Goal: Task Accomplishment & Management: Manage account settings

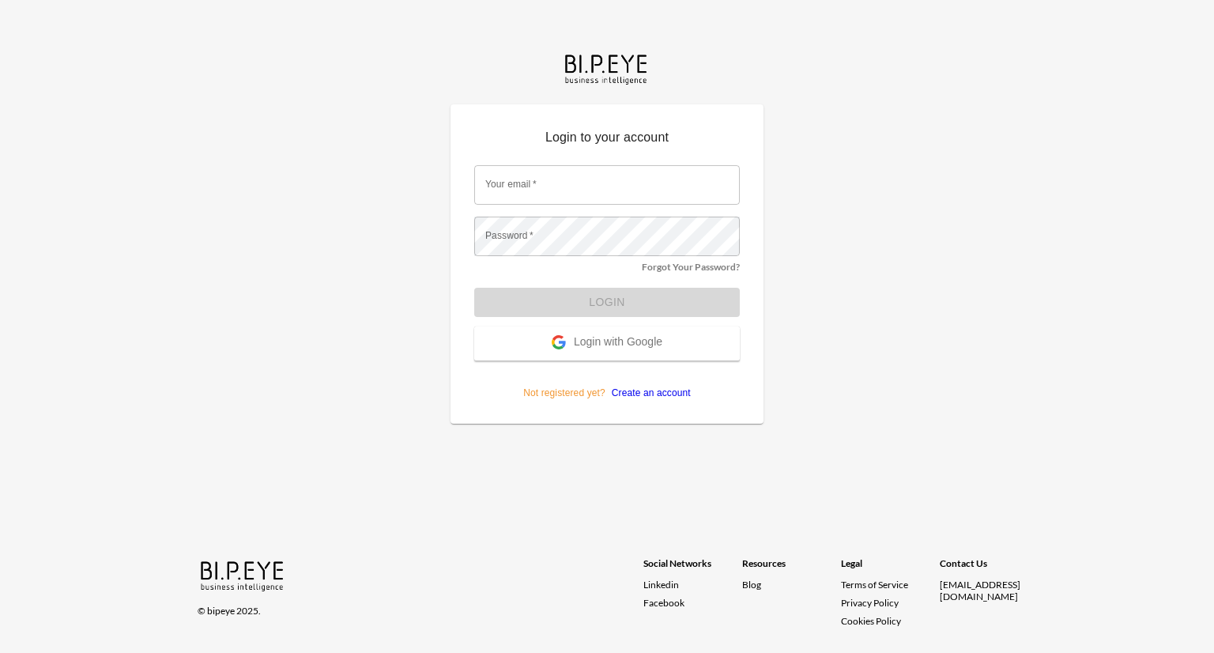
click at [590, 342] on span "Login with Google" at bounding box center [618, 343] width 89 height 16
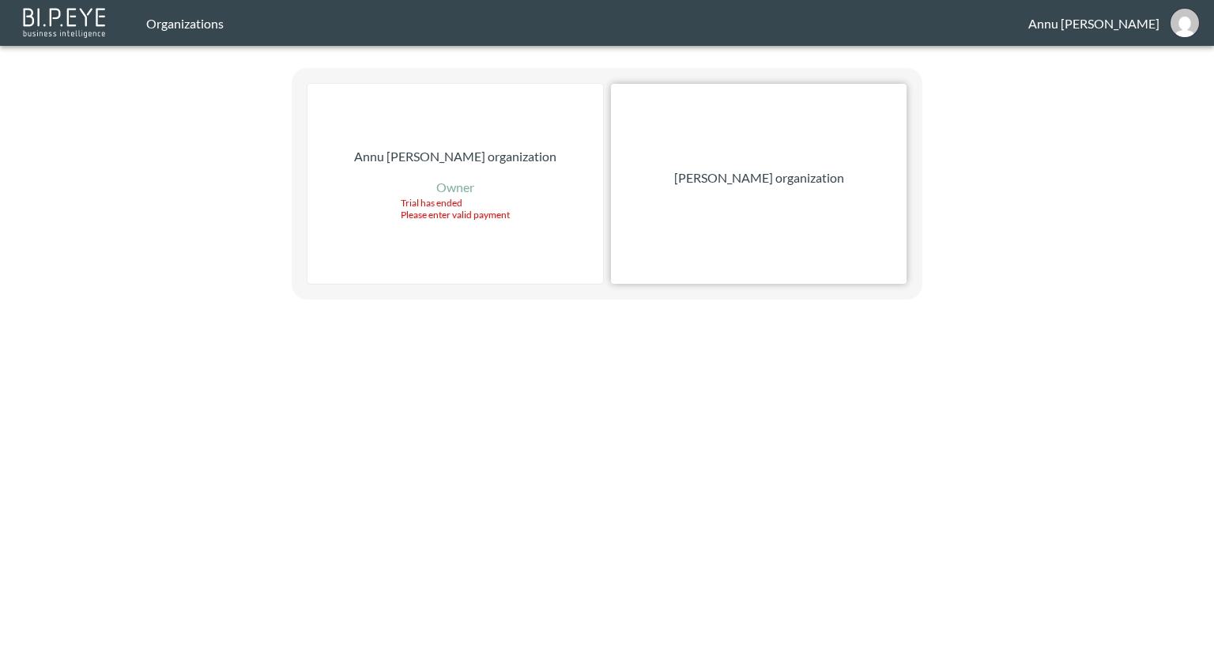
click at [730, 178] on p "Nadia Senft organization" at bounding box center [759, 177] width 170 height 19
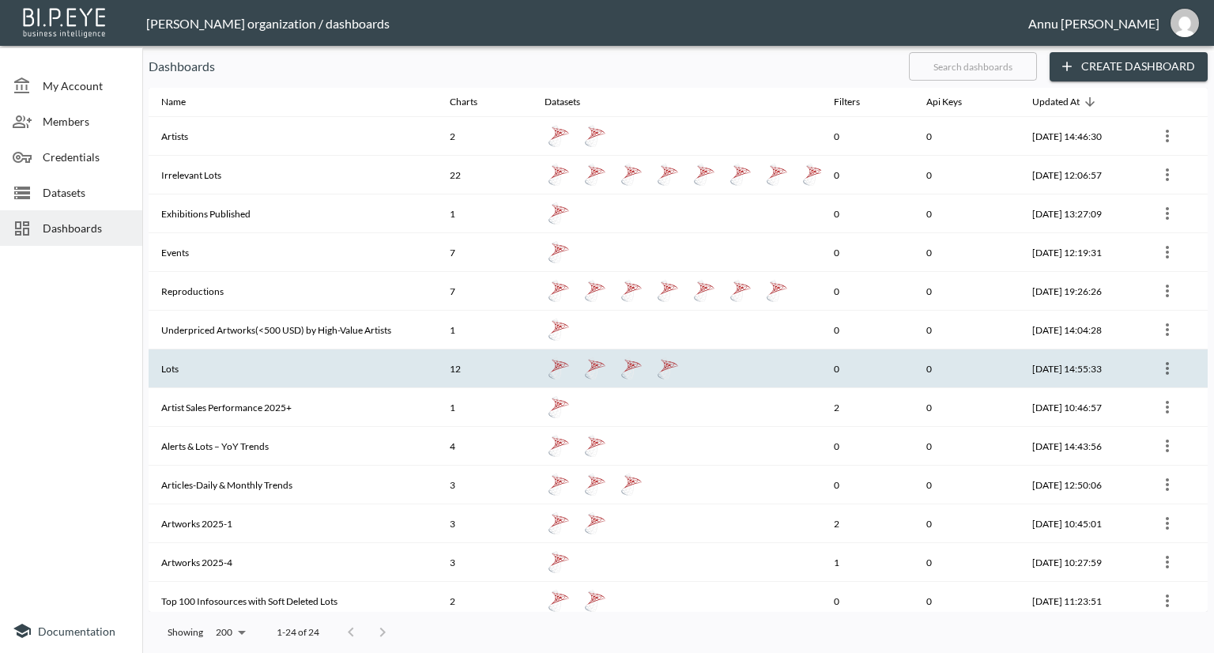
click at [233, 373] on th "Lots" at bounding box center [293, 368] width 288 height 39
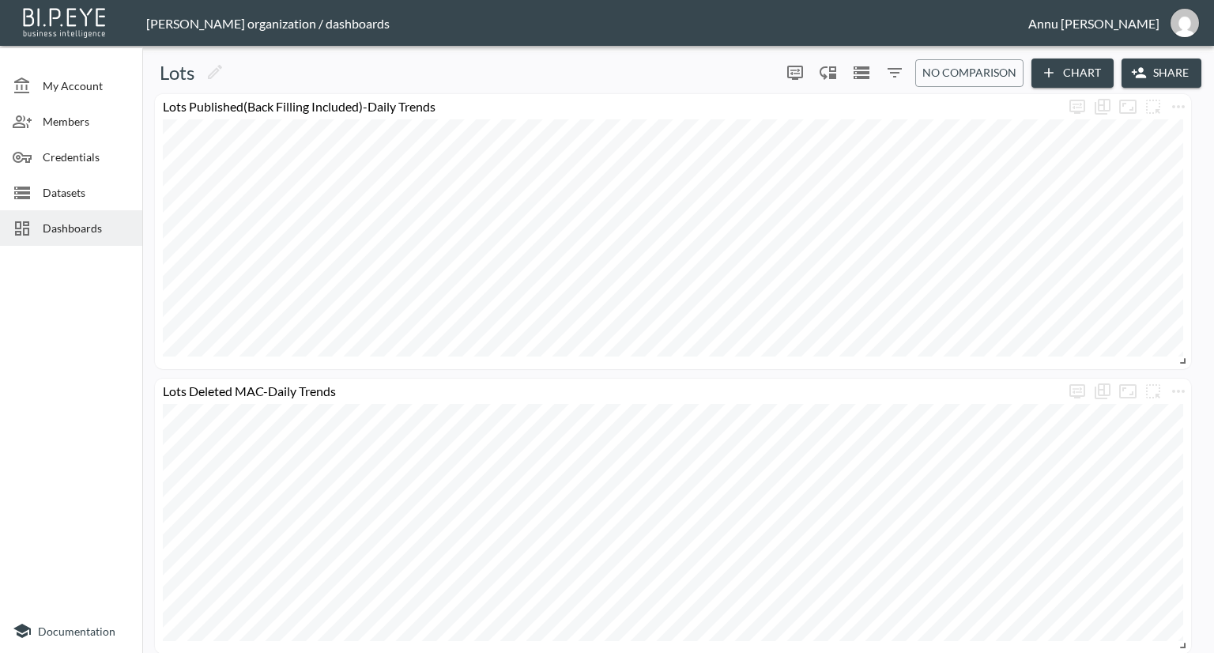
click at [85, 238] on div "Dashboards" at bounding box center [71, 228] width 142 height 36
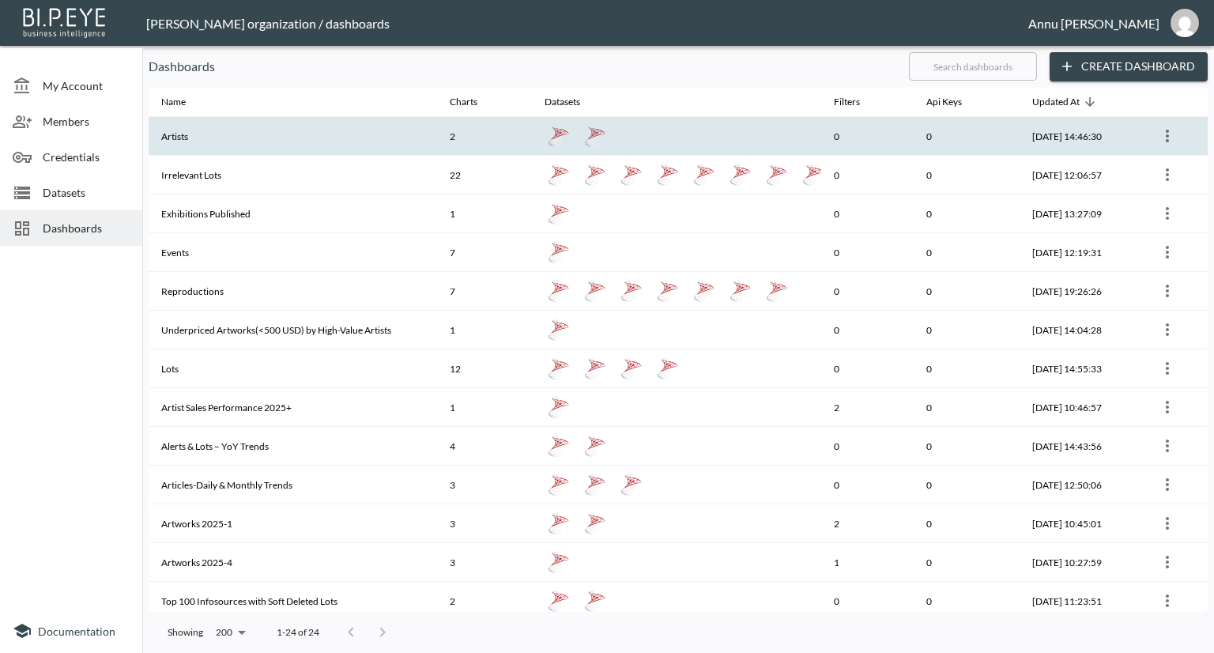
click at [265, 134] on th "Artists" at bounding box center [293, 136] width 288 height 39
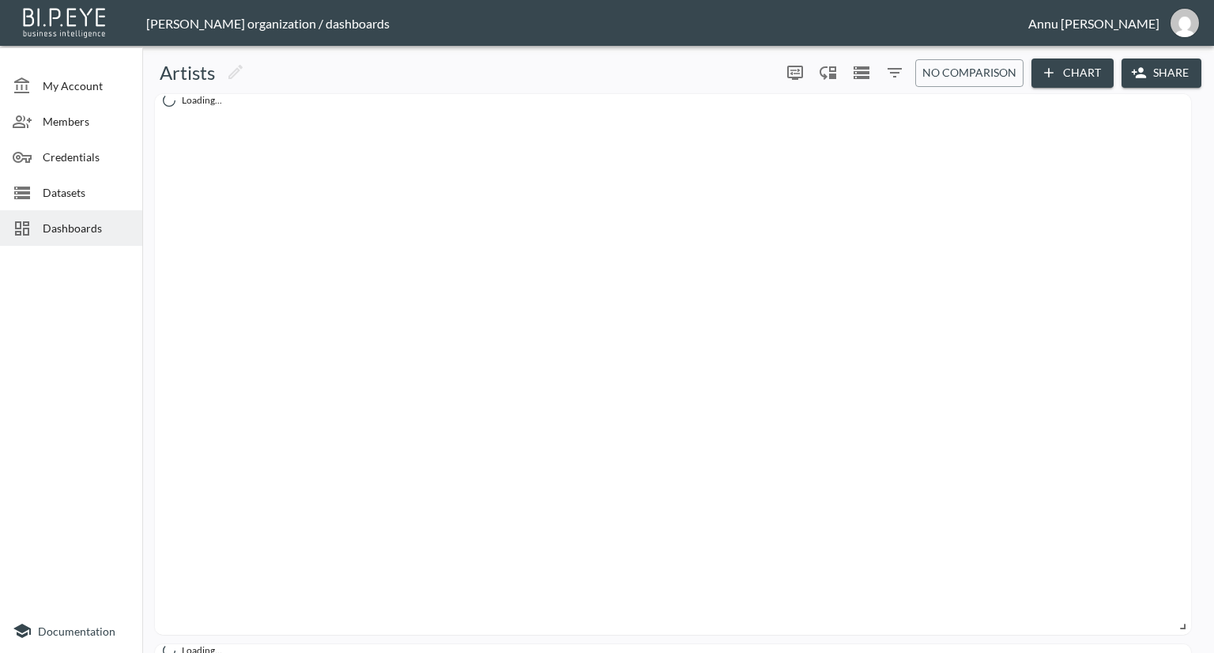
click at [114, 235] on span "Dashboards" at bounding box center [86, 228] width 87 height 17
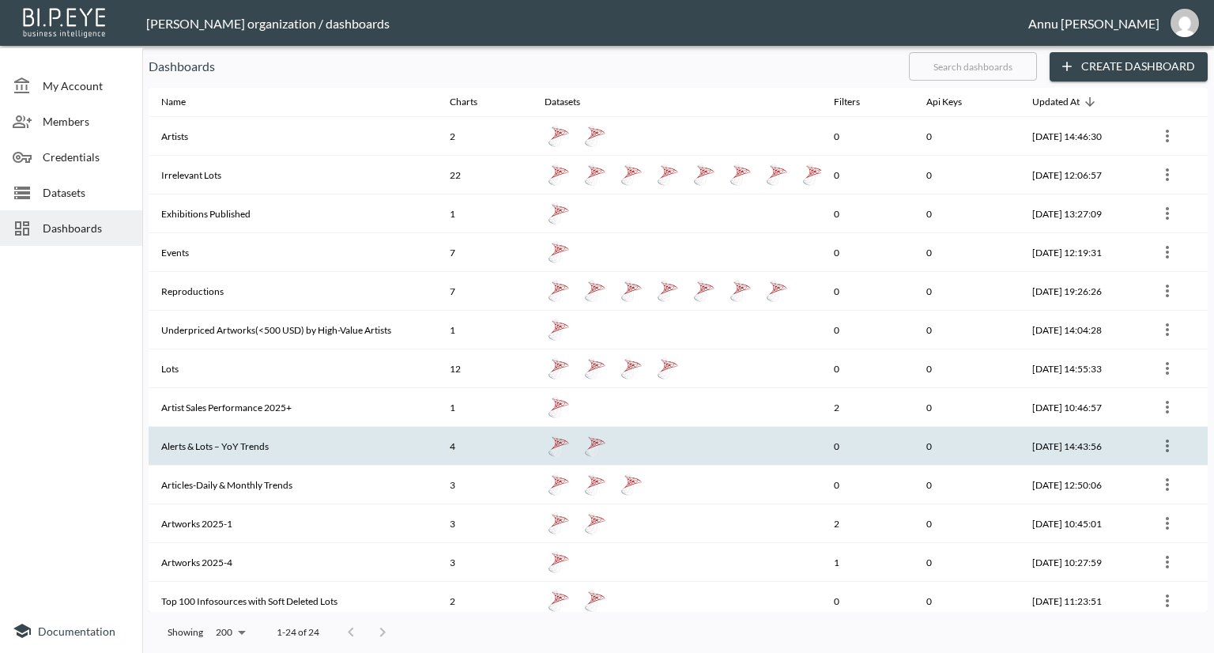
scroll to position [237, 0]
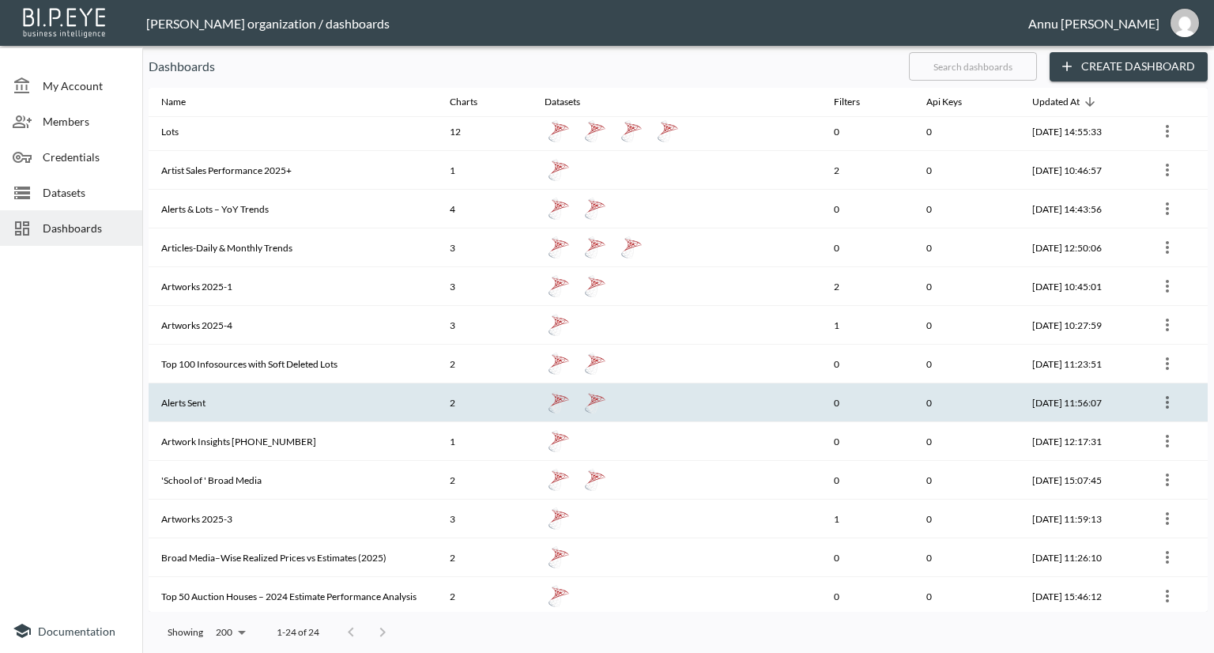
click at [253, 391] on th "Alerts Sent" at bounding box center [293, 402] width 288 height 39
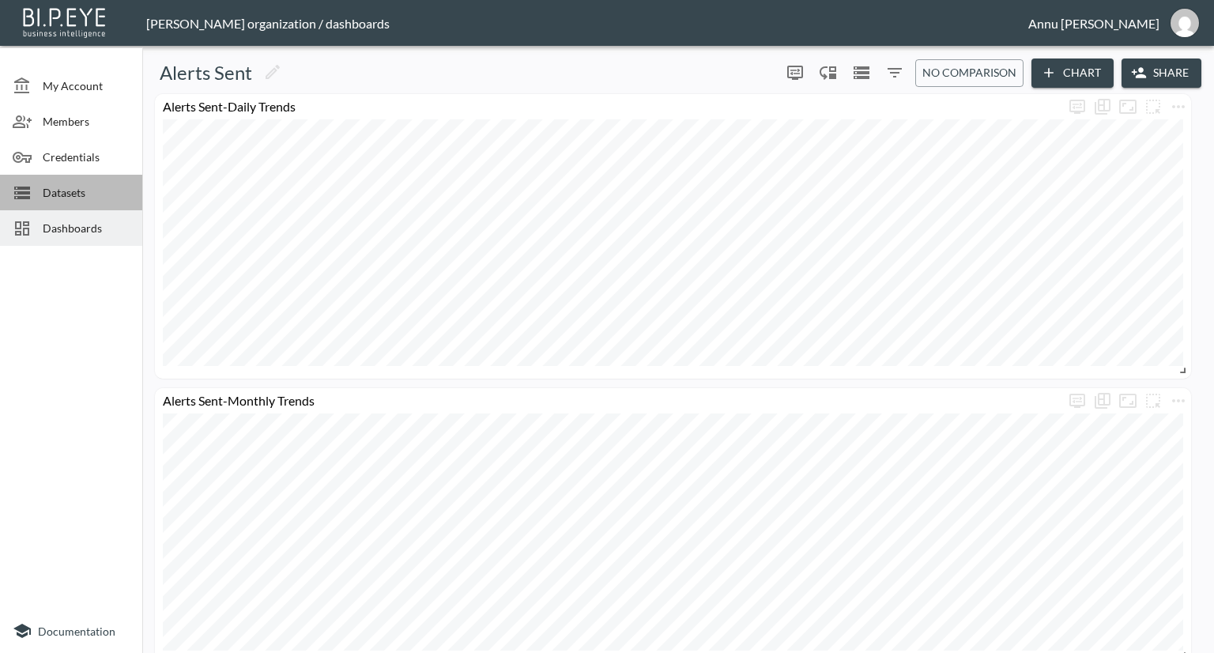
click at [77, 190] on span "Datasets" at bounding box center [86, 192] width 87 height 17
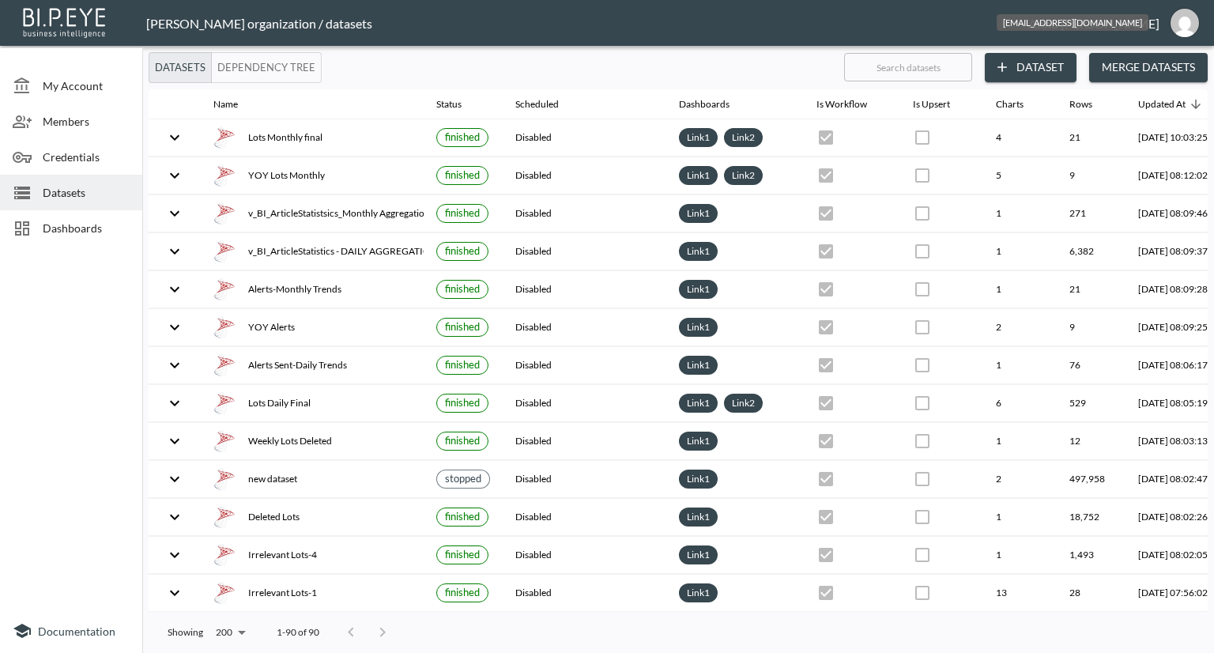
click at [1183, 28] on img "annu@mutualart.com" at bounding box center [1185, 23] width 28 height 28
click at [1116, 98] on li "Logout" at bounding box center [1144, 91] width 136 height 28
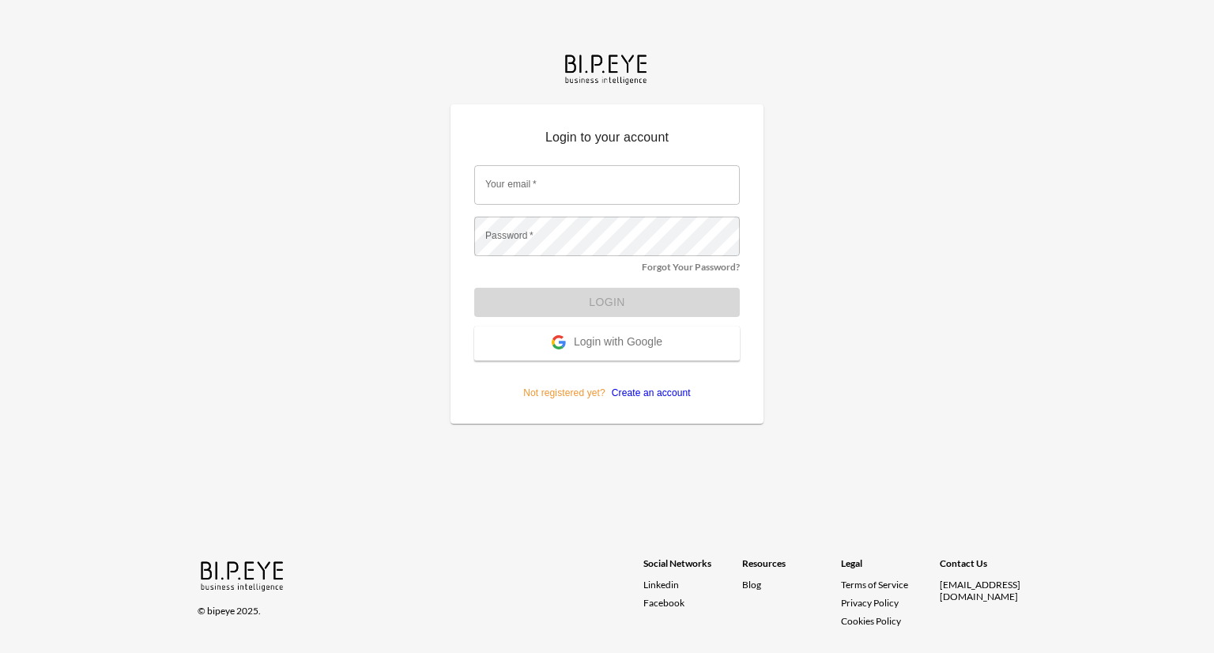
click at [641, 339] on span "Login with Google" at bounding box center [618, 343] width 89 height 16
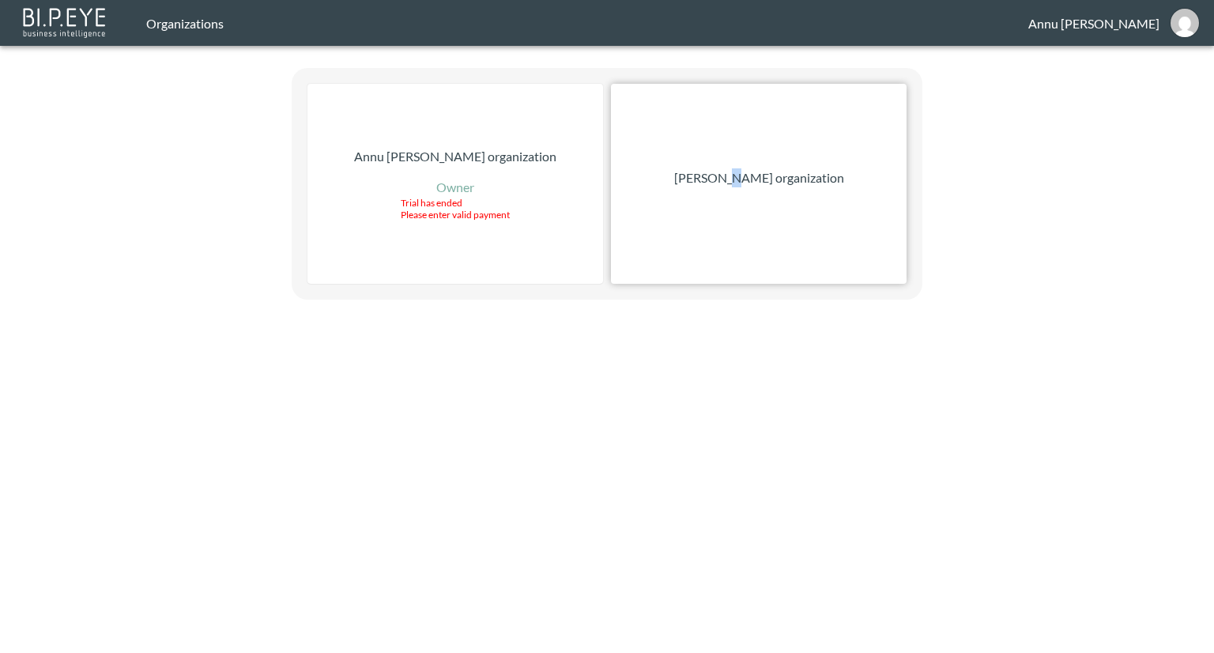
click at [743, 178] on p "[PERSON_NAME] organization" at bounding box center [759, 177] width 170 height 19
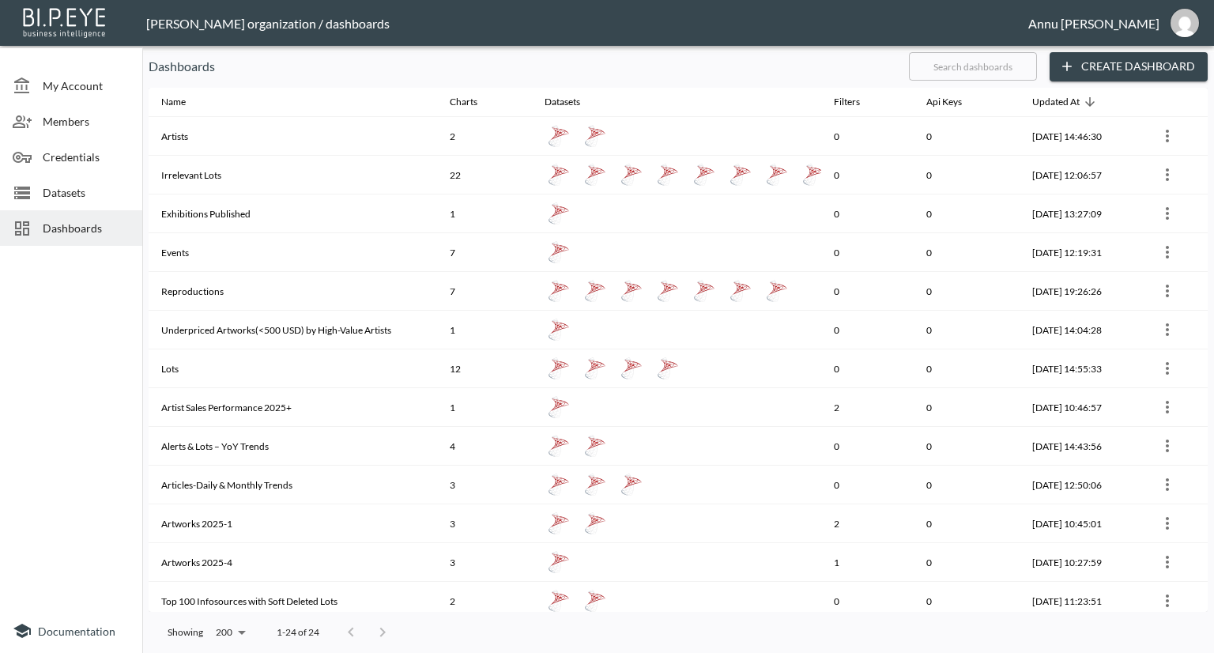
click at [69, 198] on span "Datasets" at bounding box center [86, 192] width 87 height 17
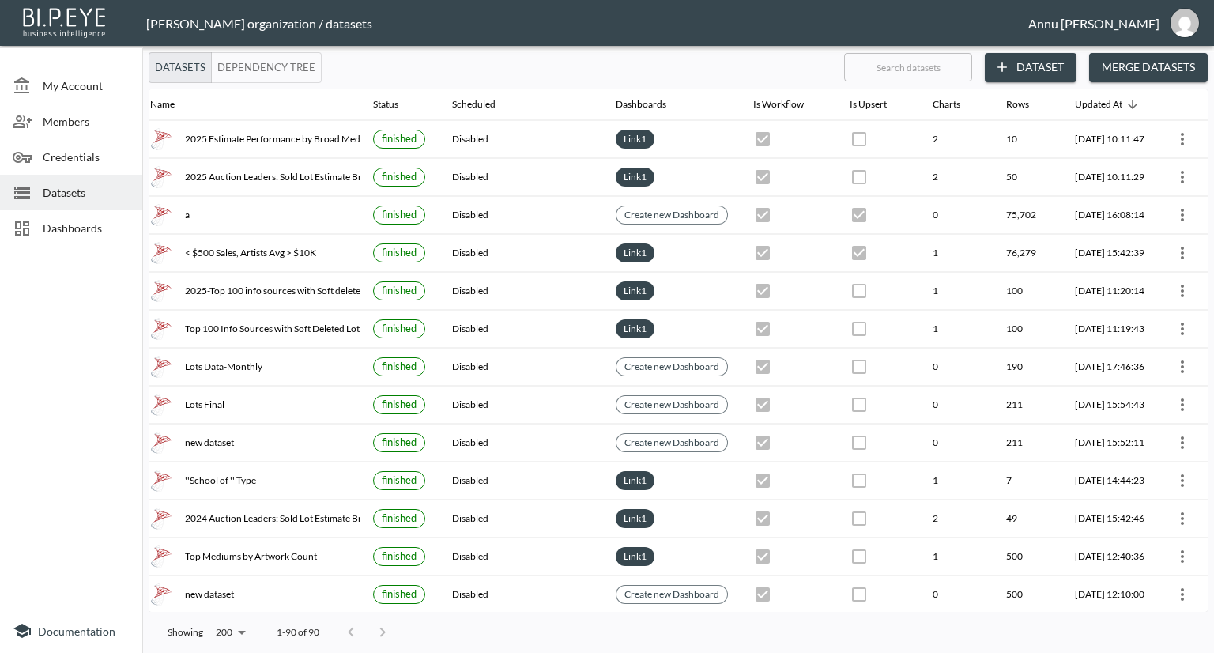
scroll to position [2300, 92]
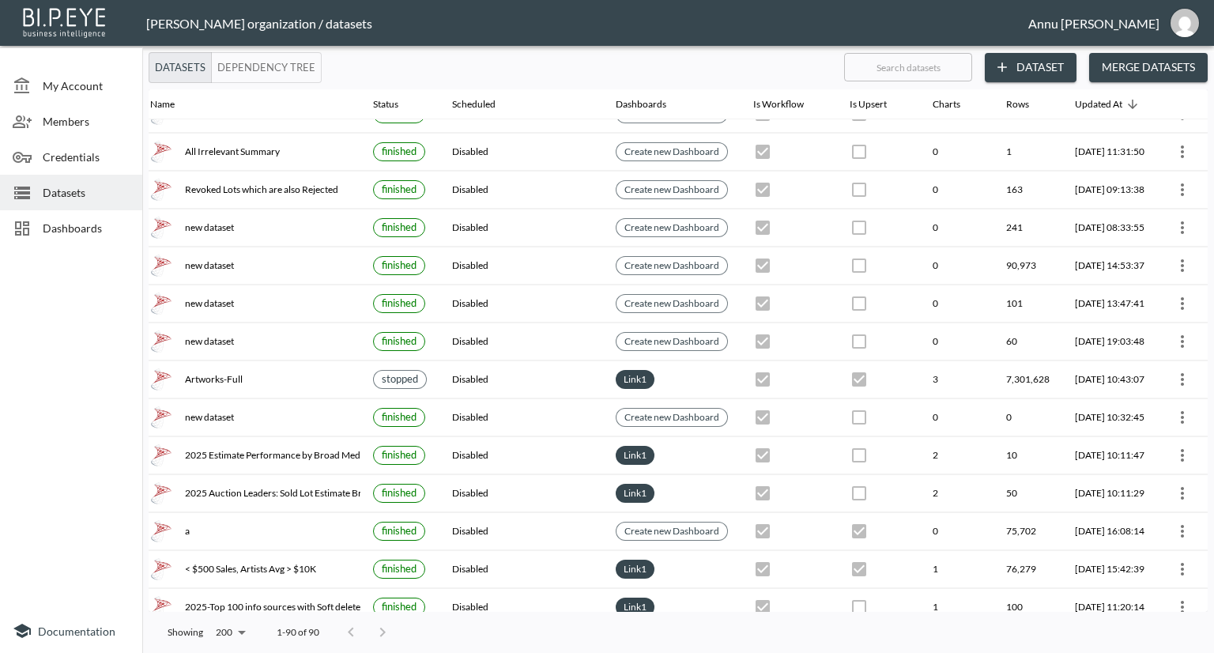
drag, startPoint x: 1208, startPoint y: 467, endPoint x: 1212, endPoint y: 106, distance: 361.2
click at [1212, 106] on div "Datasets Dependency Tree ​ Dataset Merge Datasets Name Status Scheduled Dashboa…" at bounding box center [678, 352] width 1072 height 601
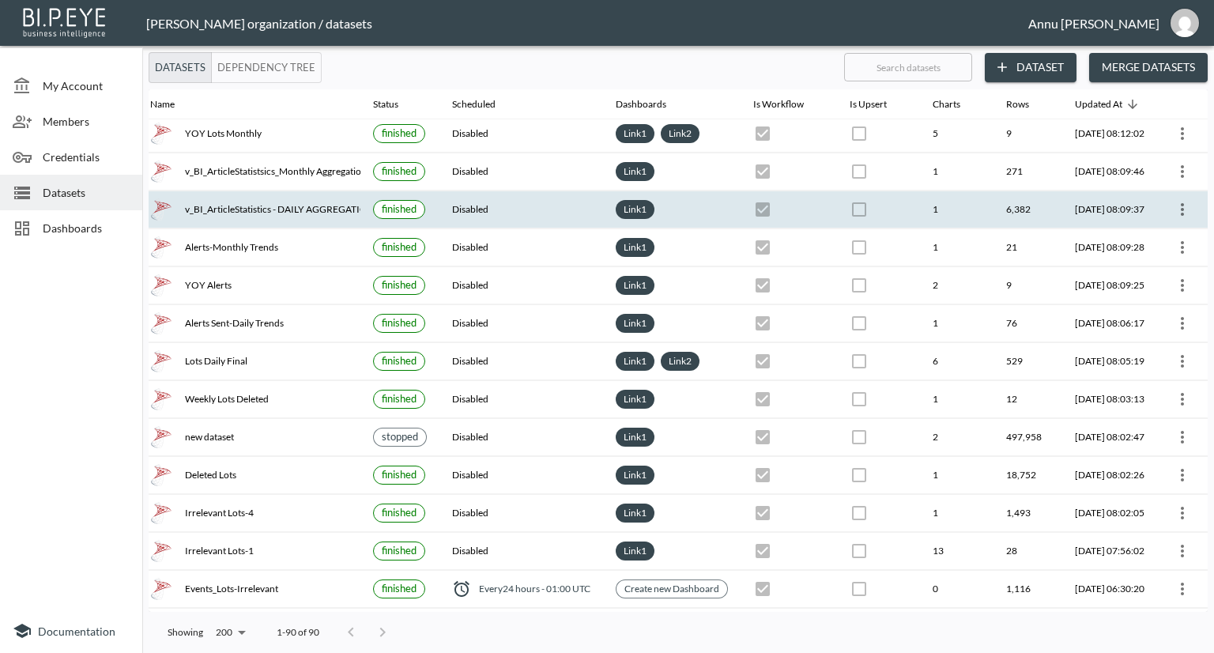
scroll to position [79, 92]
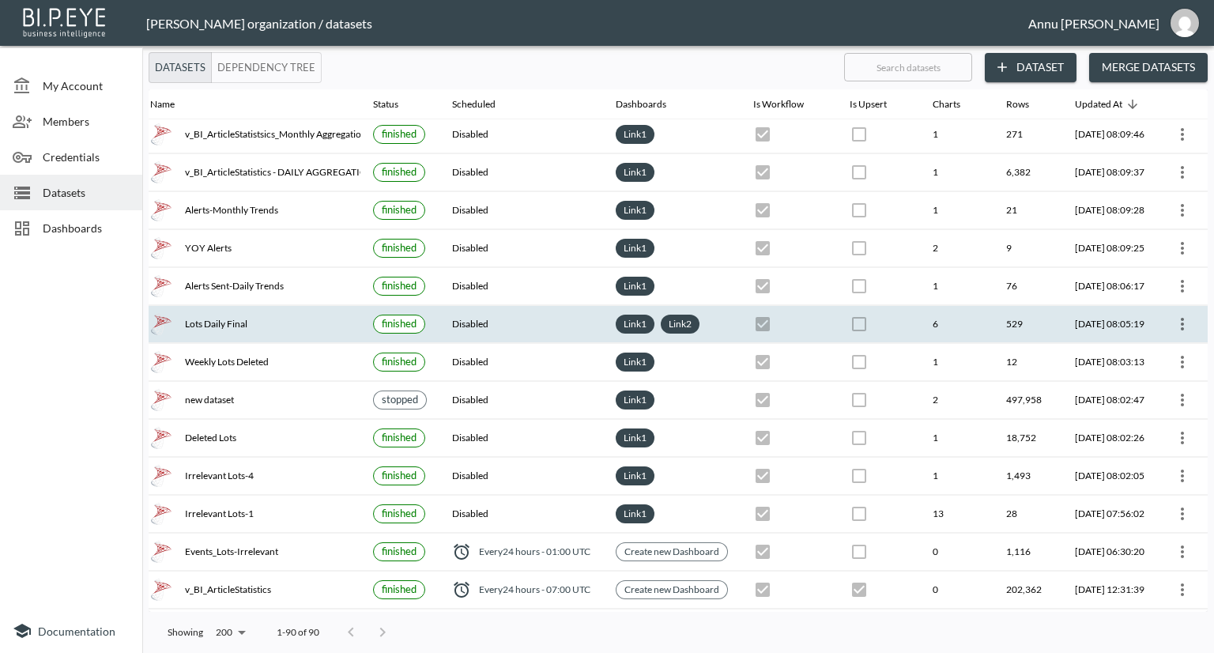
click at [1173, 319] on icon "more" at bounding box center [1182, 324] width 19 height 19
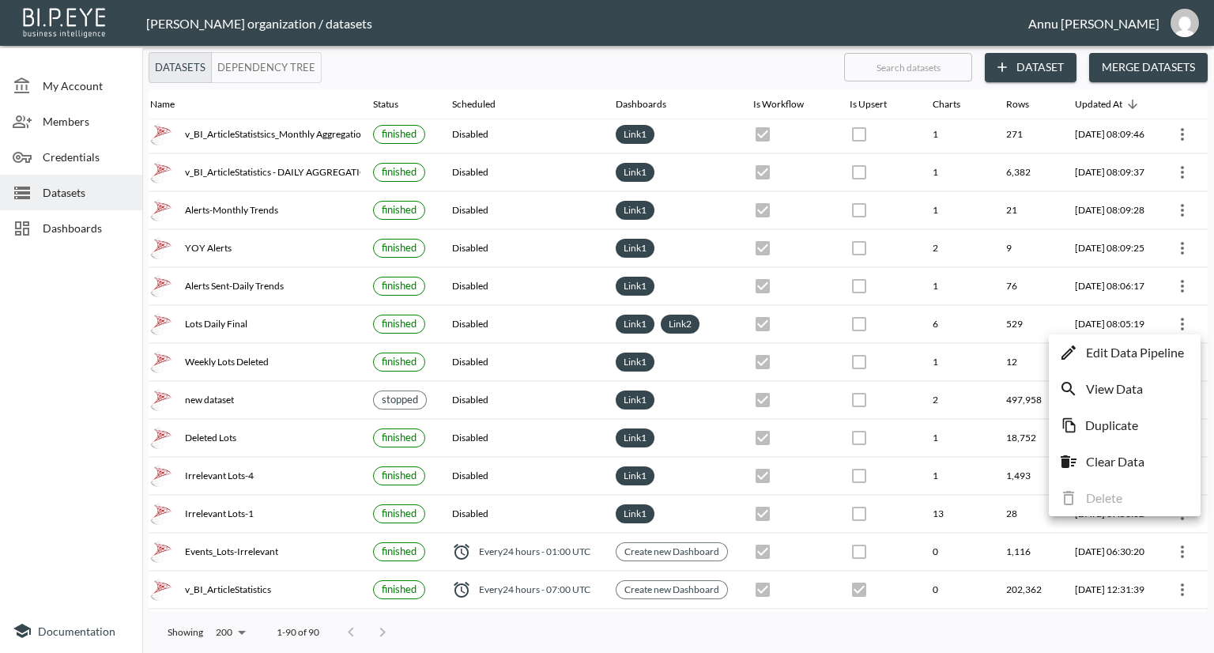
drag, startPoint x: 1170, startPoint y: 350, endPoint x: 1163, endPoint y: 346, distance: 8.1
click at [1170, 350] on p "Edit Data Pipeline" at bounding box center [1135, 352] width 98 height 19
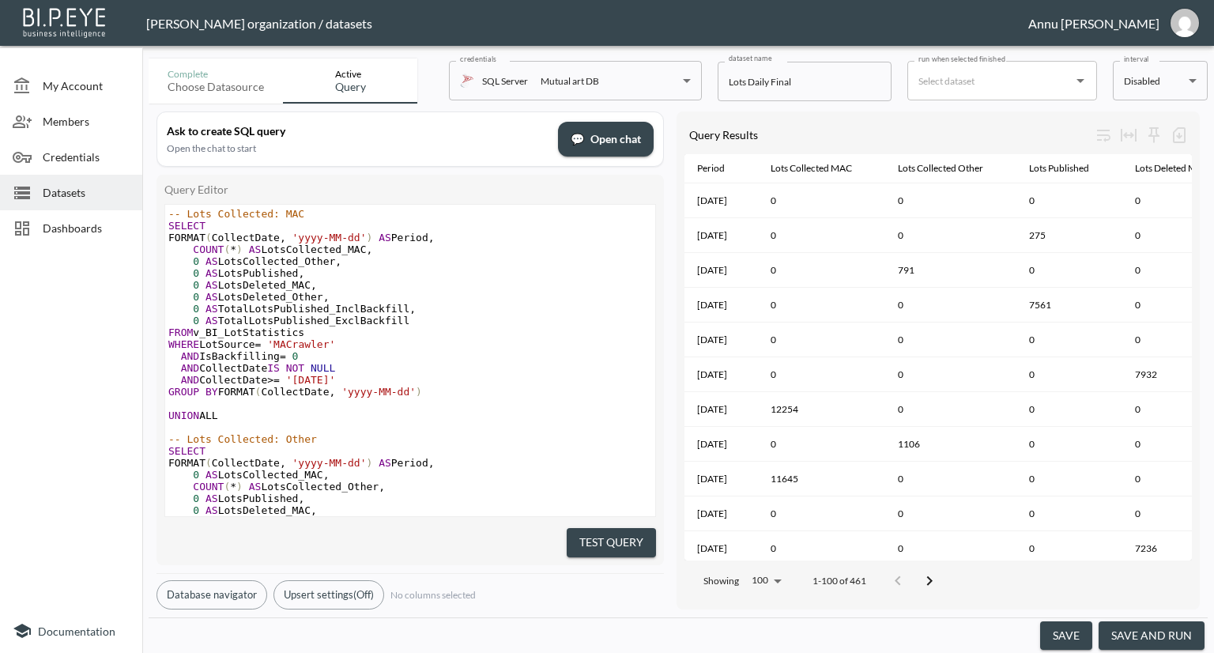
click at [1079, 80] on icon "Open" at bounding box center [1080, 81] width 8 height 4
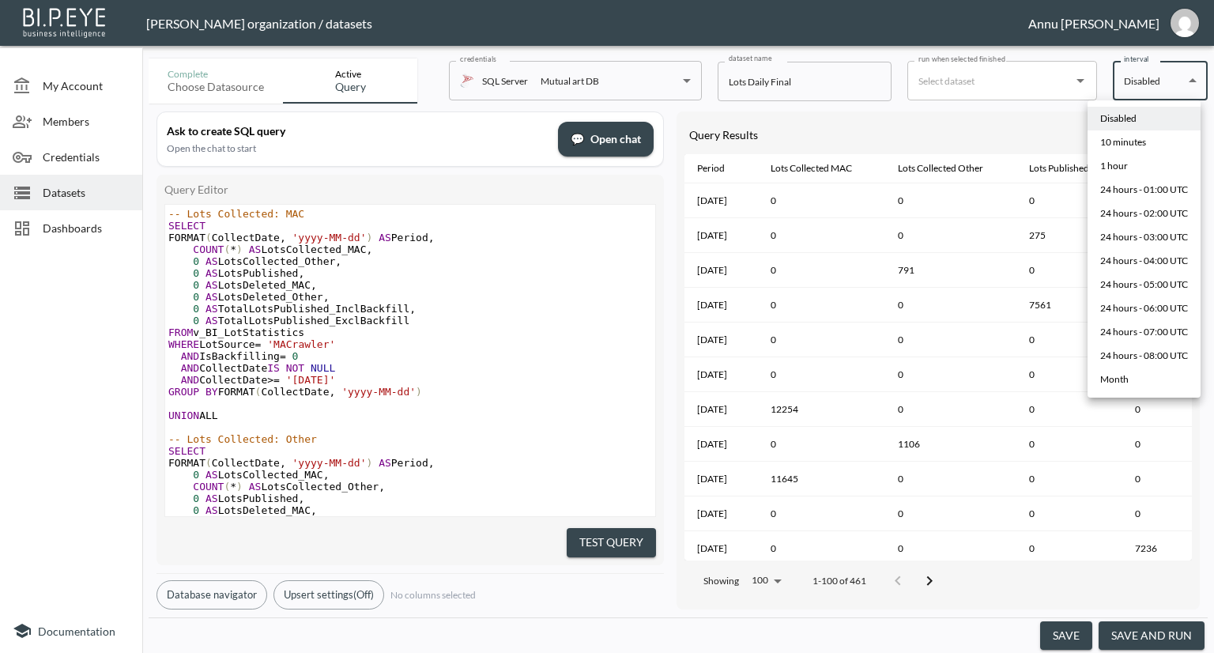
click at [1138, 80] on body "BI.P.EYE, Interactive Analytics Dashboards - app Nadia Senft organization / dat…" at bounding box center [607, 326] width 1214 height 653
click at [1123, 211] on div "24 hours - 02:00 UTC" at bounding box center [1144, 213] width 88 height 14
type input "0 2 * * *"
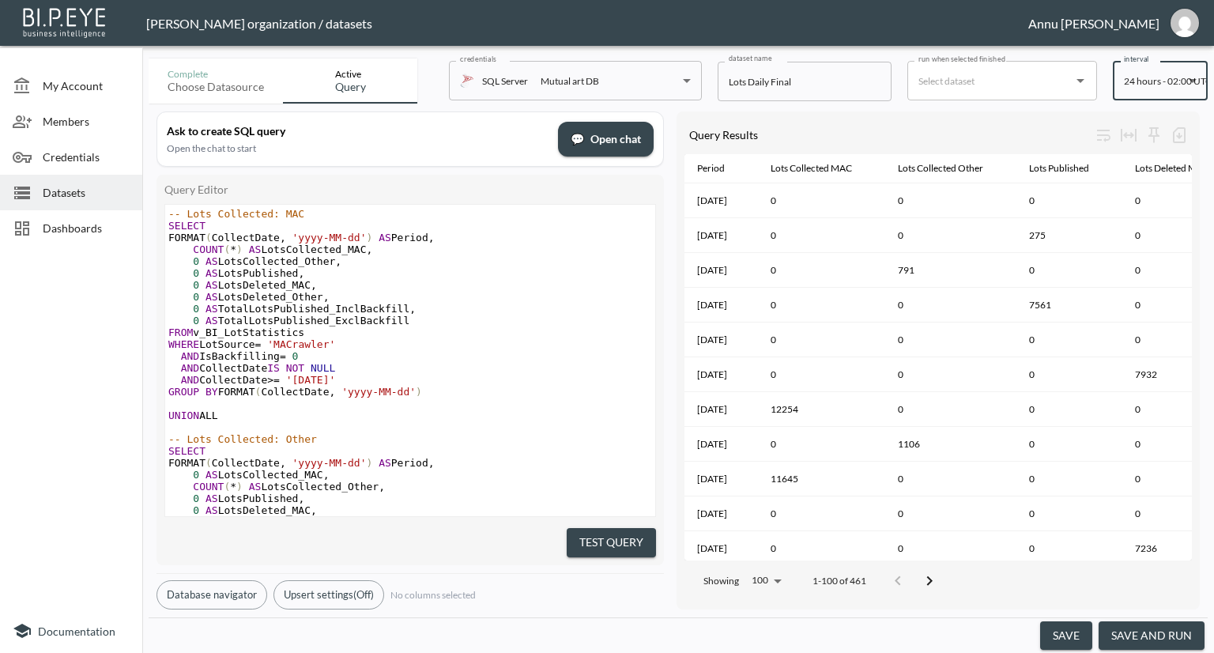
click at [1075, 630] on button "save" at bounding box center [1066, 635] width 52 height 29
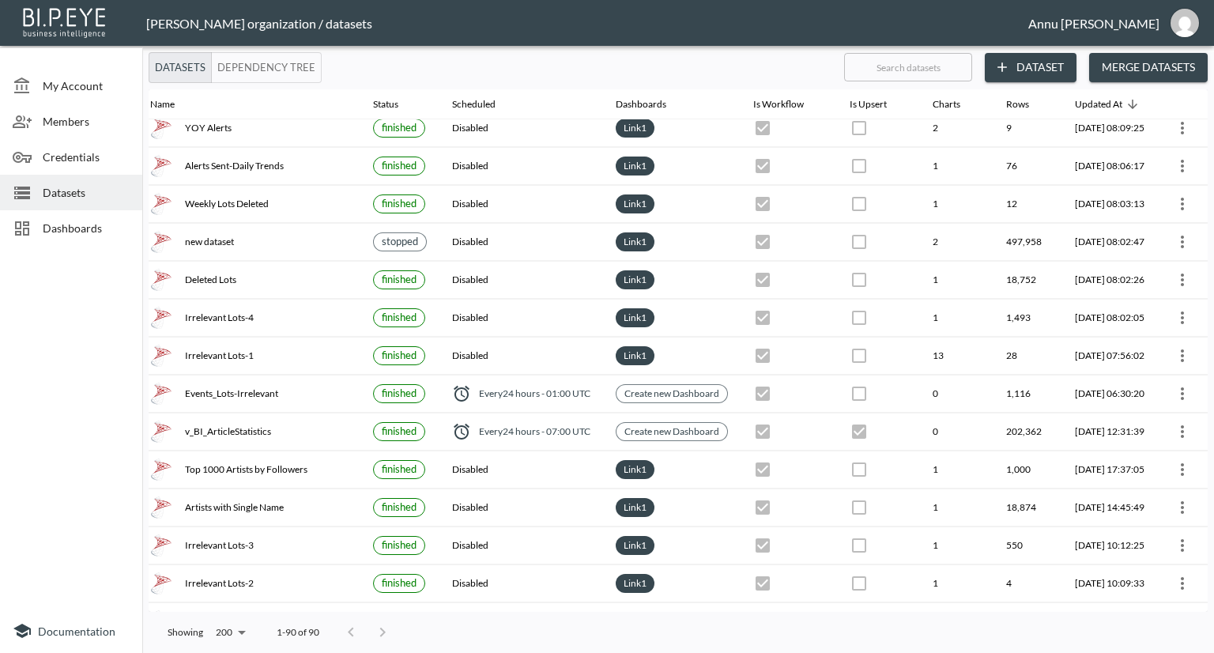
scroll to position [237, 92]
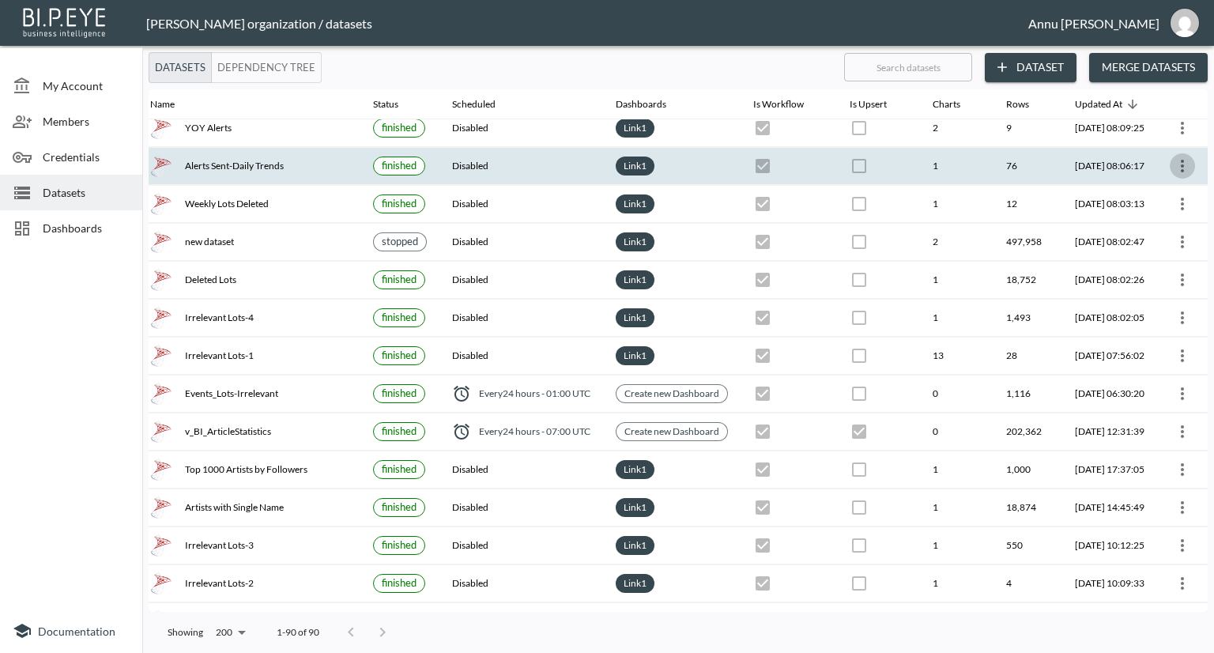
click at [1181, 160] on icon "more" at bounding box center [1182, 166] width 3 height 13
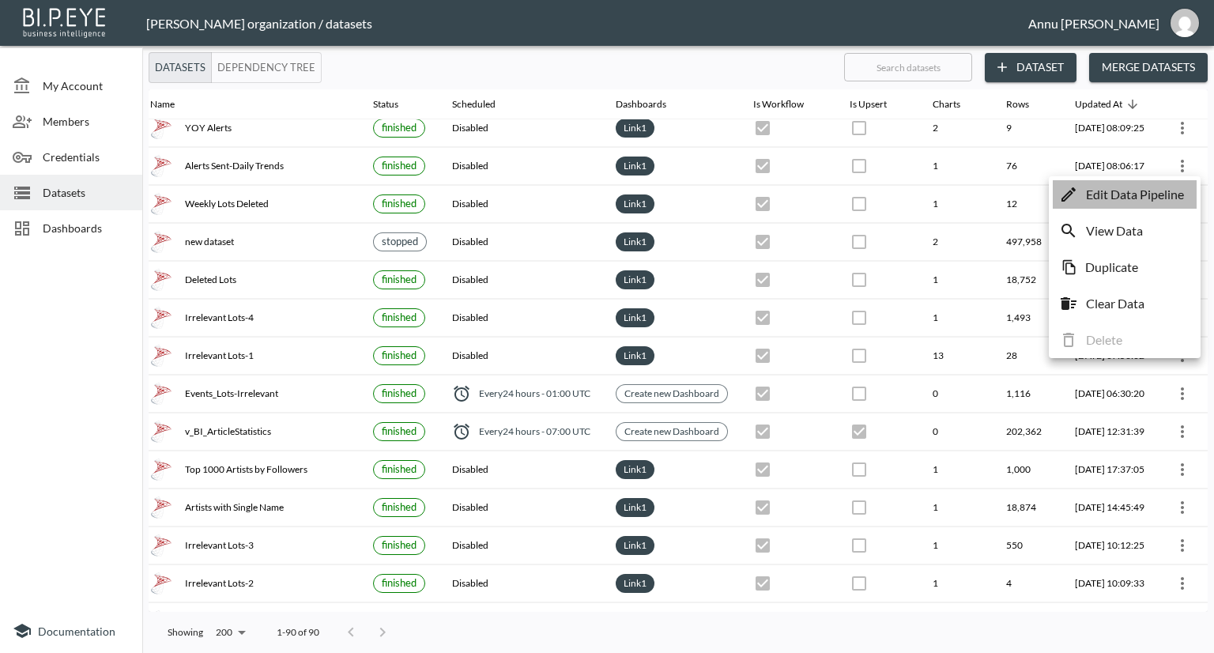
click at [1173, 189] on p "Edit Data Pipeline" at bounding box center [1135, 194] width 98 height 19
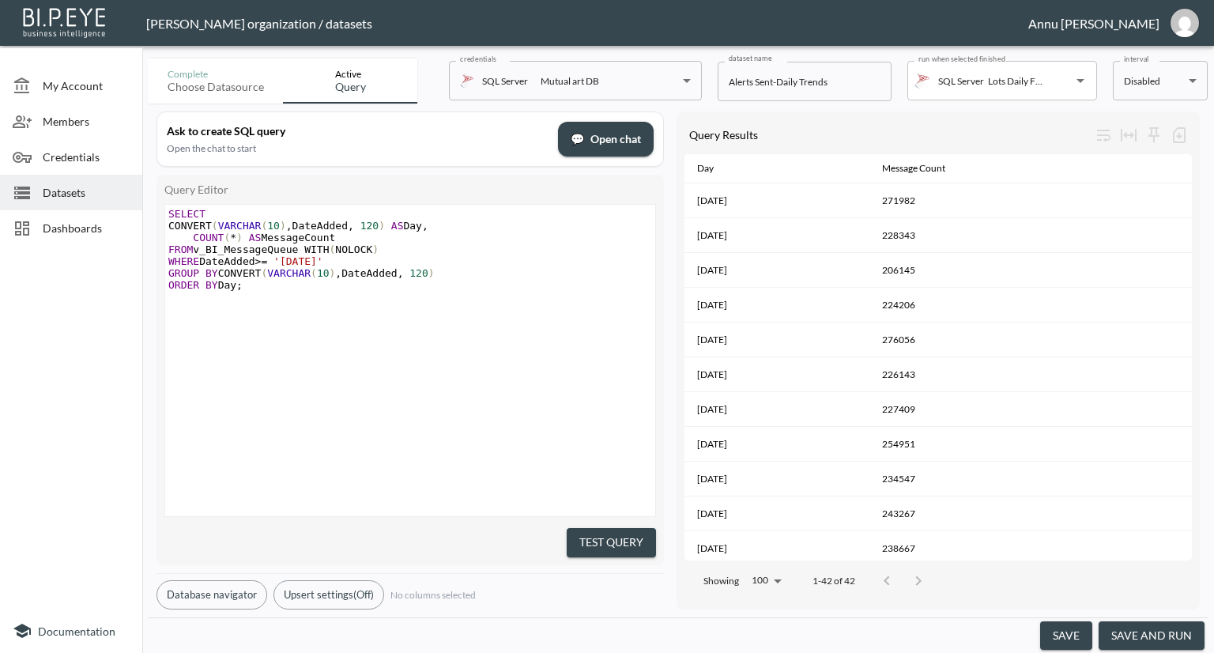
click at [95, 199] on span "Datasets" at bounding box center [86, 192] width 87 height 17
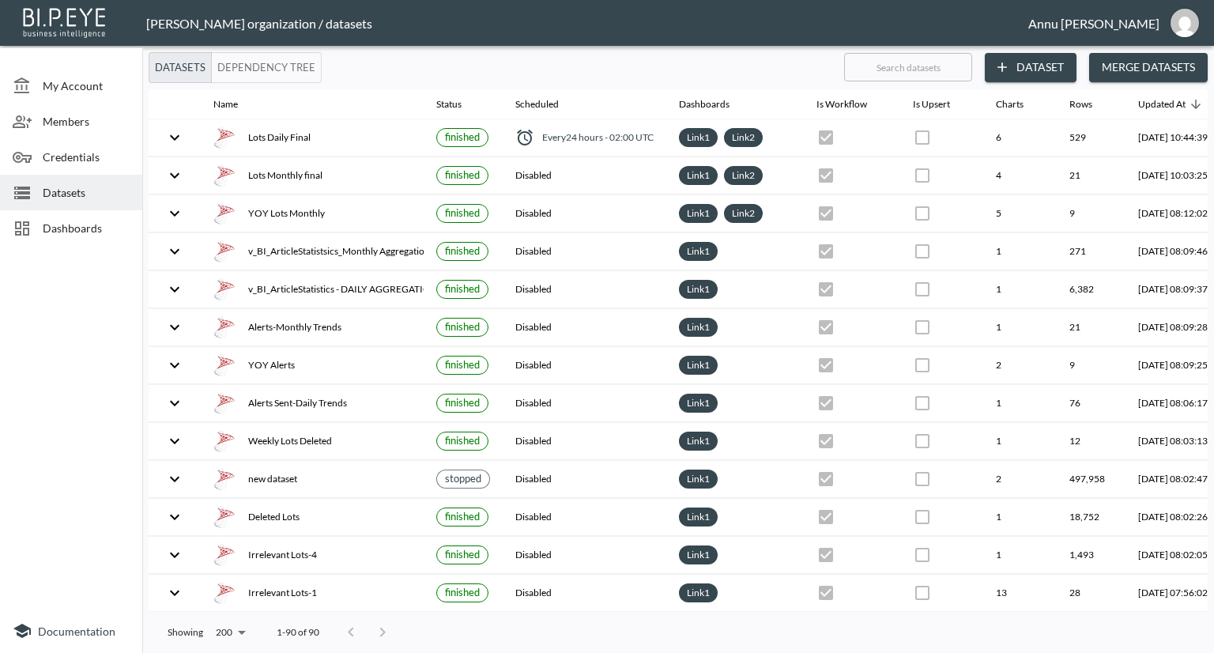
click at [101, 232] on span "Dashboards" at bounding box center [86, 228] width 87 height 17
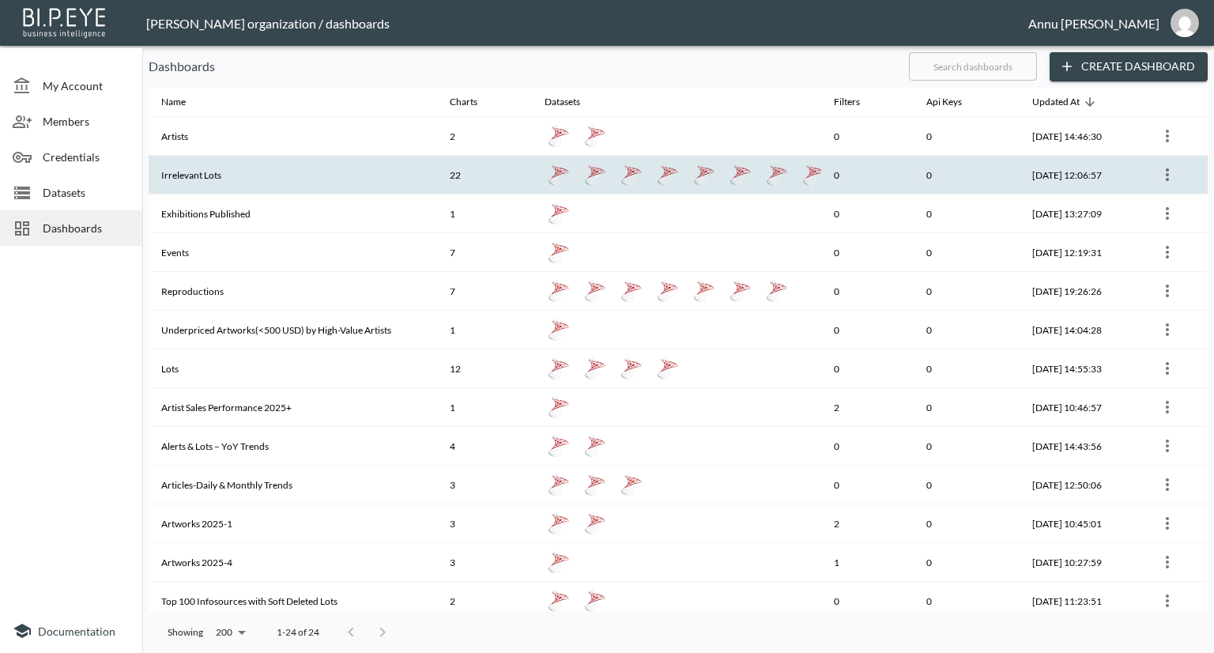
click at [206, 183] on th "Irrelevant Lots" at bounding box center [293, 175] width 288 height 39
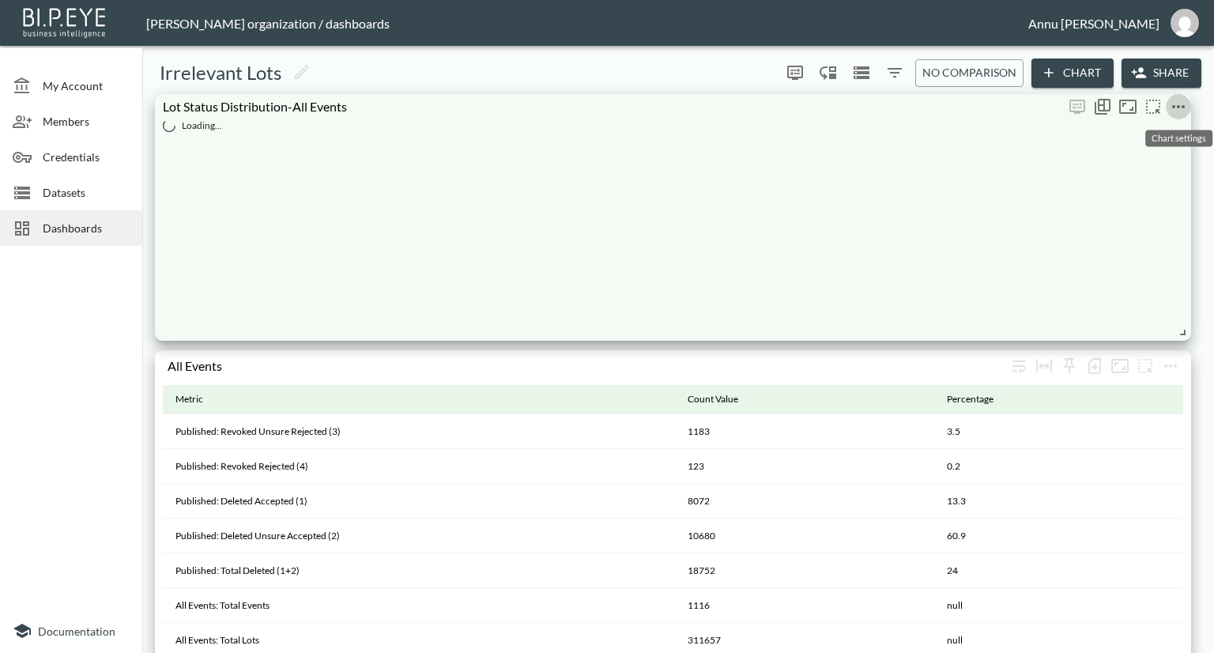
click at [1181, 105] on icon "more" at bounding box center [1178, 106] width 19 height 19
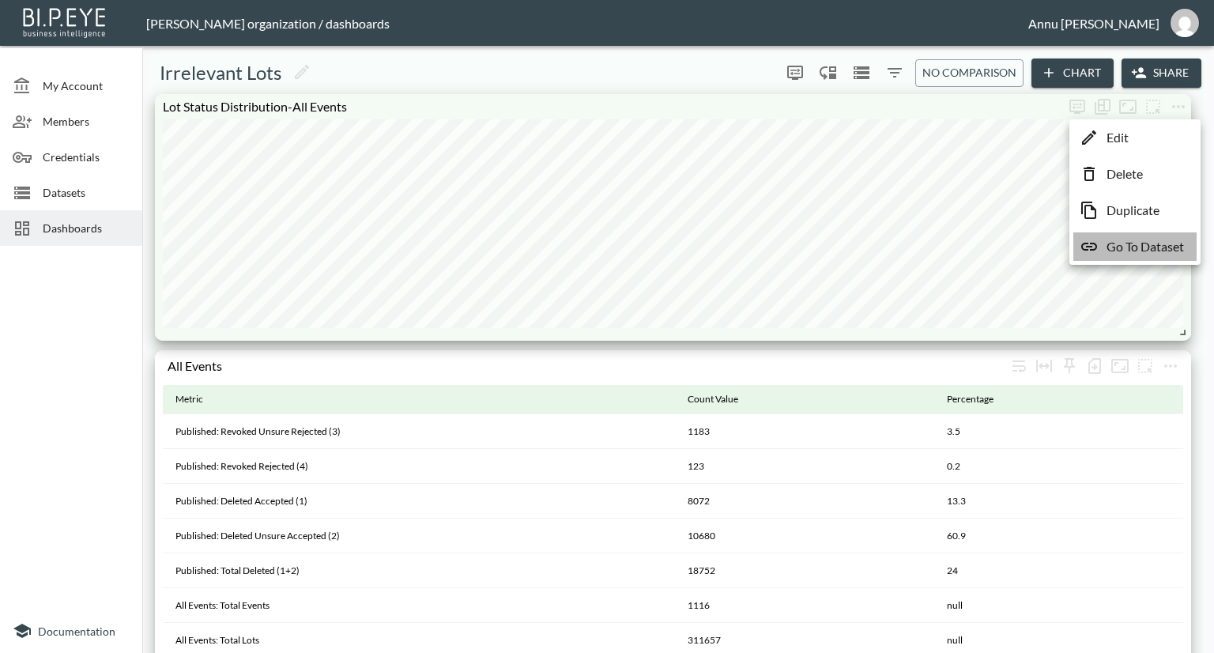
click at [1135, 245] on p "Go To Dataset" at bounding box center [1145, 246] width 77 height 19
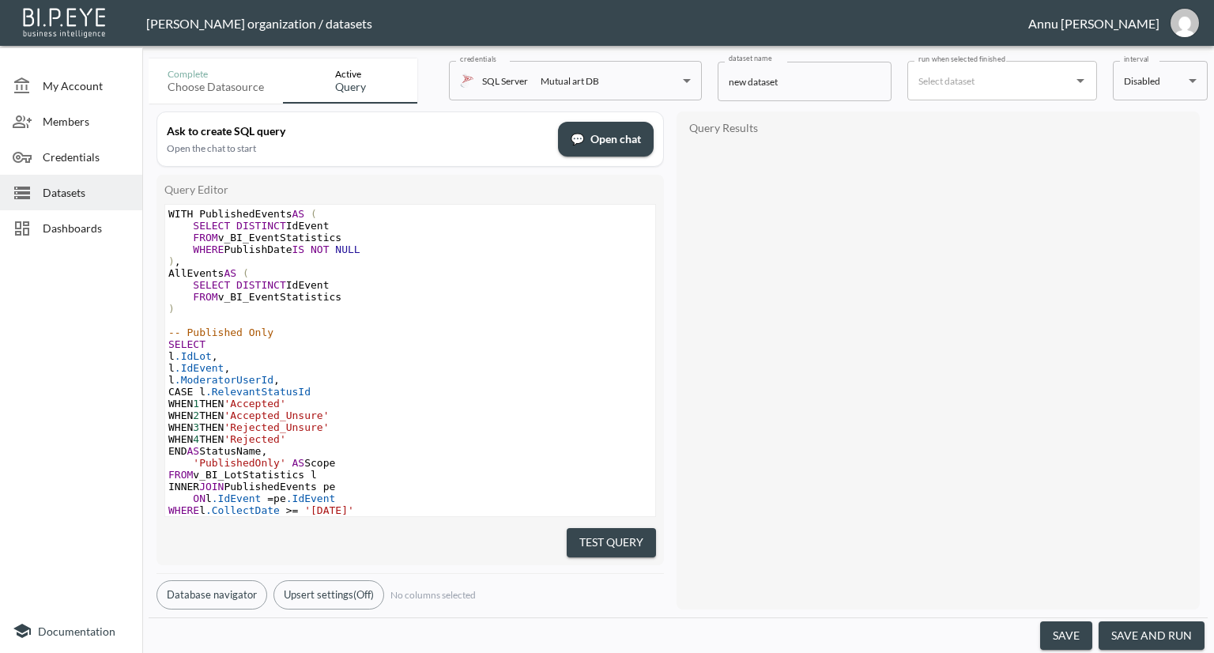
click at [1080, 86] on icon "Open" at bounding box center [1080, 80] width 19 height 19
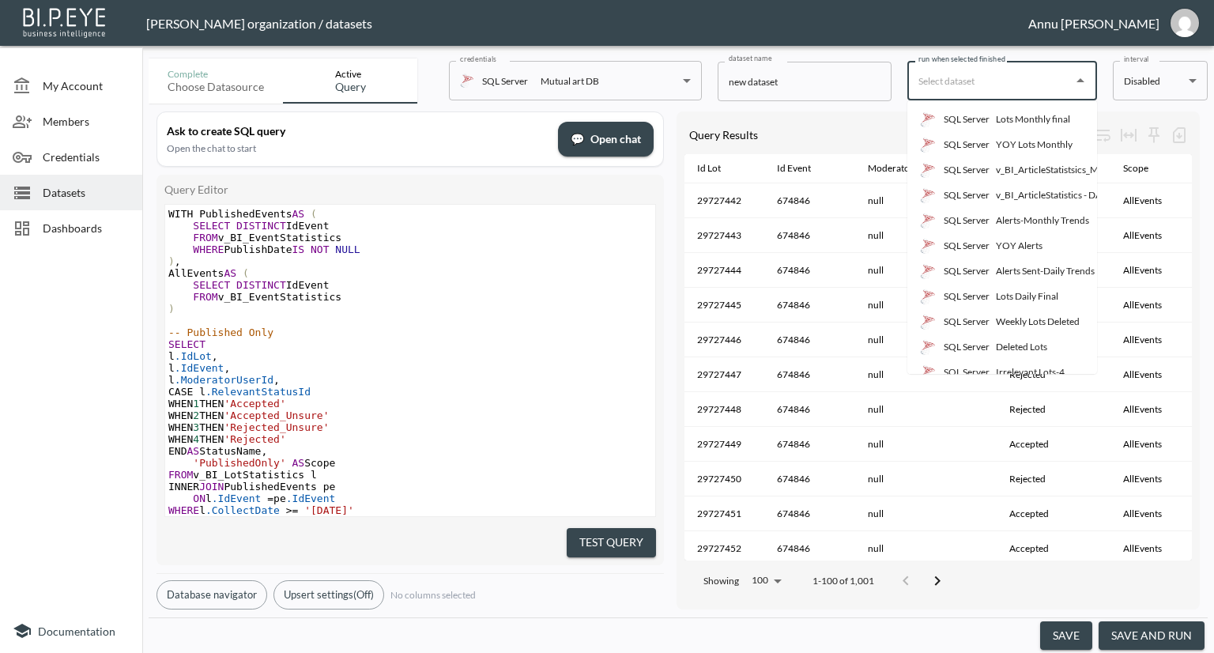
click at [1041, 273] on div "Alerts Sent-Daily Trends" at bounding box center [1045, 271] width 99 height 14
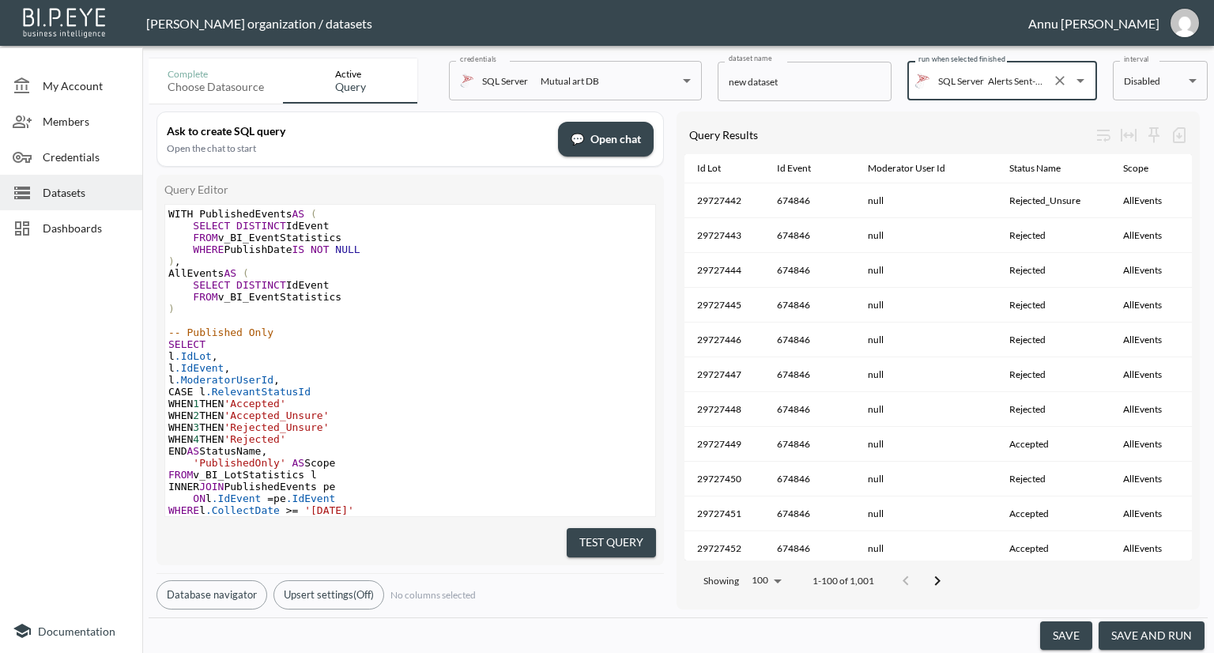
type input "Alerts Sent-Daily Trends"
drag, startPoint x: 1075, startPoint y: 623, endPoint x: 1076, endPoint y: 613, distance: 10.3
click at [1073, 624] on button "save" at bounding box center [1066, 635] width 52 height 29
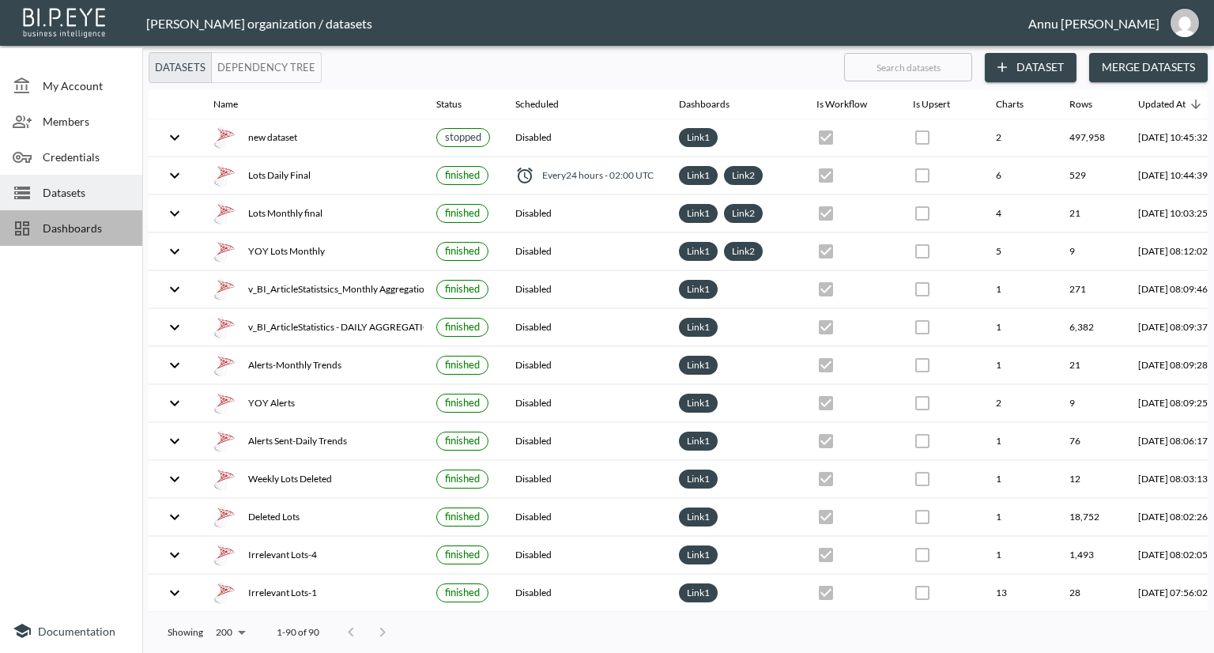
click at [101, 226] on span "Dashboards" at bounding box center [86, 228] width 87 height 17
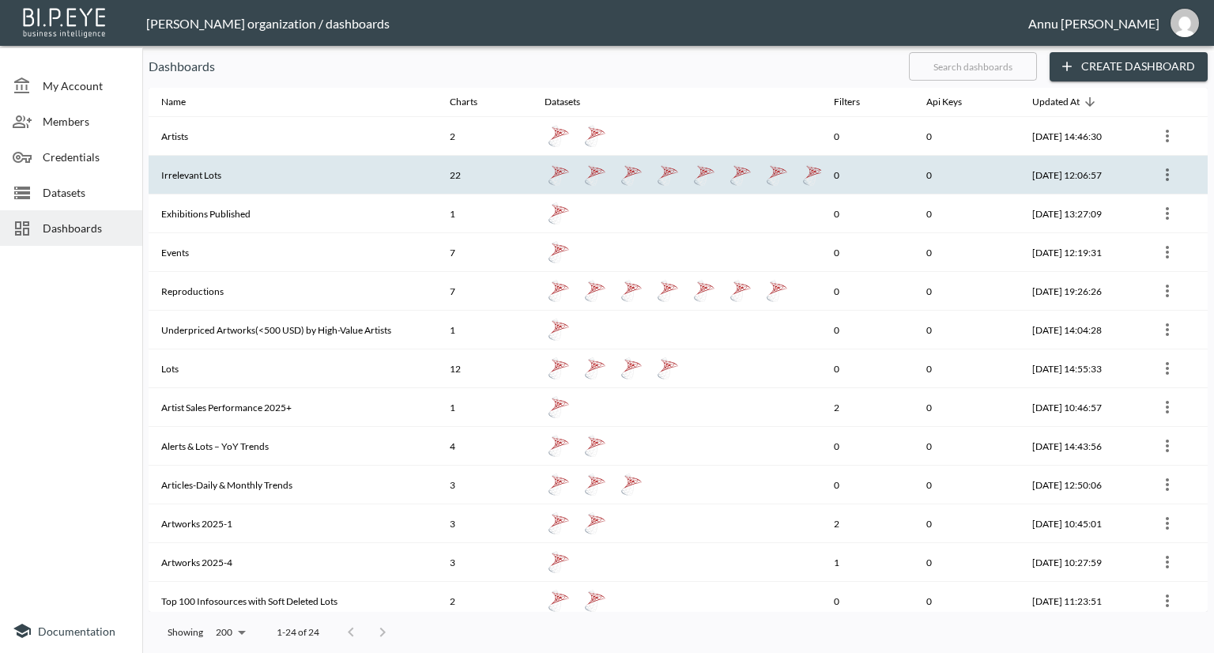
click at [198, 178] on th "Irrelevant Lots" at bounding box center [293, 175] width 288 height 39
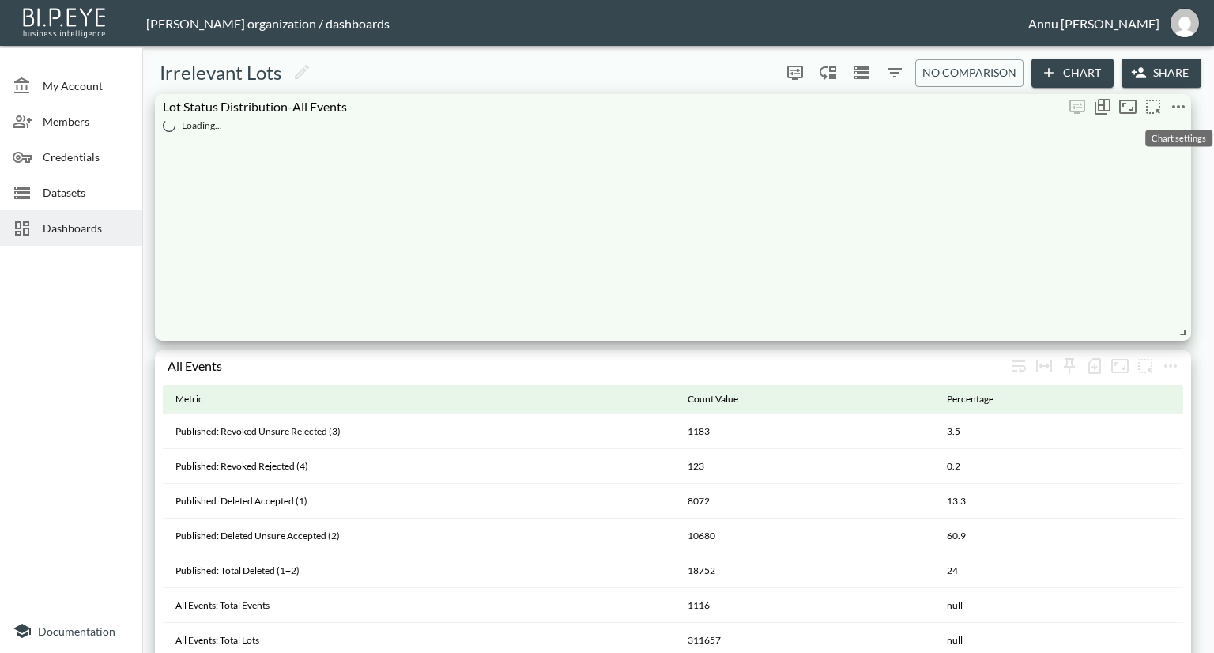
click at [1179, 105] on icon "more" at bounding box center [1178, 106] width 13 height 3
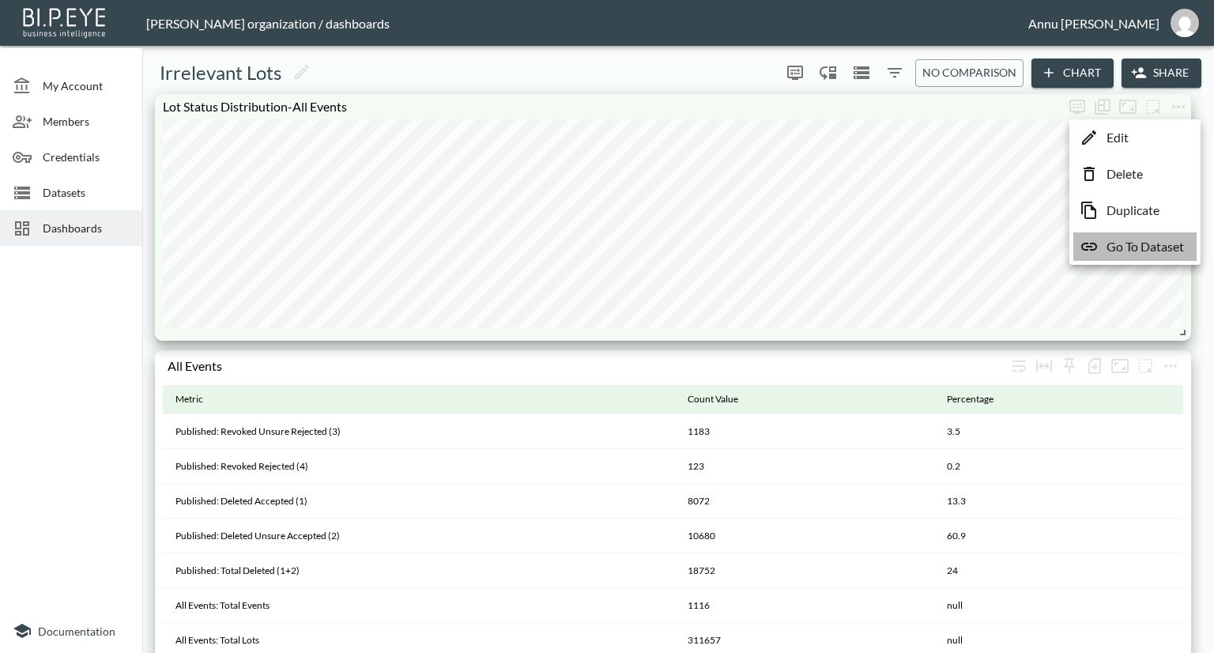
click at [1130, 247] on p "Go To Dataset" at bounding box center [1145, 246] width 77 height 19
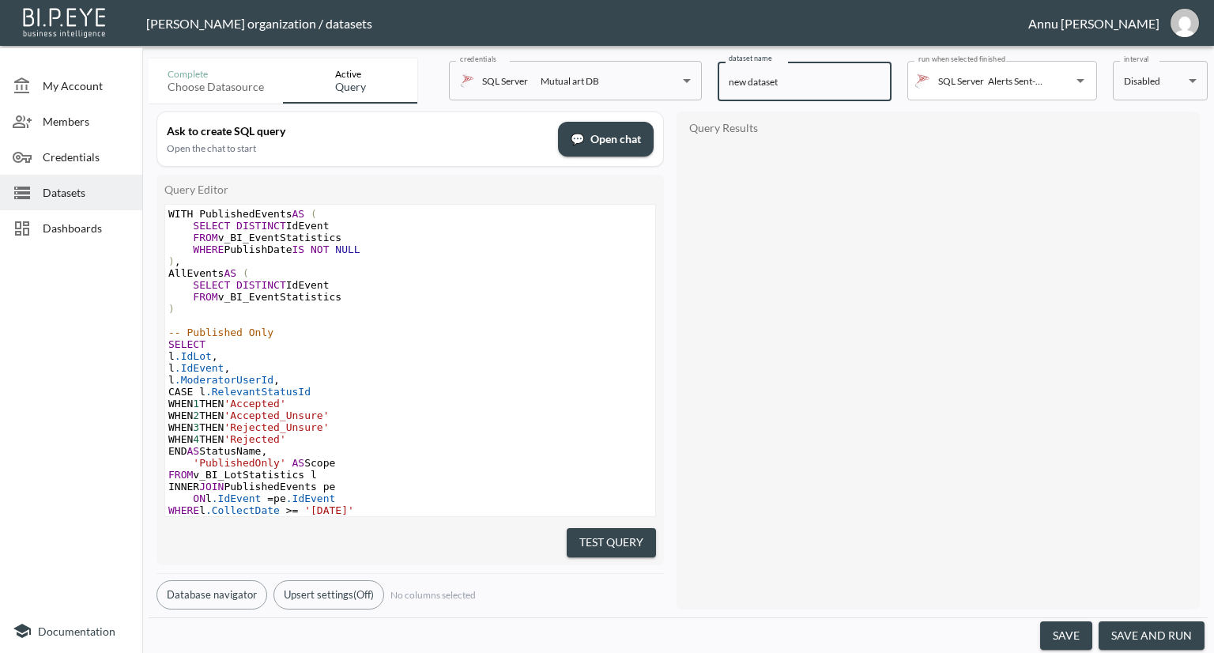
drag, startPoint x: 805, startPoint y: 85, endPoint x: 684, endPoint y: 86, distance: 120.1
click at [684, 86] on div "Complete Choose datasource Active Query credentials SQL Server Mutual art DB 82…" at bounding box center [678, 77] width 1059 height 51
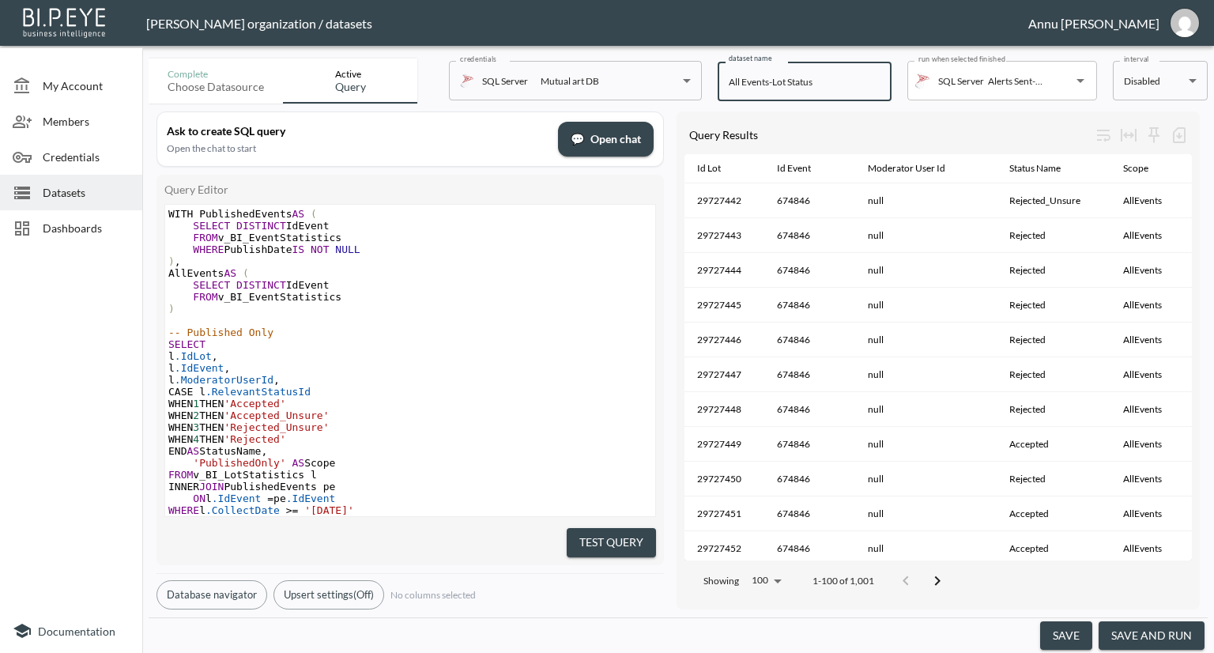
type input "All Events-Lot Status"
click at [1074, 635] on button "save" at bounding box center [1066, 635] width 52 height 29
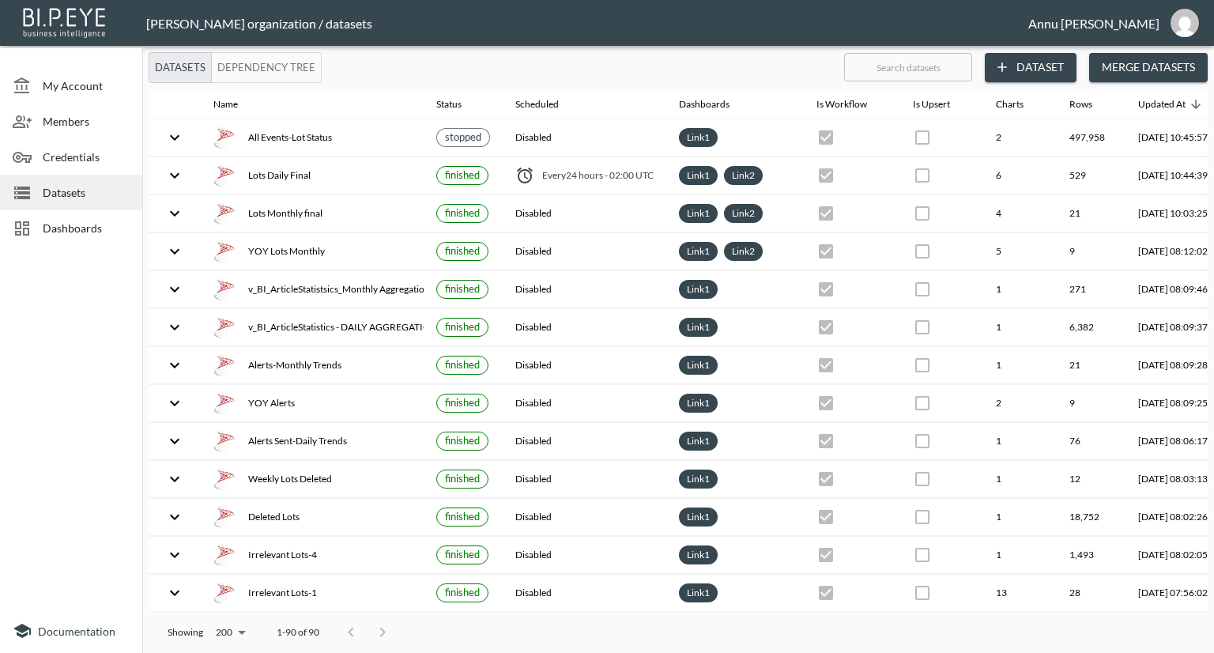
click at [107, 216] on div "Dashboards" at bounding box center [71, 228] width 142 height 36
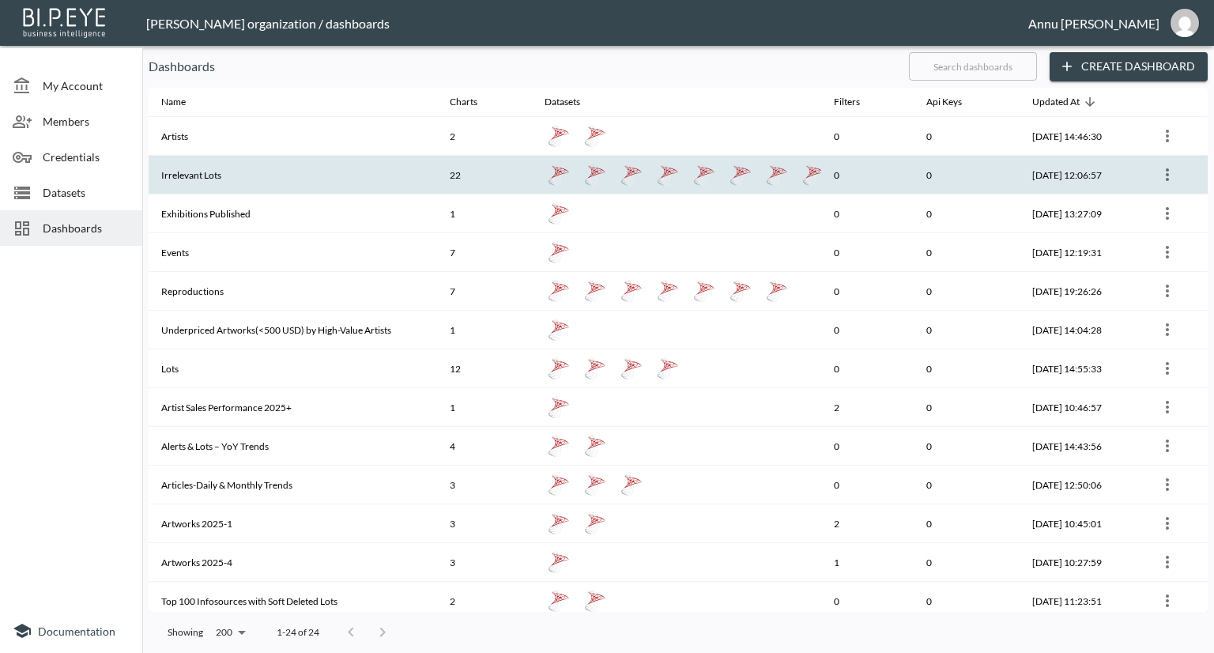
click at [204, 183] on th "Irrelevant Lots" at bounding box center [293, 175] width 288 height 39
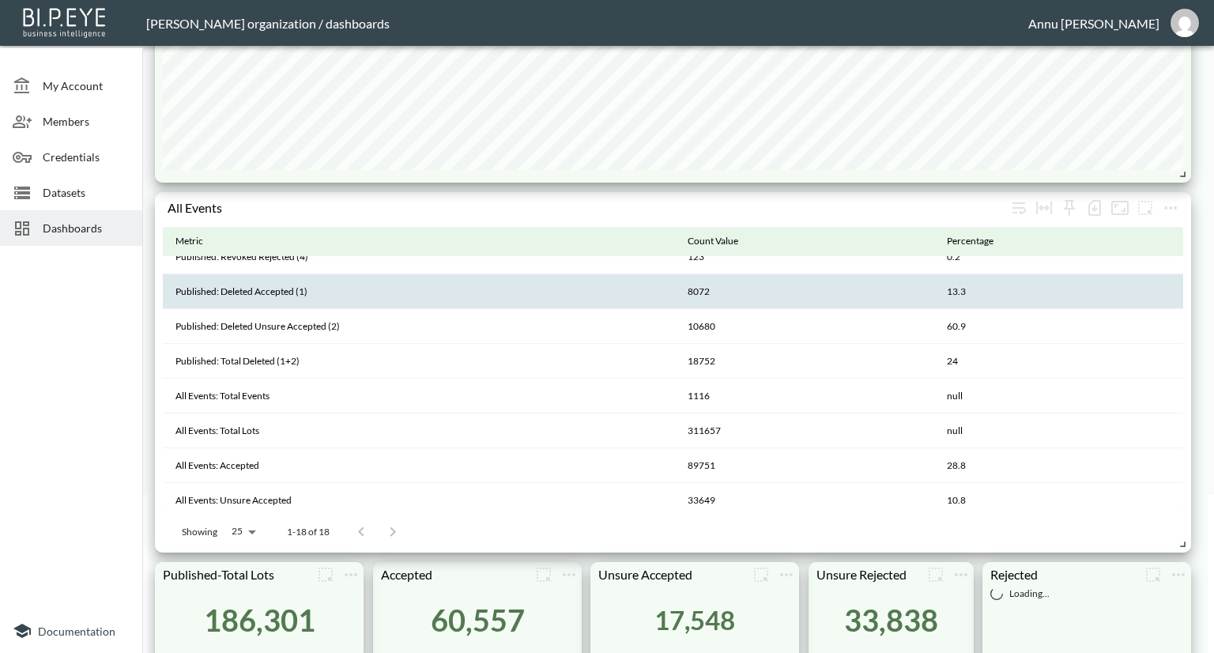
scroll to position [79, 0]
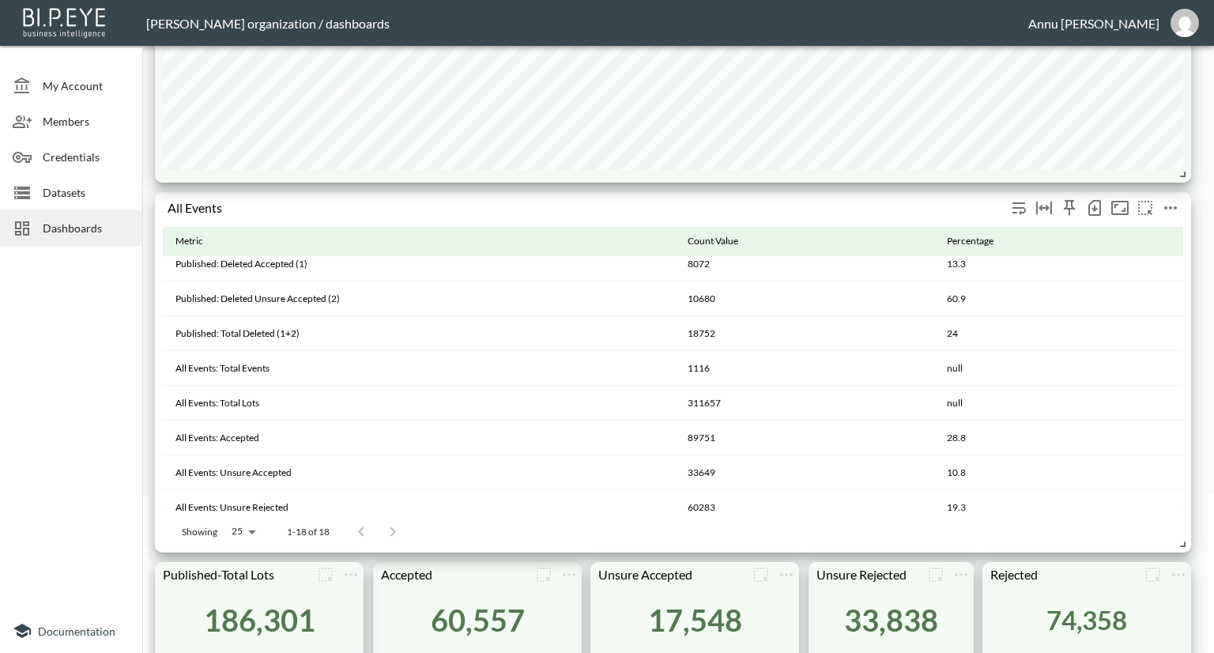
click at [1169, 212] on icon "more" at bounding box center [1170, 207] width 19 height 19
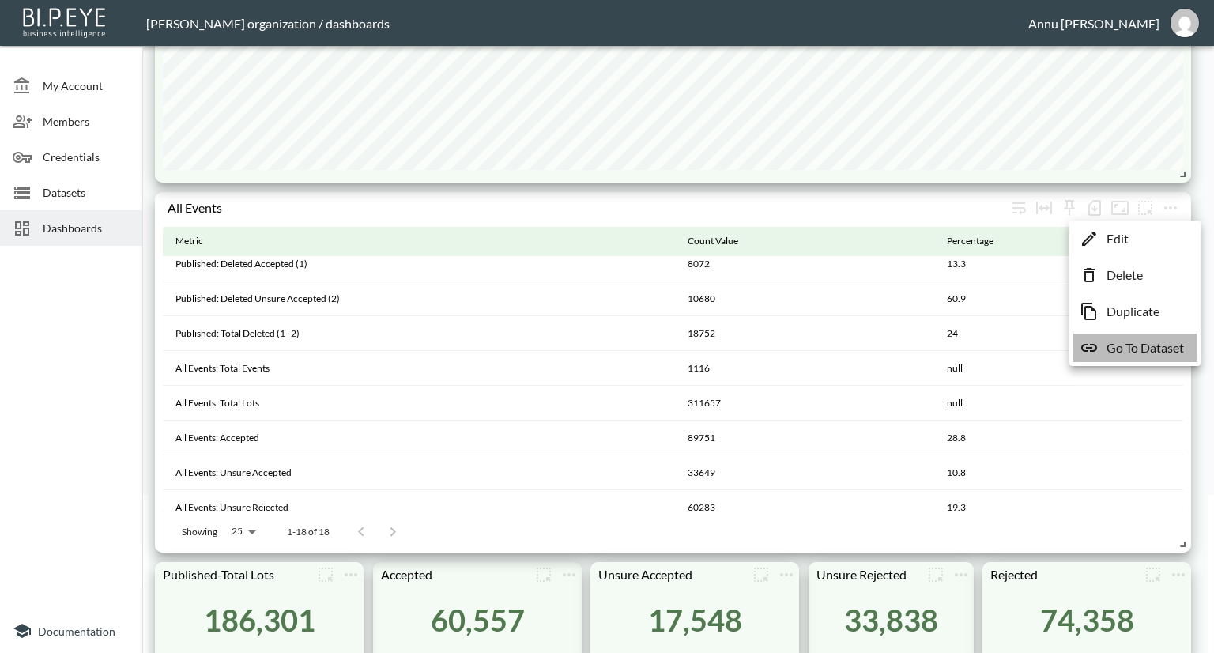
click at [1140, 349] on p "Go To Dataset" at bounding box center [1145, 347] width 77 height 19
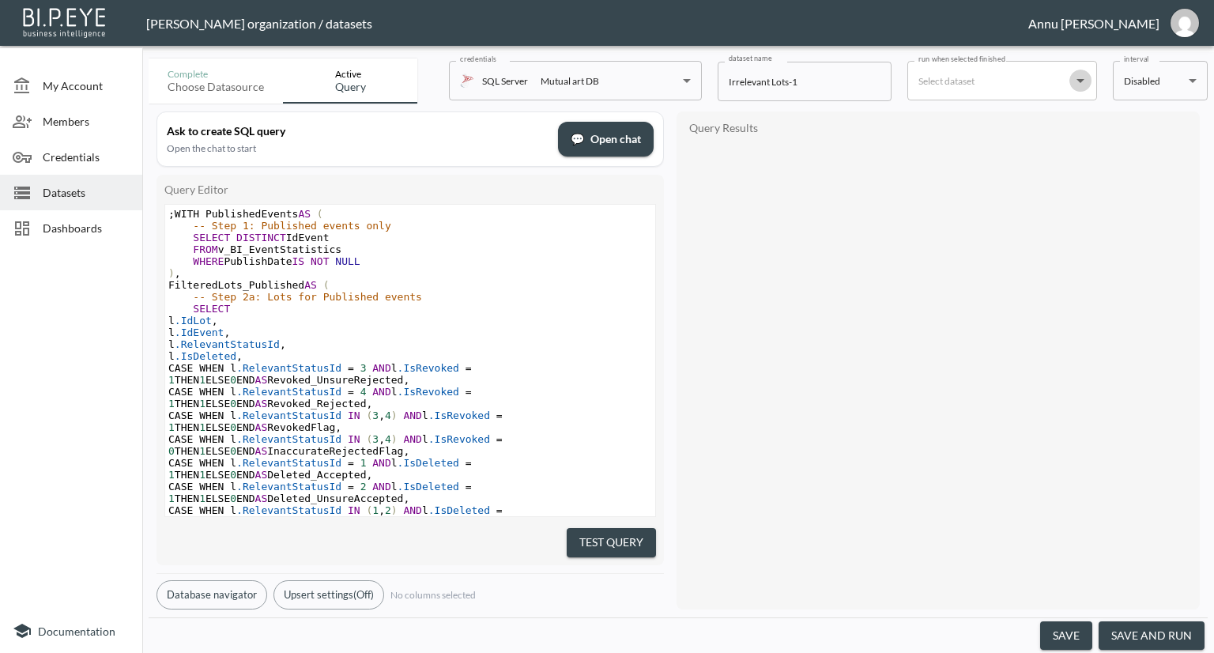
click at [1072, 80] on icon "Open" at bounding box center [1080, 80] width 19 height 19
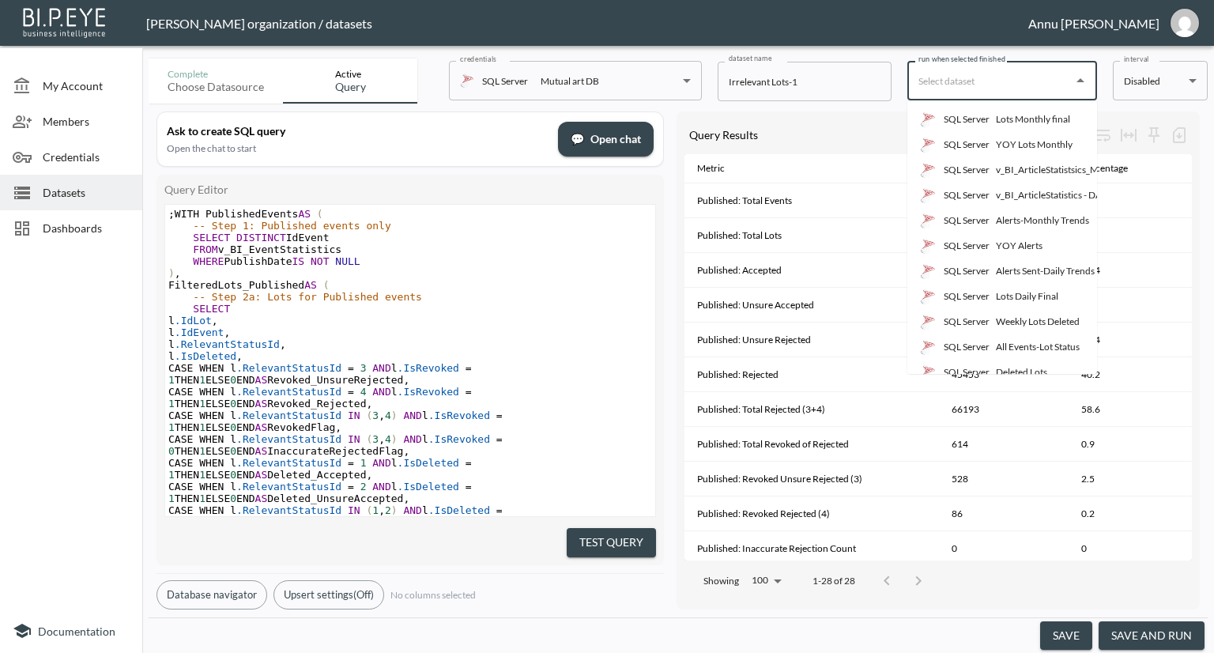
click at [1012, 348] on div "All Events-Lot Status" at bounding box center [1038, 347] width 84 height 14
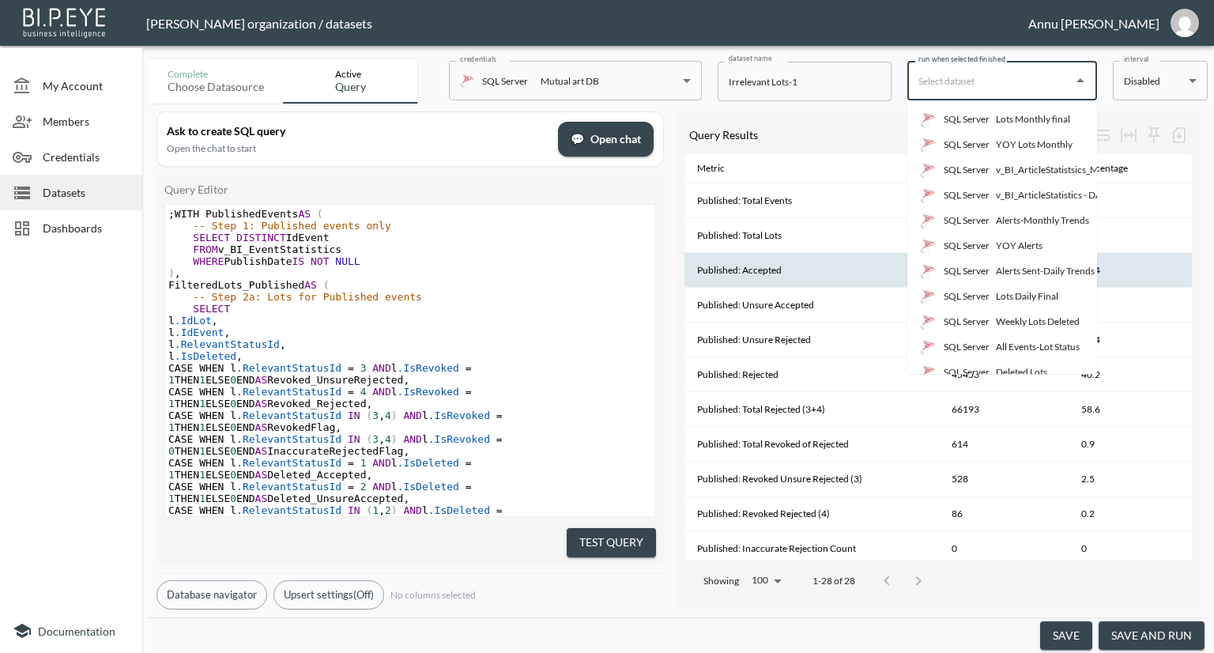
type input "All Events-Lot Status"
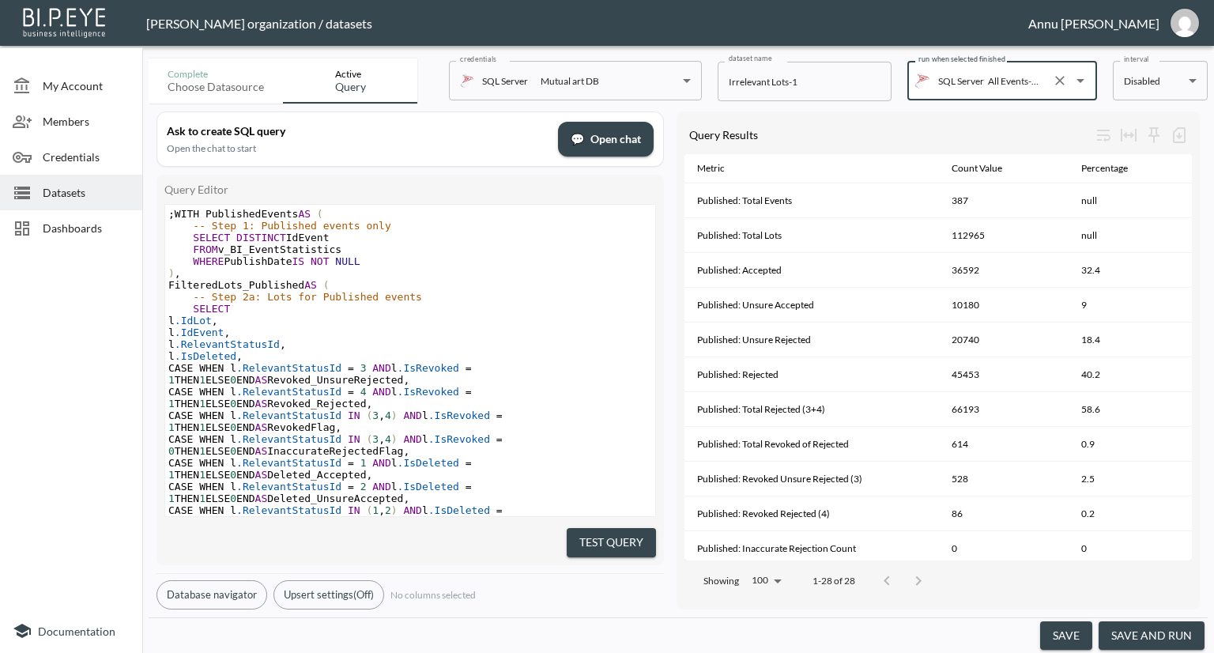
click at [1069, 636] on button "save" at bounding box center [1066, 635] width 52 height 29
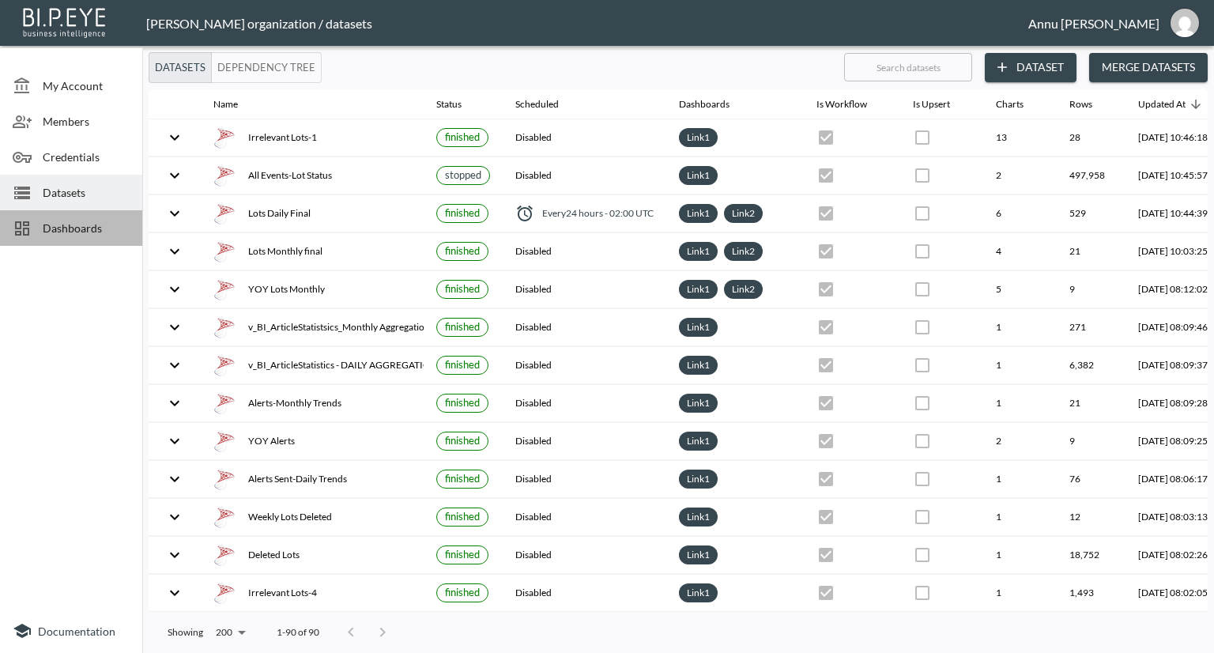
click at [103, 216] on div "Dashboards" at bounding box center [71, 228] width 142 height 36
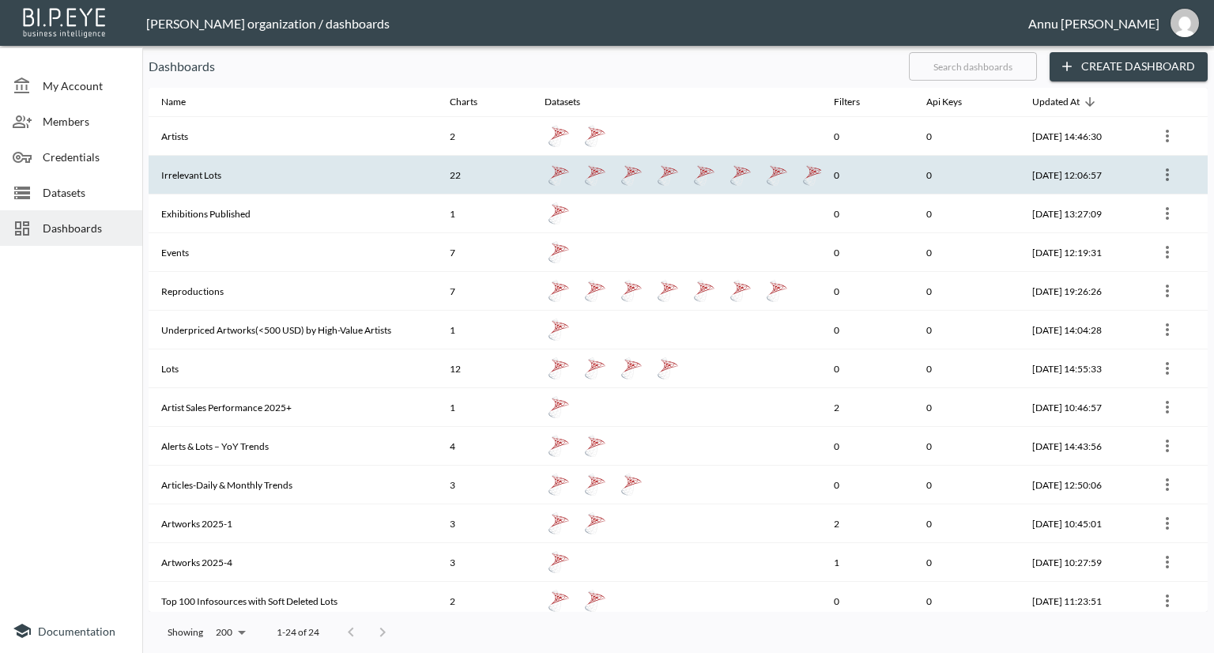
click at [219, 184] on th "Irrelevant Lots" at bounding box center [293, 175] width 288 height 39
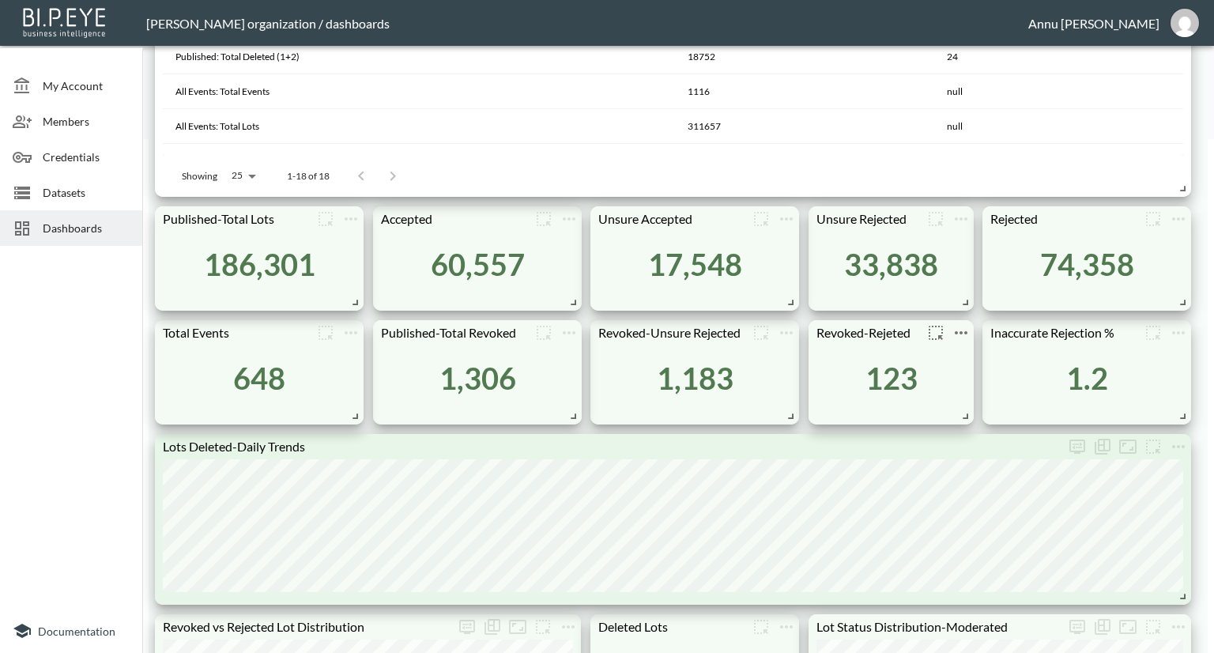
scroll to position [632, 0]
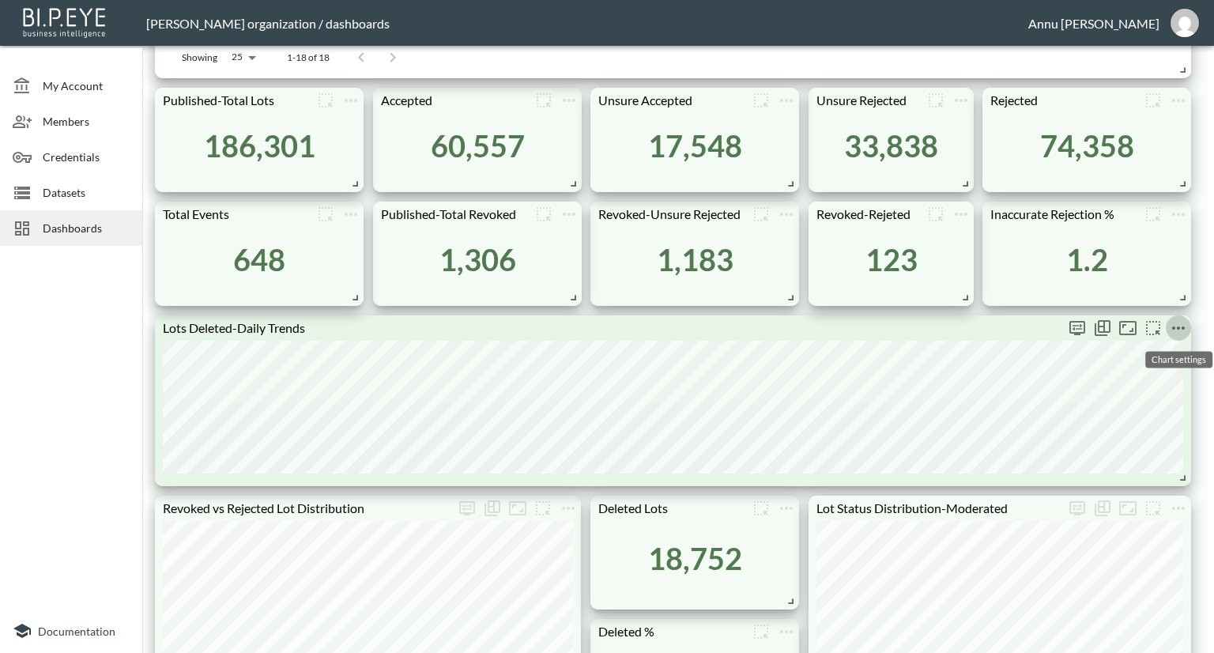
click at [1181, 319] on icon "more" at bounding box center [1178, 328] width 19 height 19
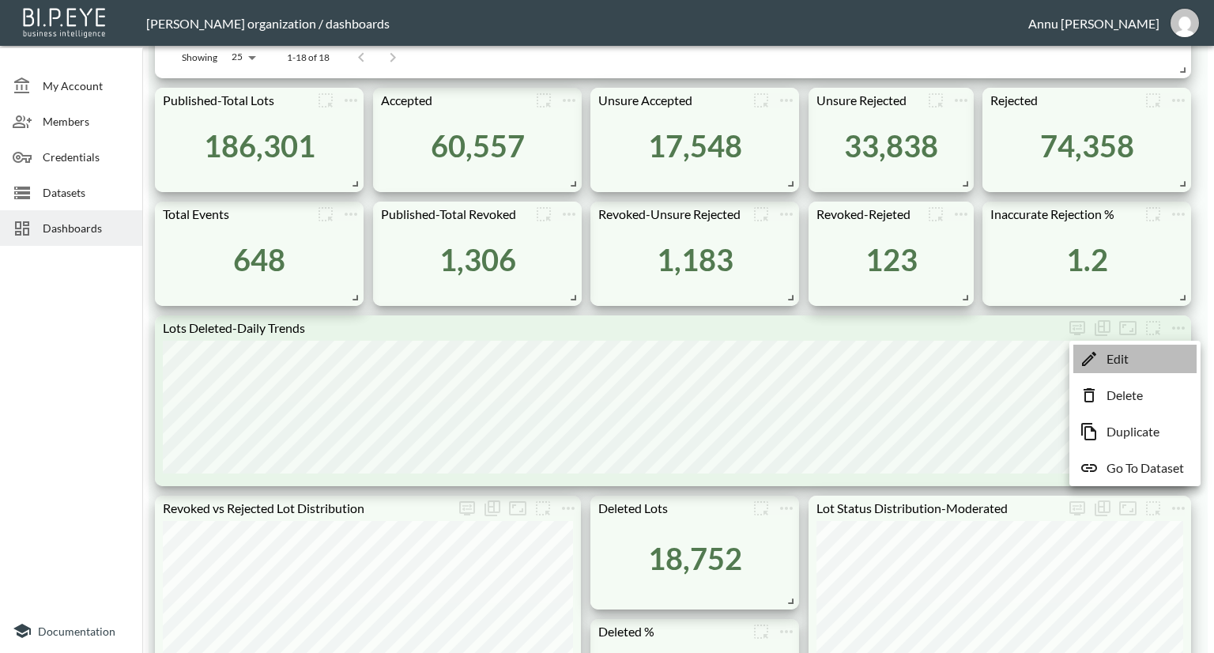
click at [1139, 355] on li "Edit" at bounding box center [1134, 359] width 123 height 28
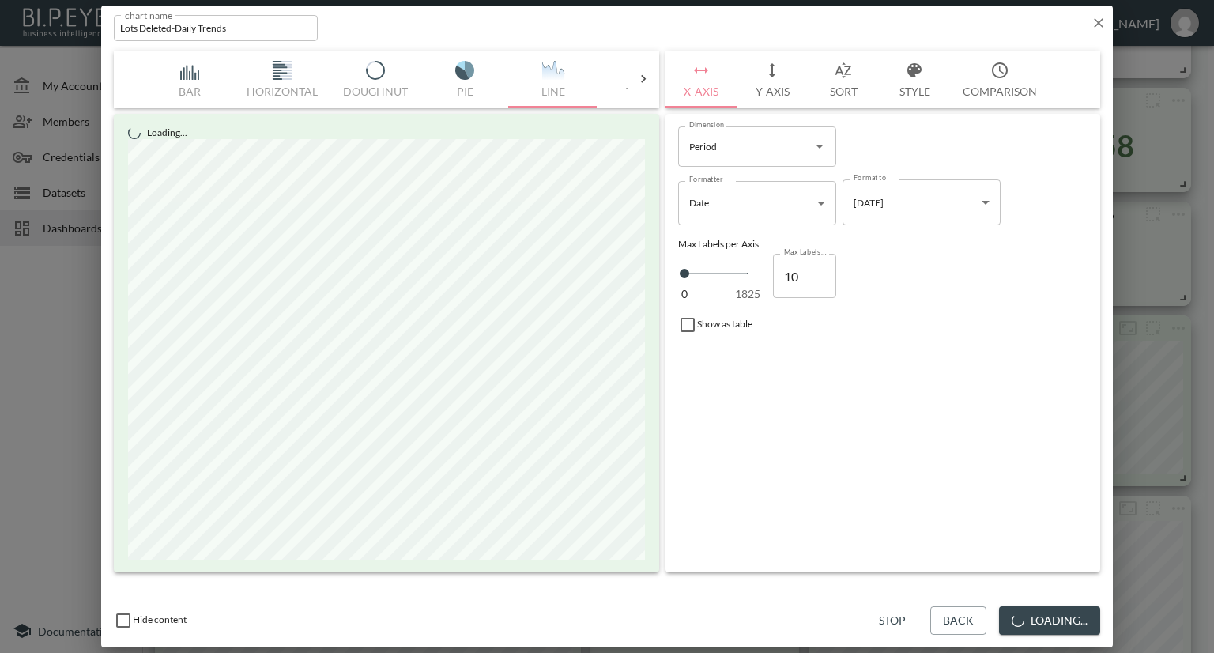
click at [1093, 29] on icon "button" at bounding box center [1099, 23] width 16 height 16
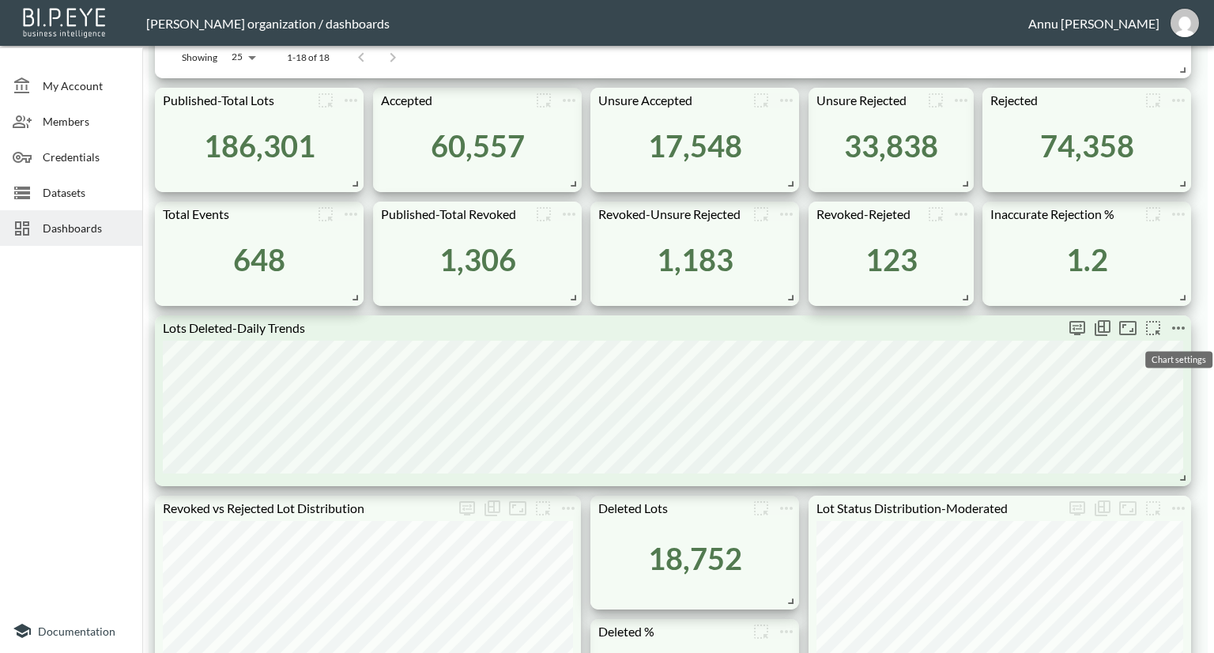
click at [1170, 325] on icon "more" at bounding box center [1178, 328] width 19 height 19
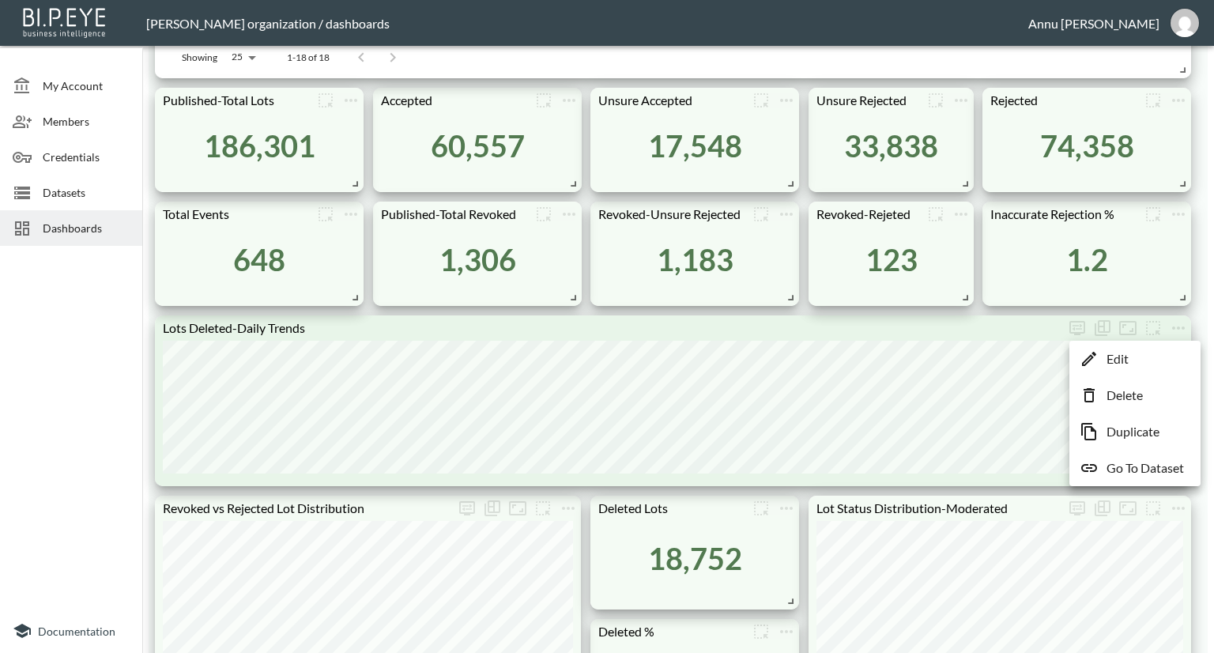
click at [1135, 465] on p "Go To Dataset" at bounding box center [1145, 467] width 77 height 19
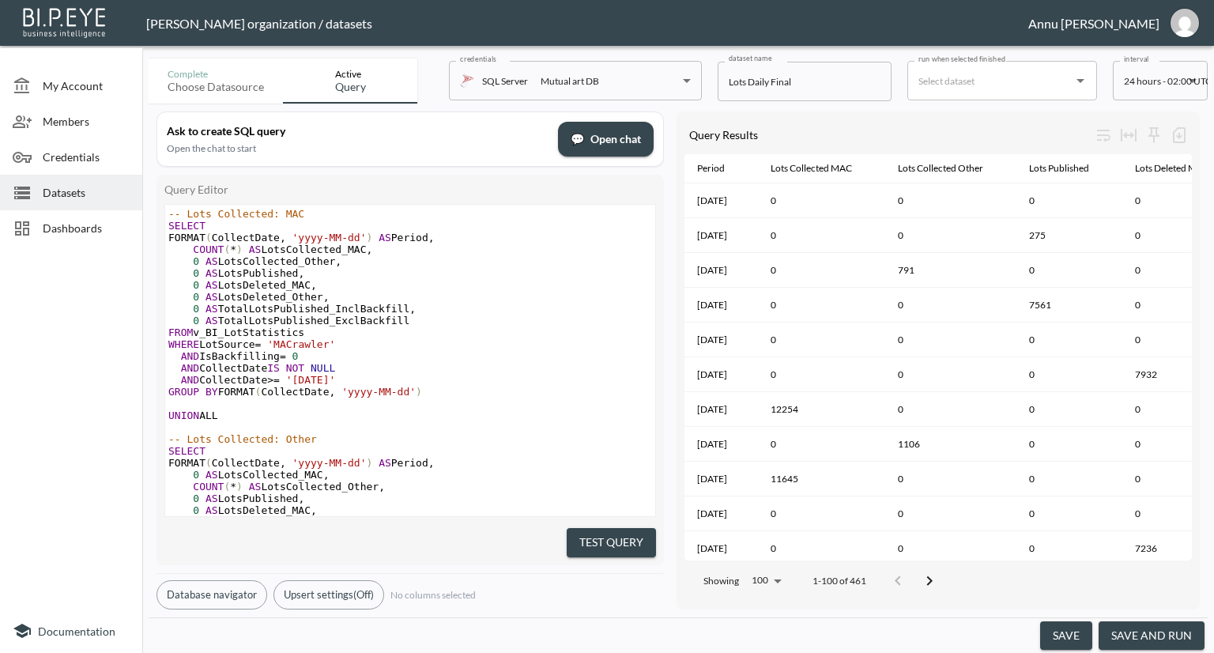
click at [66, 229] on span "Dashboards" at bounding box center [86, 228] width 87 height 17
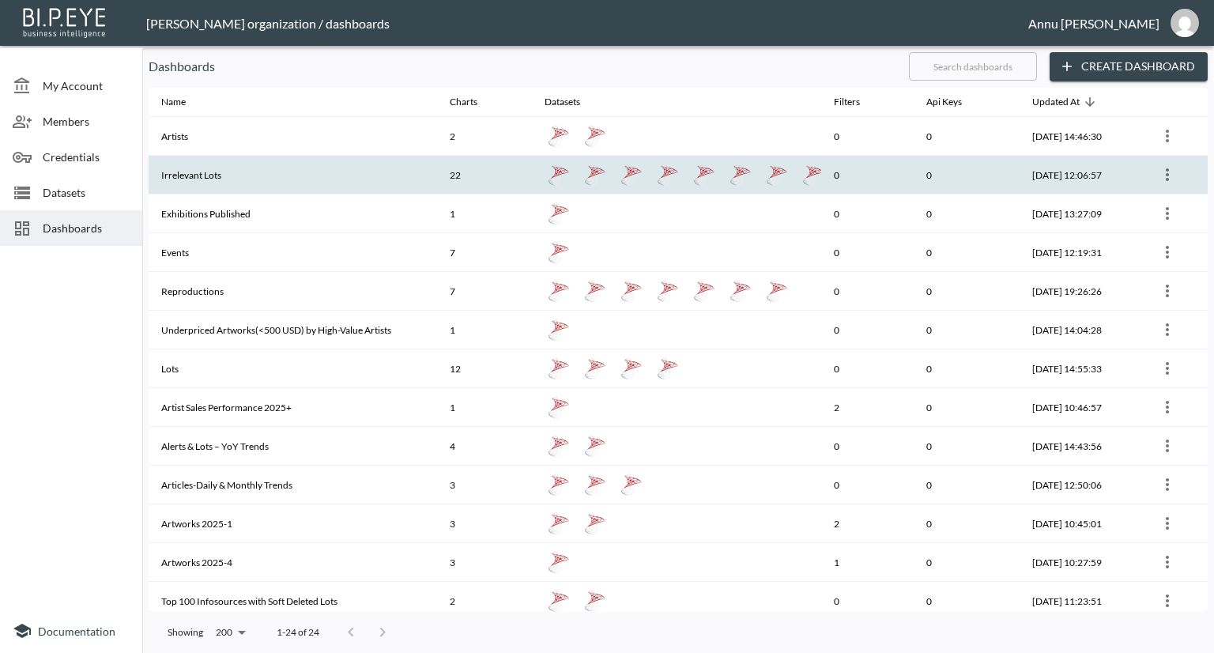
click at [217, 182] on th "Irrelevant Lots" at bounding box center [293, 175] width 288 height 39
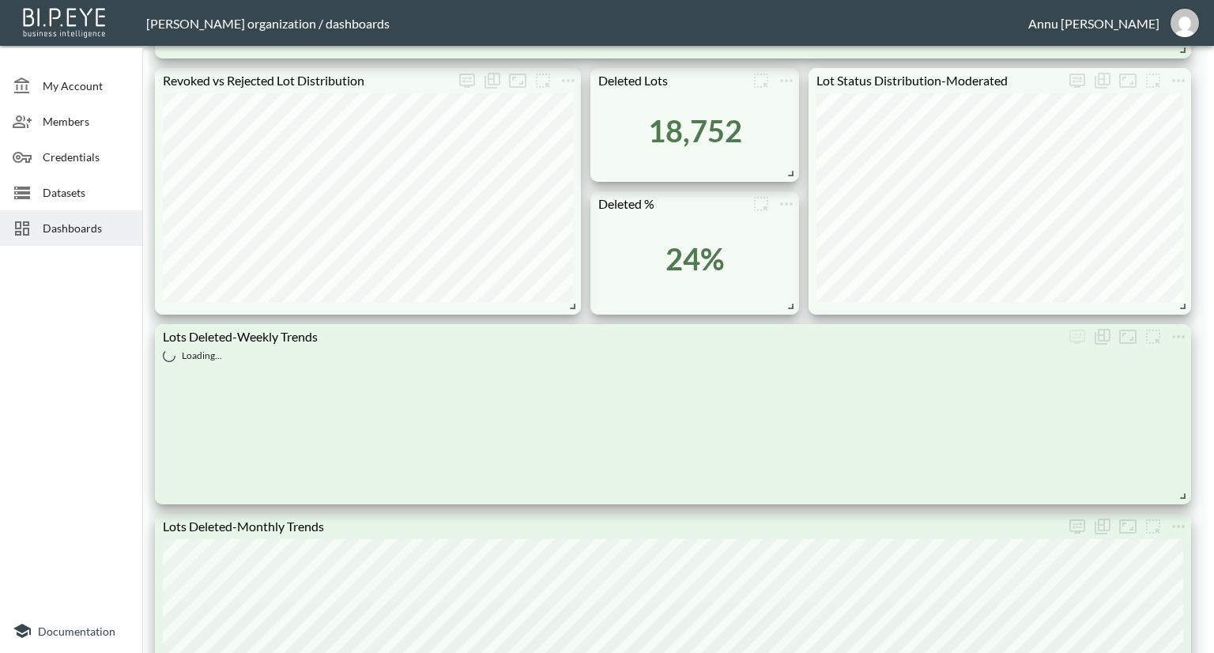
scroll to position [1186, 0]
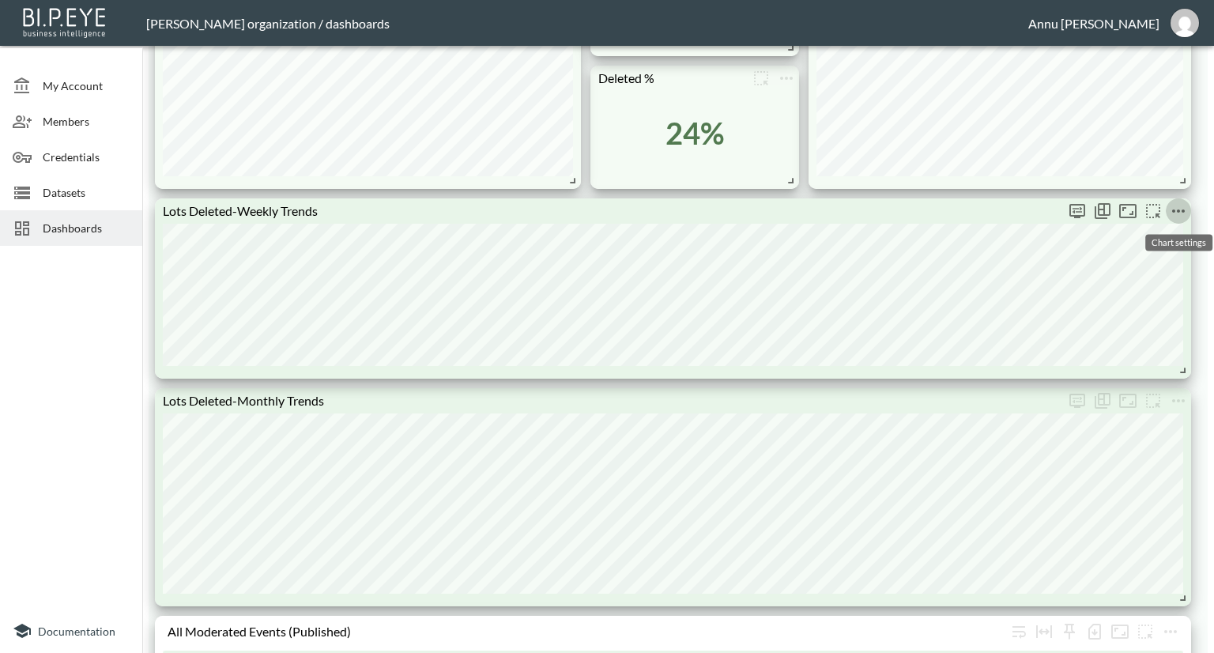
click at [1185, 205] on icon "more" at bounding box center [1178, 211] width 19 height 19
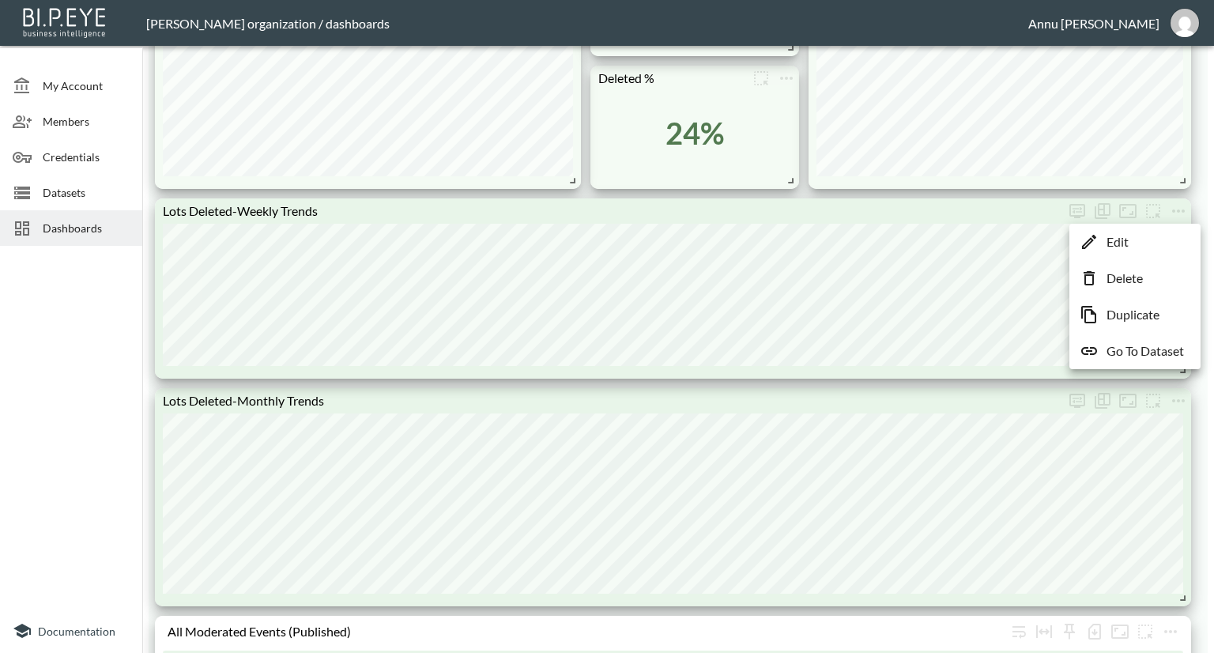
click at [1177, 348] on p "Go To Dataset" at bounding box center [1145, 350] width 77 height 19
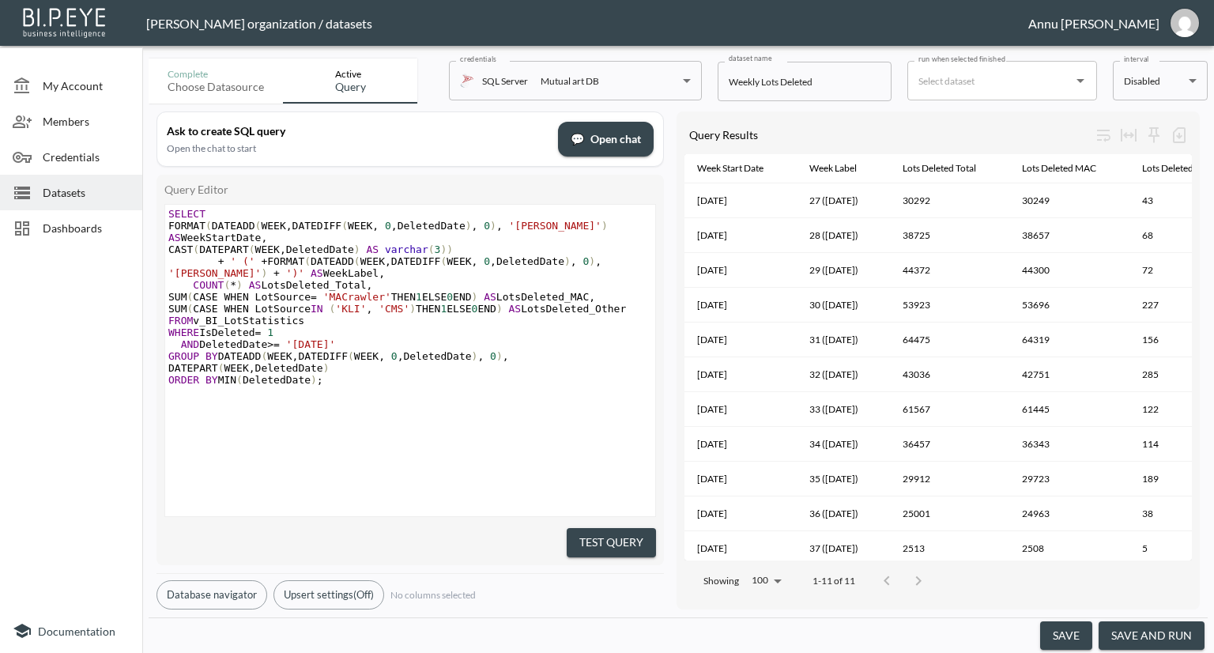
click at [983, 80] on input "run when selected finished" at bounding box center [990, 80] width 152 height 25
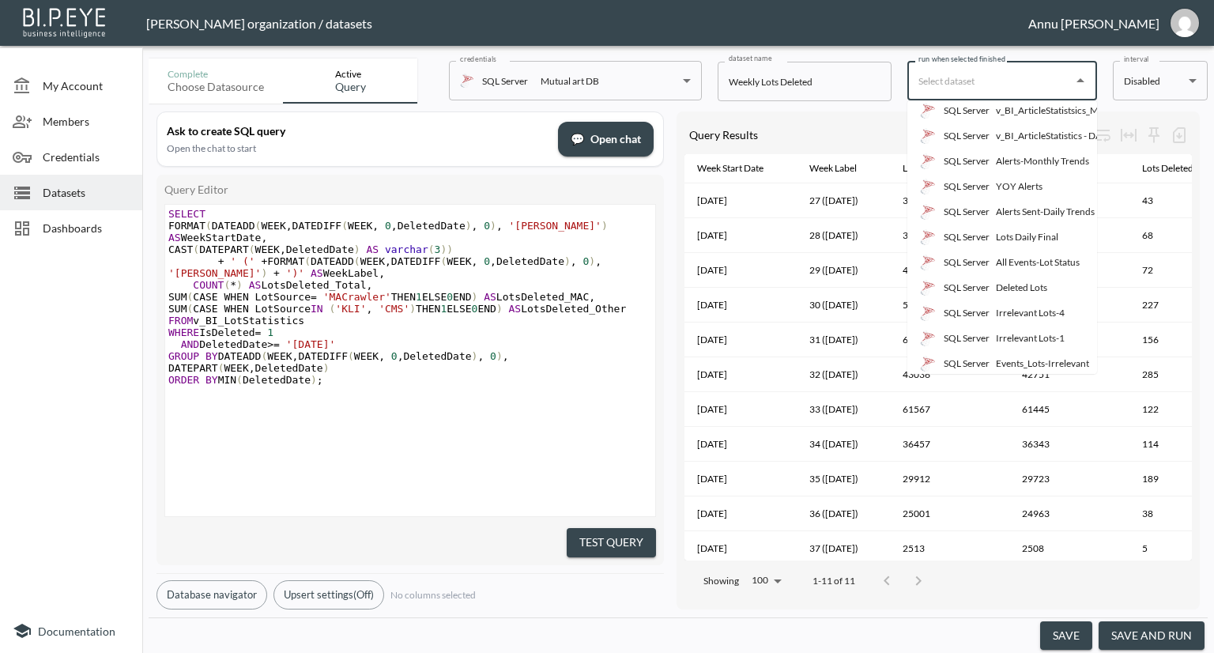
scroll to position [158, 0]
click at [1004, 241] on div "Irrelevant Lots-1" at bounding box center [1030, 239] width 69 height 14
type input "Irrelevant Lots-1"
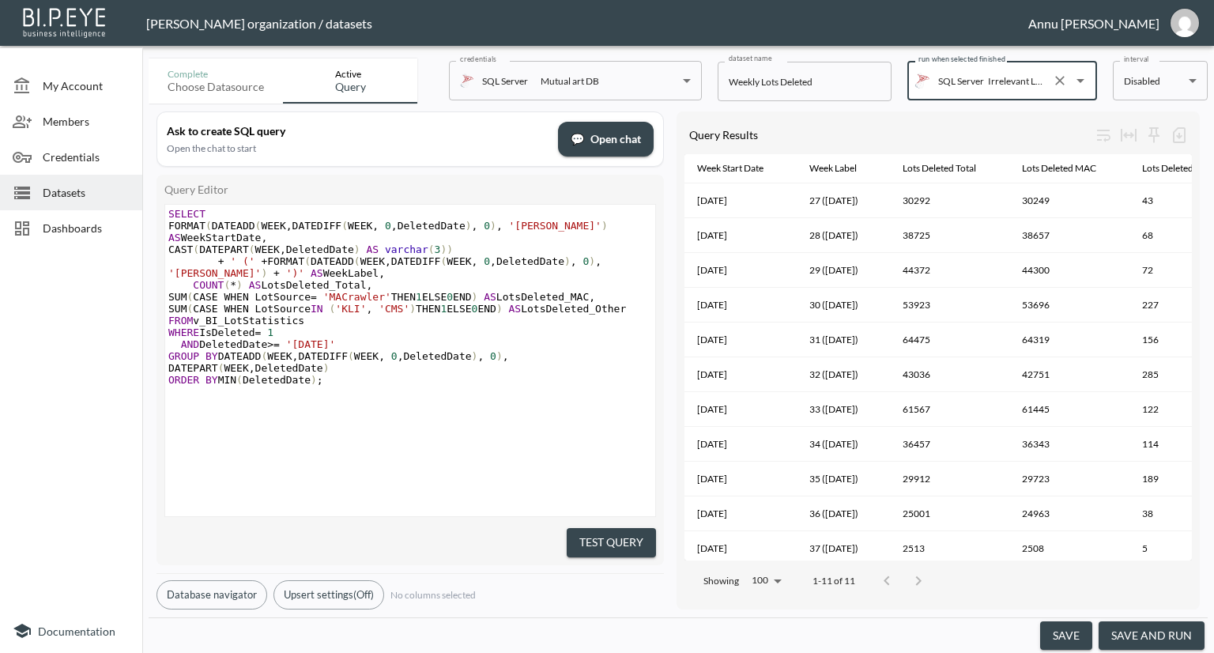
click at [1079, 624] on button "save" at bounding box center [1066, 635] width 52 height 29
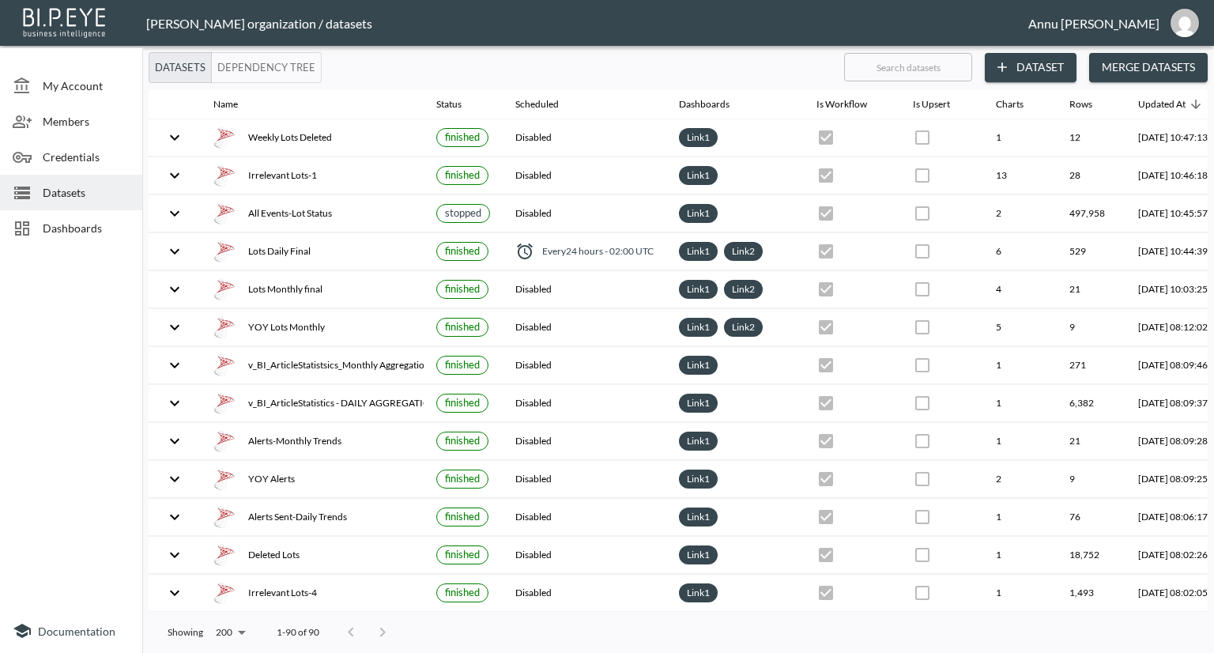
click at [93, 234] on span "Dashboards" at bounding box center [86, 228] width 87 height 17
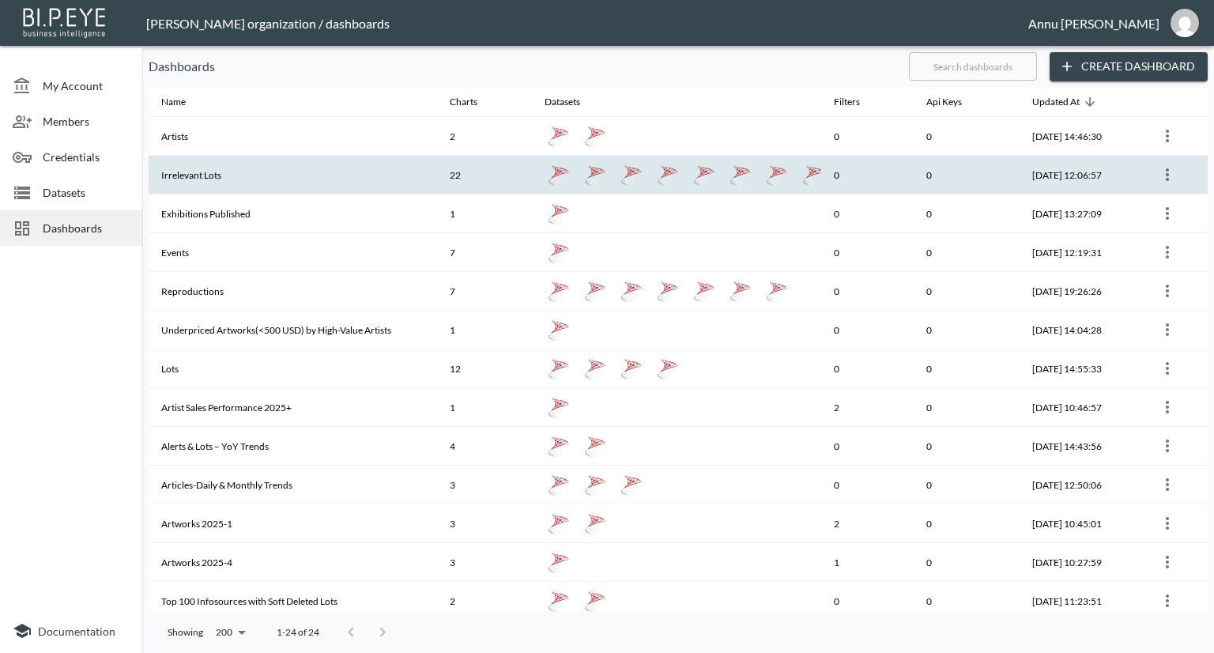
click at [267, 185] on th "Irrelevant Lots" at bounding box center [293, 175] width 288 height 39
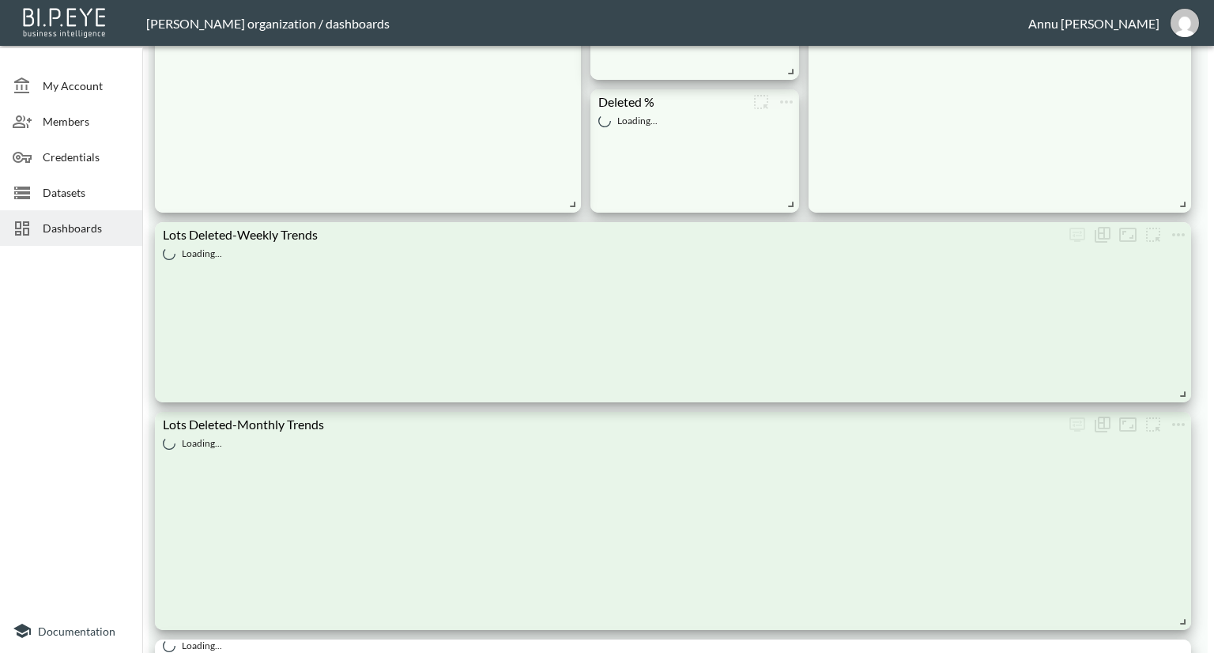
scroll to position [1344, 0]
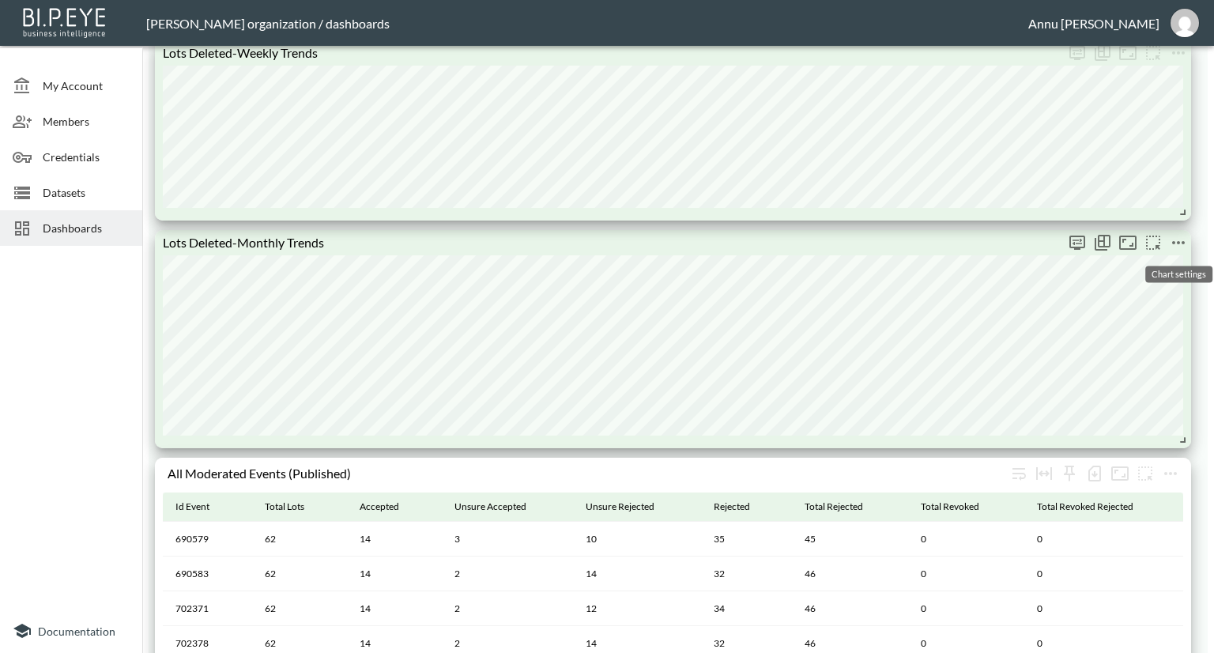
click at [1184, 244] on icon "more" at bounding box center [1178, 242] width 19 height 19
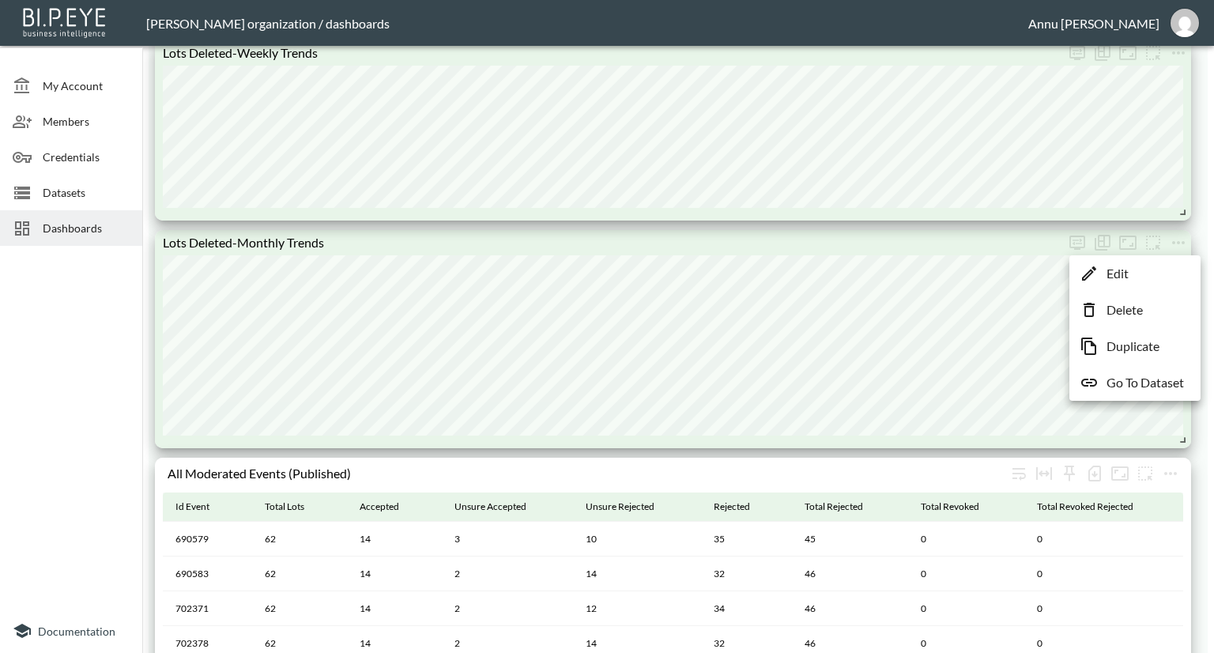
click at [123, 380] on div at bounding box center [607, 326] width 1214 height 653
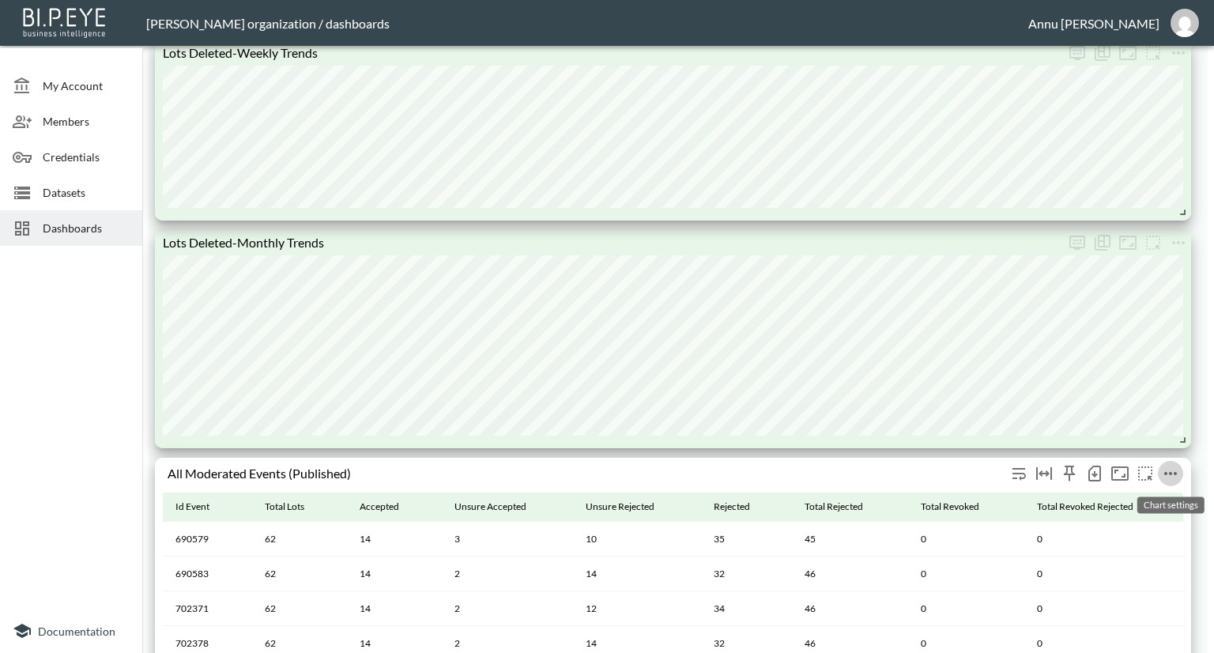
click at [1167, 475] on icon "more" at bounding box center [1170, 473] width 19 height 19
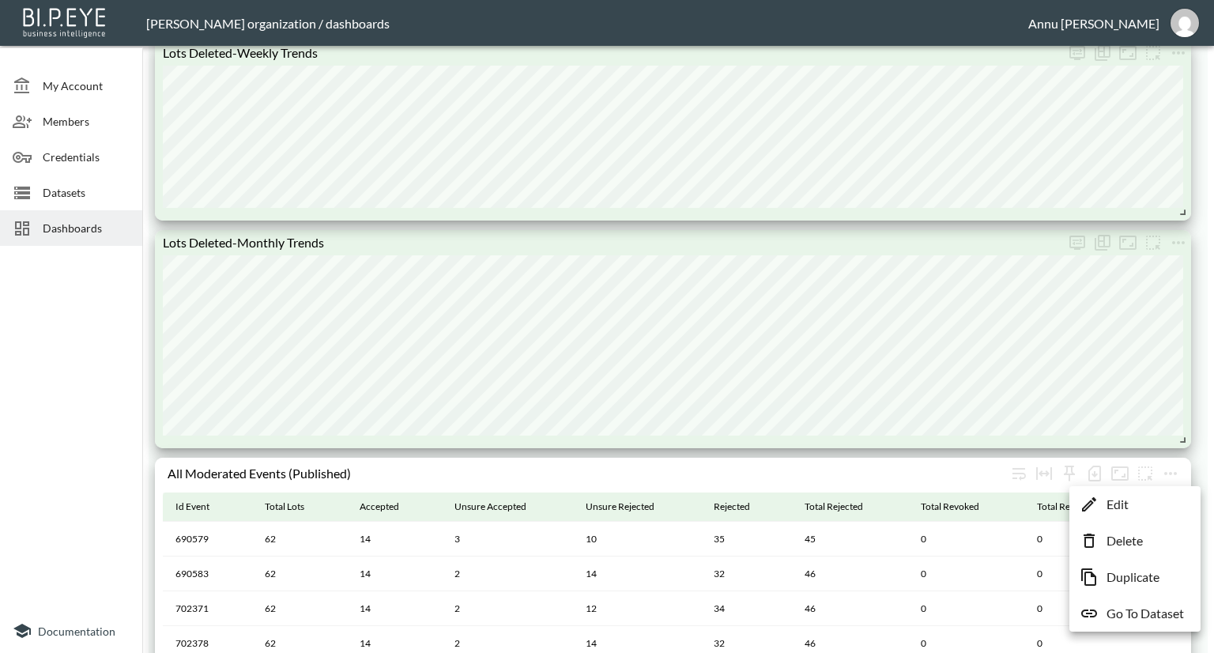
click at [1154, 624] on li "Go To Dataset" at bounding box center [1134, 613] width 123 height 28
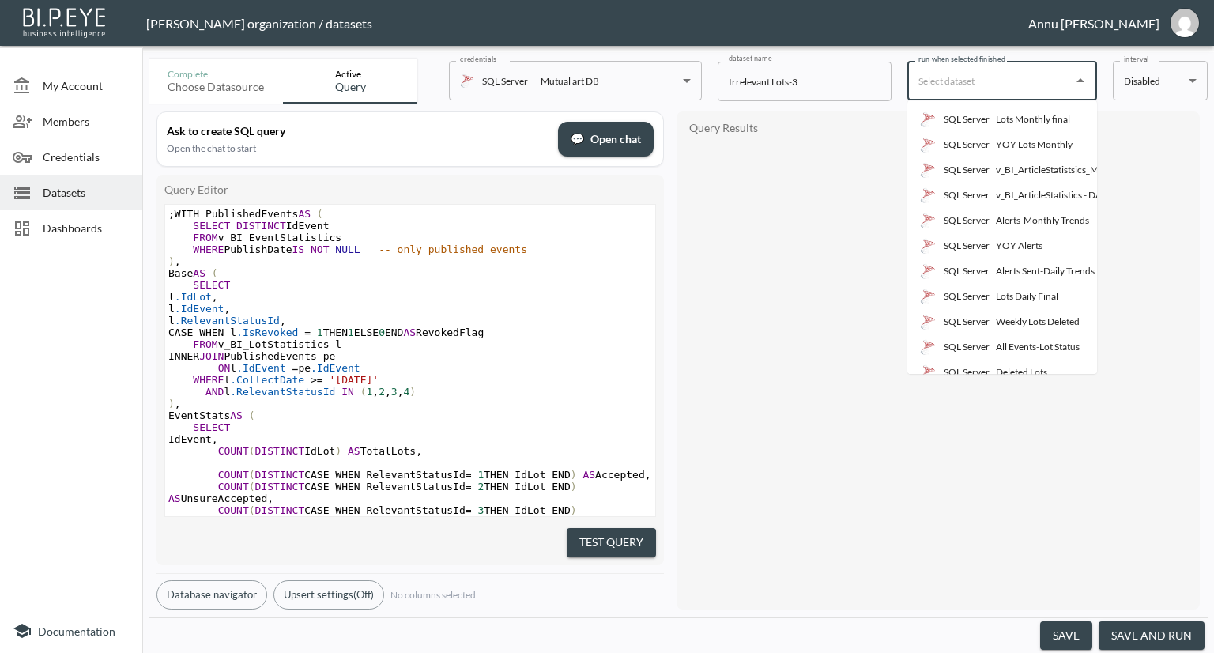
click at [983, 89] on input "run when selected finished" at bounding box center [990, 80] width 152 height 25
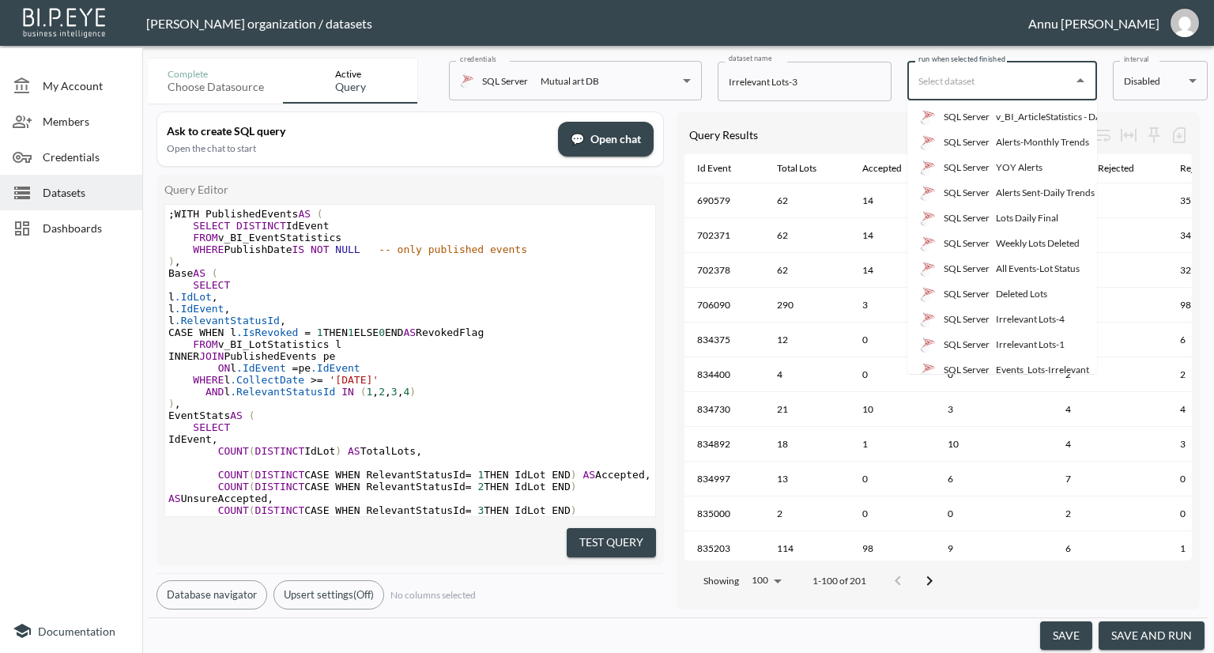
scroll to position [79, 0]
click at [1026, 344] on div "Irrelevant Lots-1" at bounding box center [1030, 344] width 69 height 14
type input "Irrelevant Lots-1"
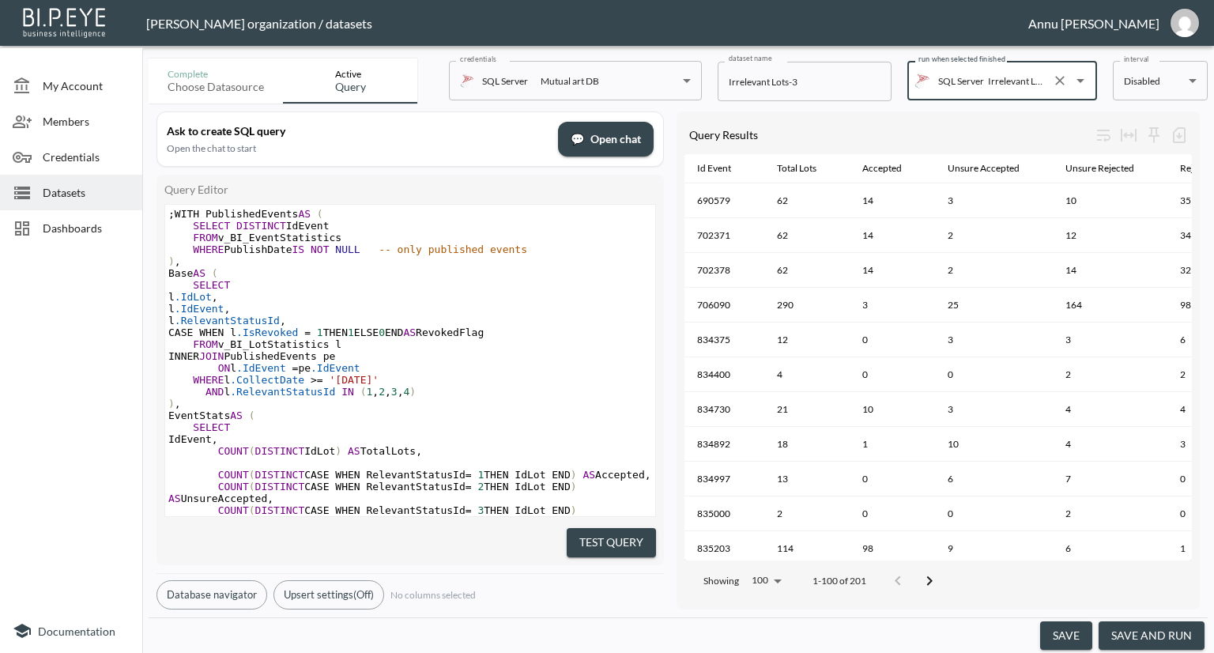
drag, startPoint x: 1076, startPoint y: 633, endPoint x: 1002, endPoint y: 532, distance: 125.1
click at [1075, 633] on button "save" at bounding box center [1066, 635] width 52 height 29
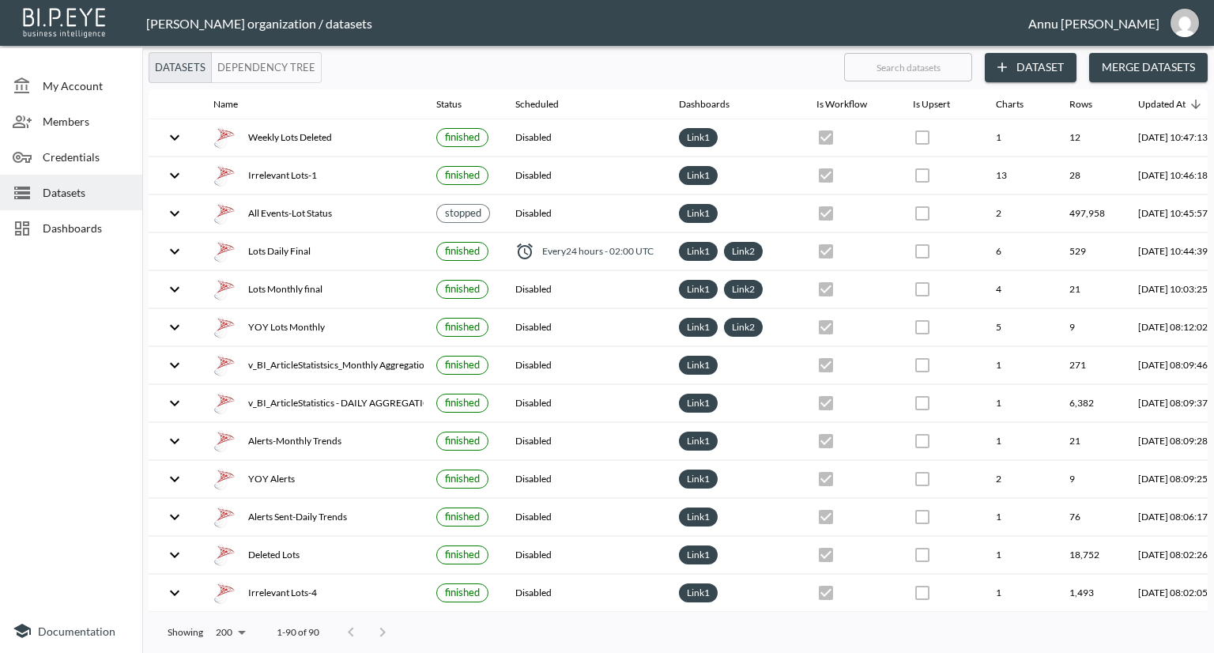
checkbox input "false"
checkbox input "true"
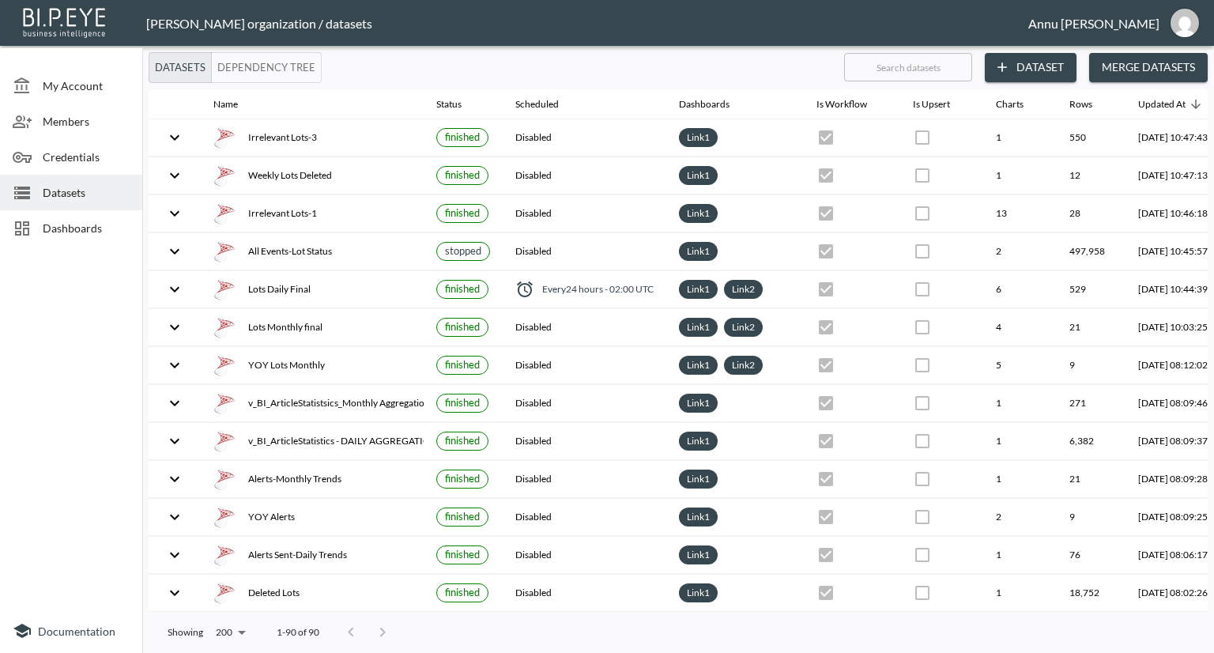
click at [78, 227] on span "Dashboards" at bounding box center [86, 228] width 87 height 17
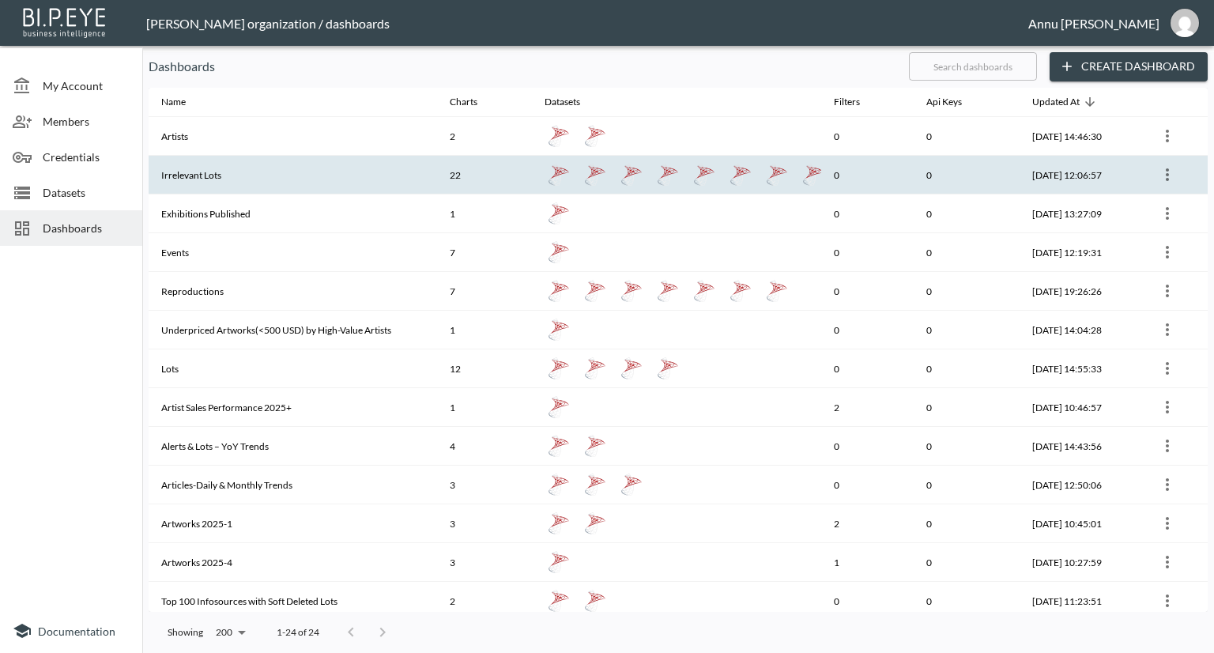
click at [225, 177] on th "Irrelevant Lots" at bounding box center [293, 175] width 288 height 39
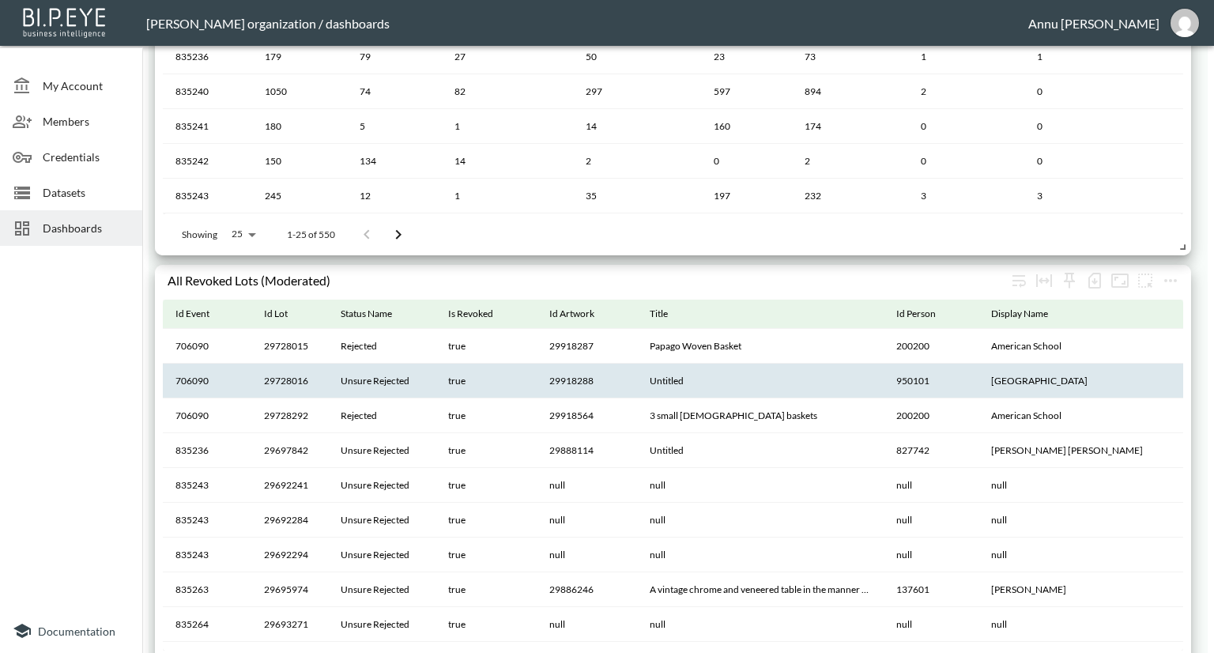
scroll to position [158, 0]
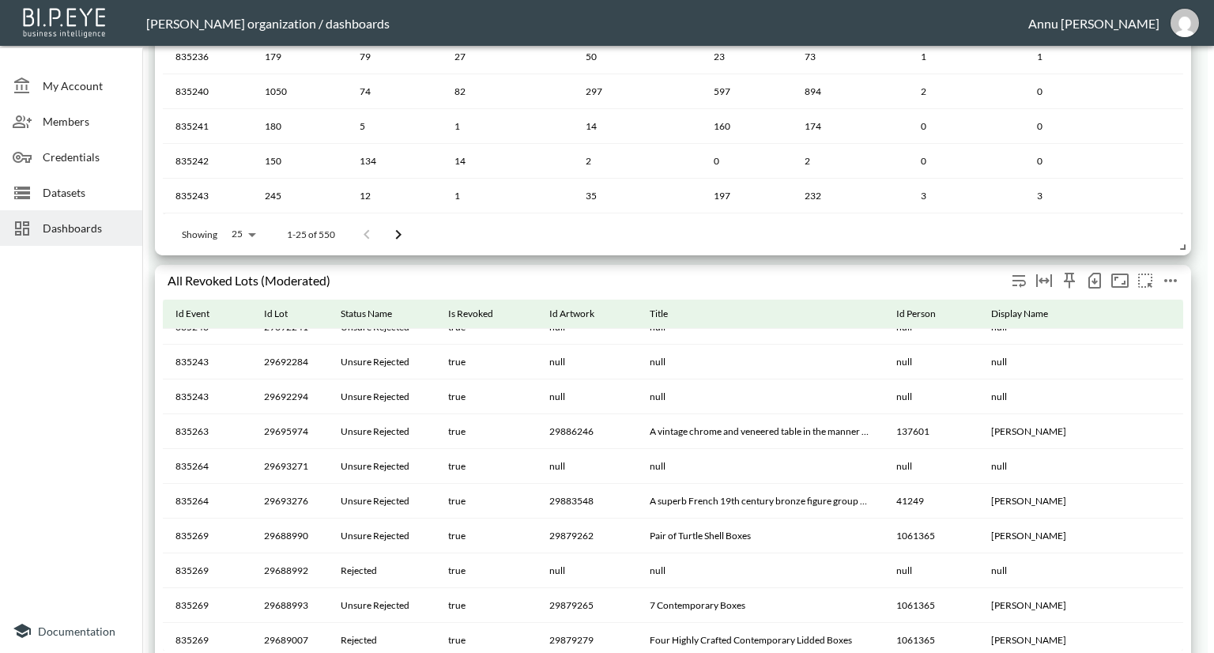
click at [1163, 282] on icon "more" at bounding box center [1170, 280] width 19 height 19
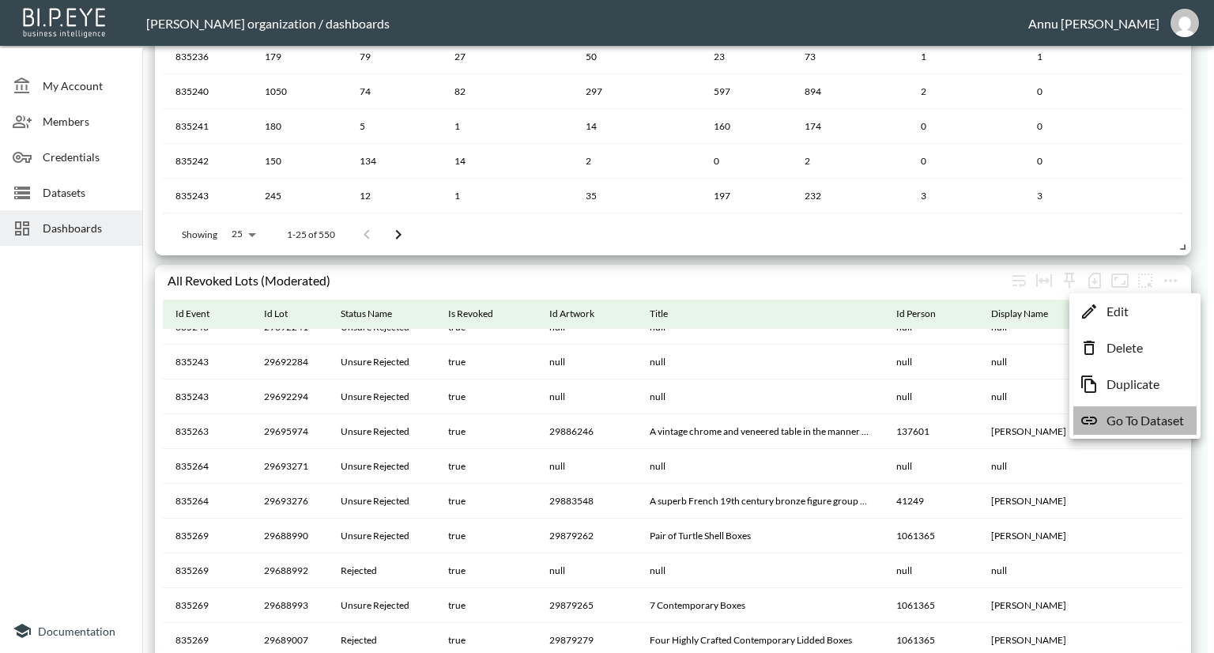
click at [1154, 413] on p "Go To Dataset" at bounding box center [1145, 420] width 77 height 19
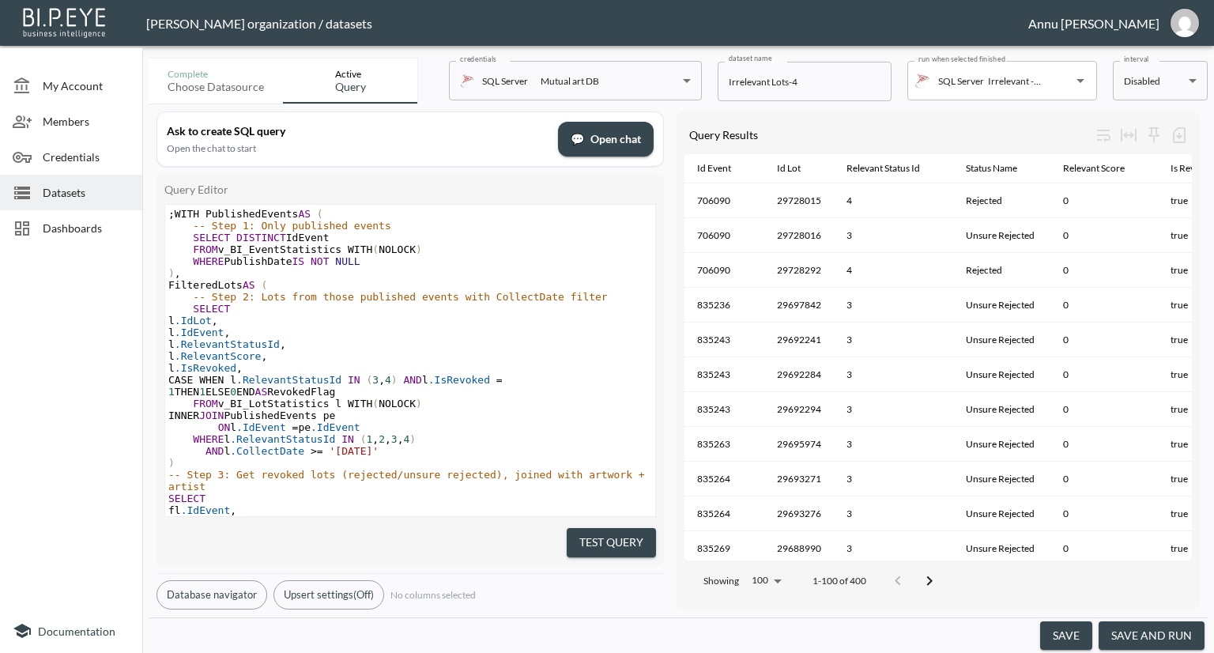
click at [76, 232] on span "Dashboards" at bounding box center [86, 228] width 87 height 17
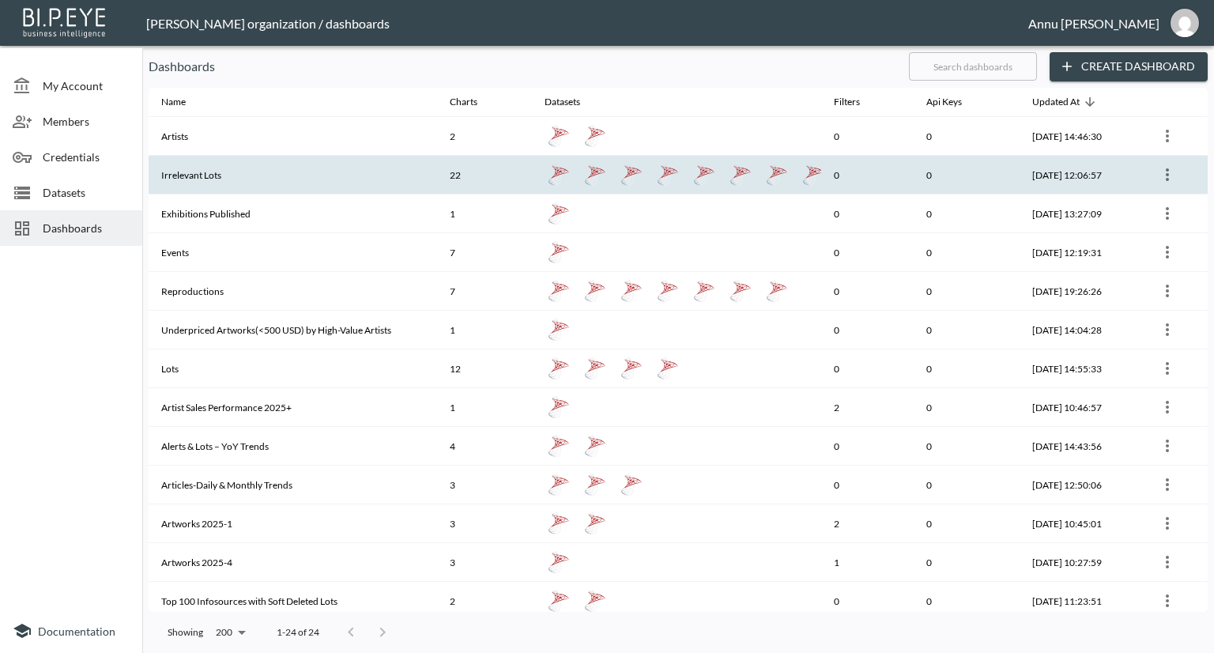
click at [201, 172] on th "Irrelevant Lots" at bounding box center [293, 175] width 288 height 39
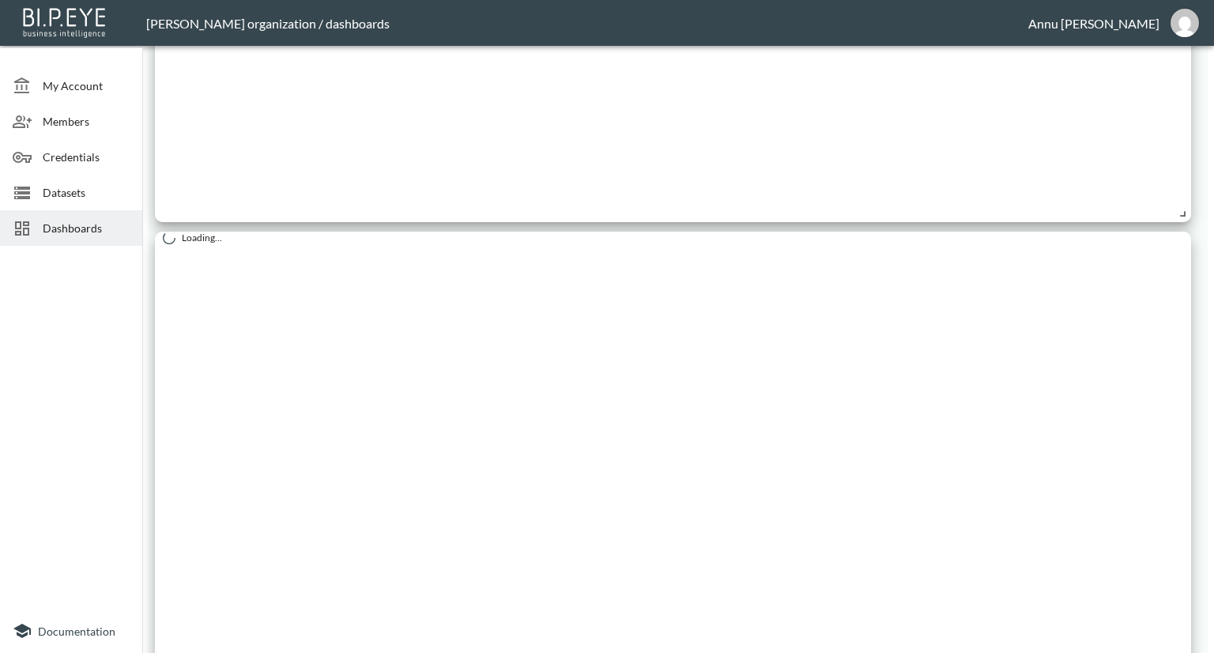
scroll to position [2422, 0]
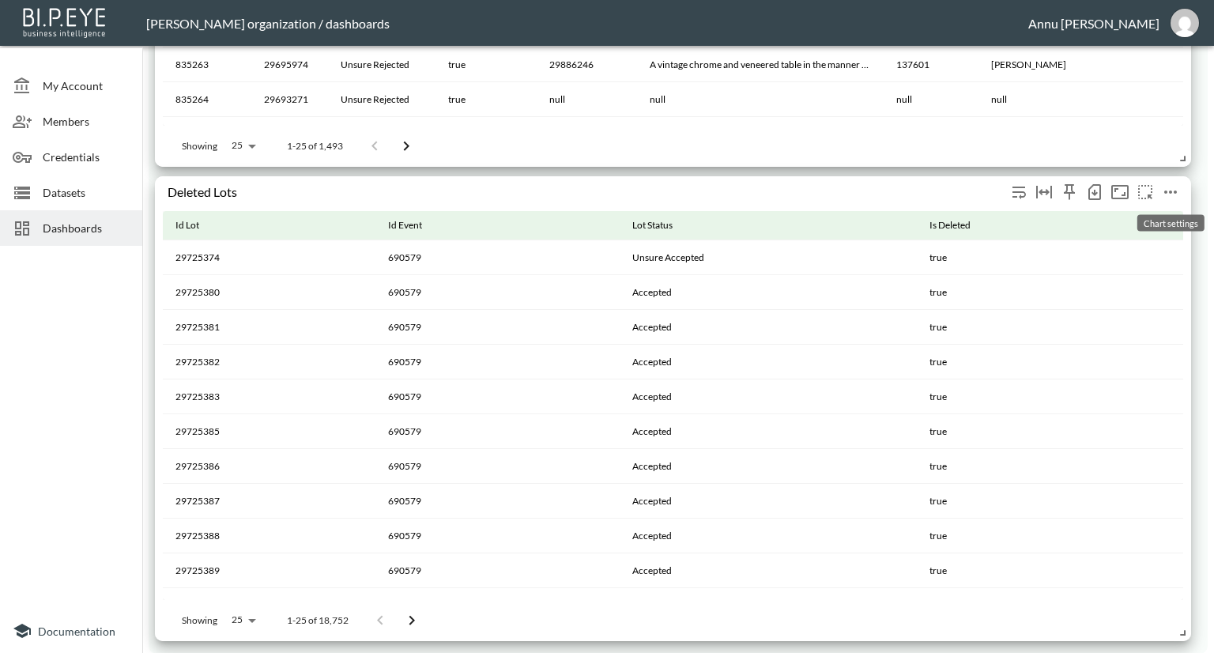
click at [1161, 191] on icon "more" at bounding box center [1170, 192] width 19 height 19
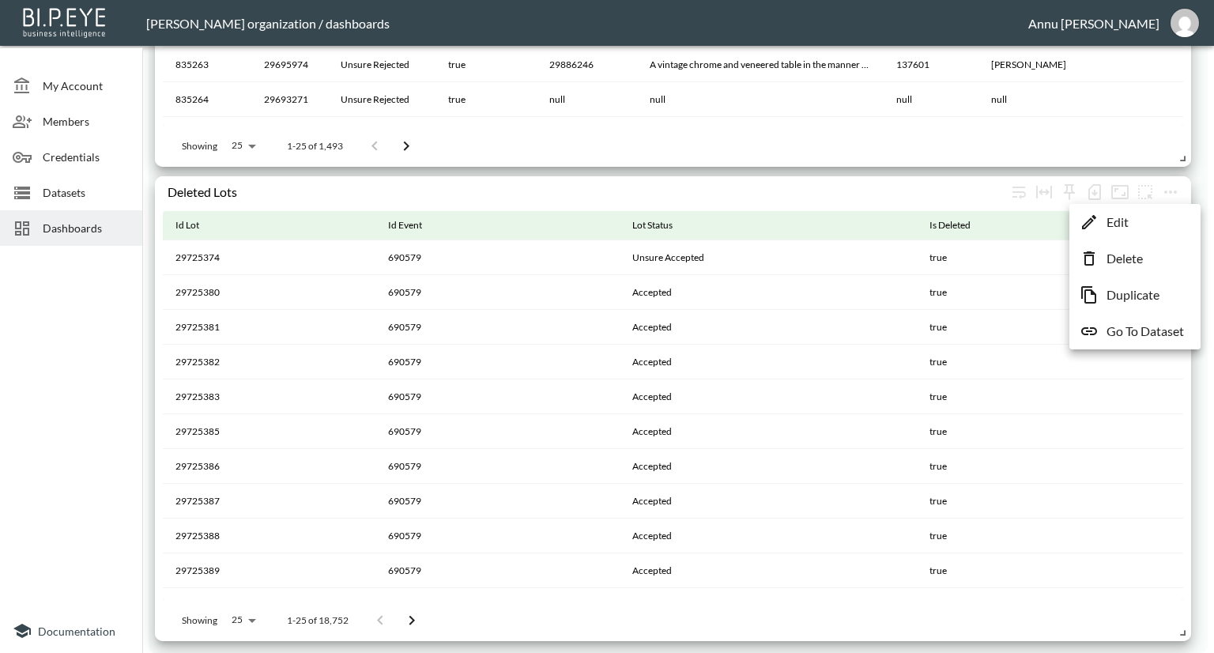
click at [1156, 322] on li "Go To Dataset" at bounding box center [1134, 331] width 123 height 28
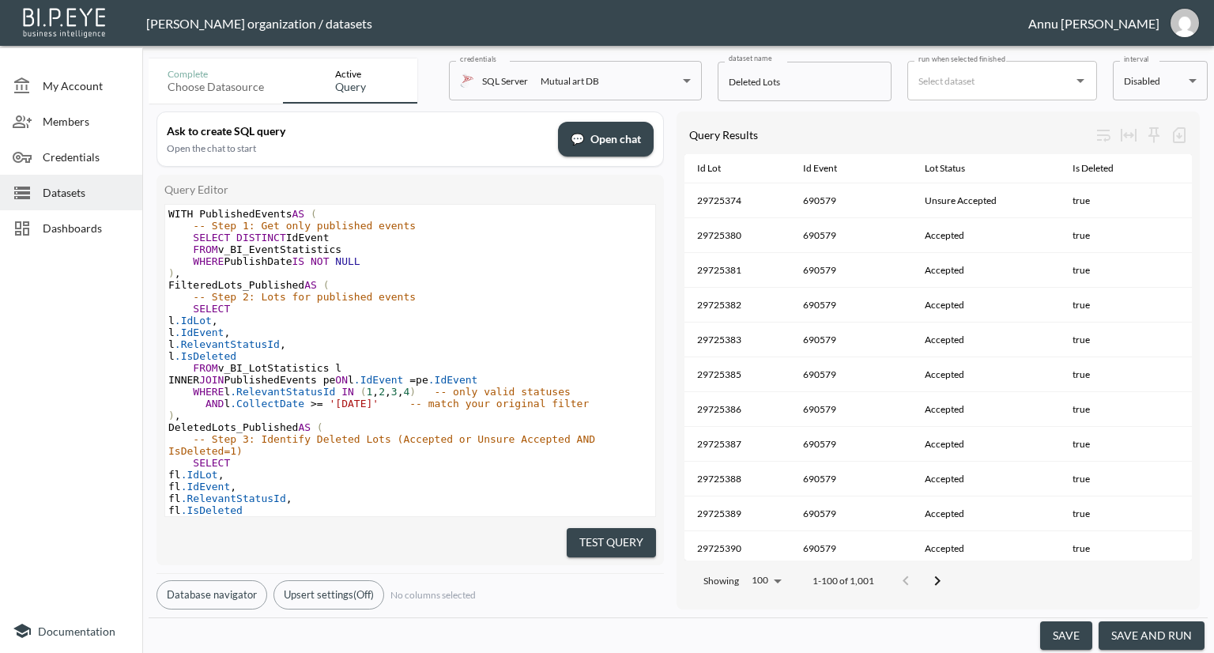
click at [986, 81] on input "run when selected finished" at bounding box center [990, 80] width 152 height 25
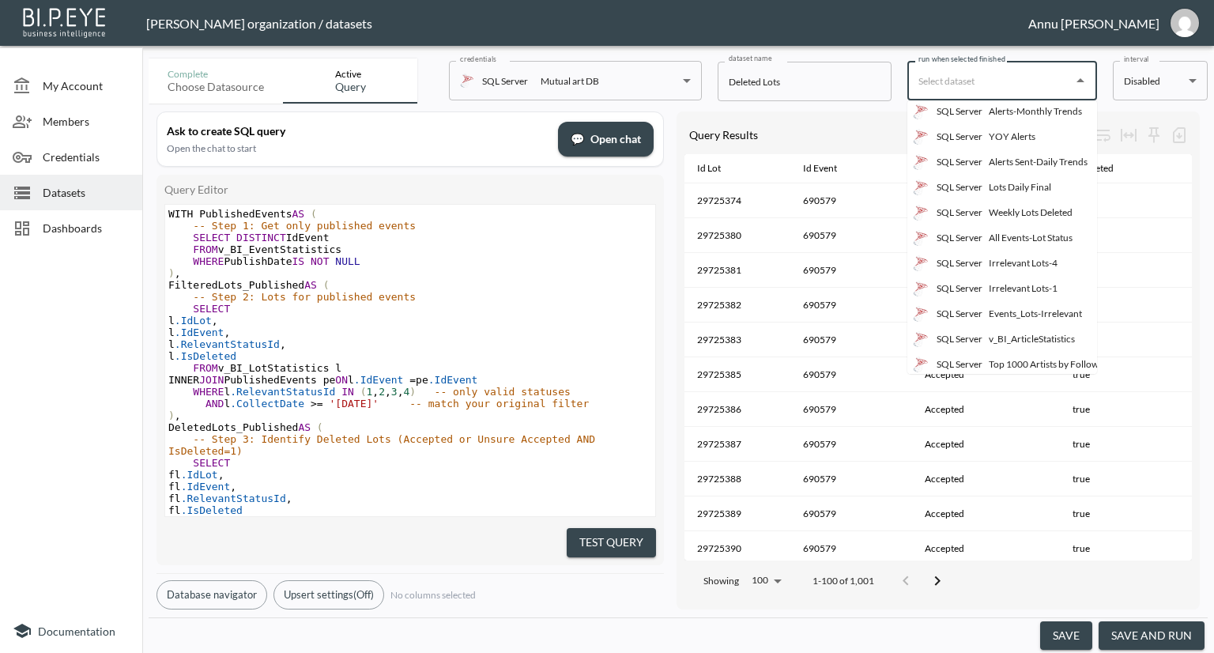
scroll to position [237, 7]
click at [1016, 131] on div "Irrelevant Lots-4" at bounding box center [1023, 135] width 69 height 14
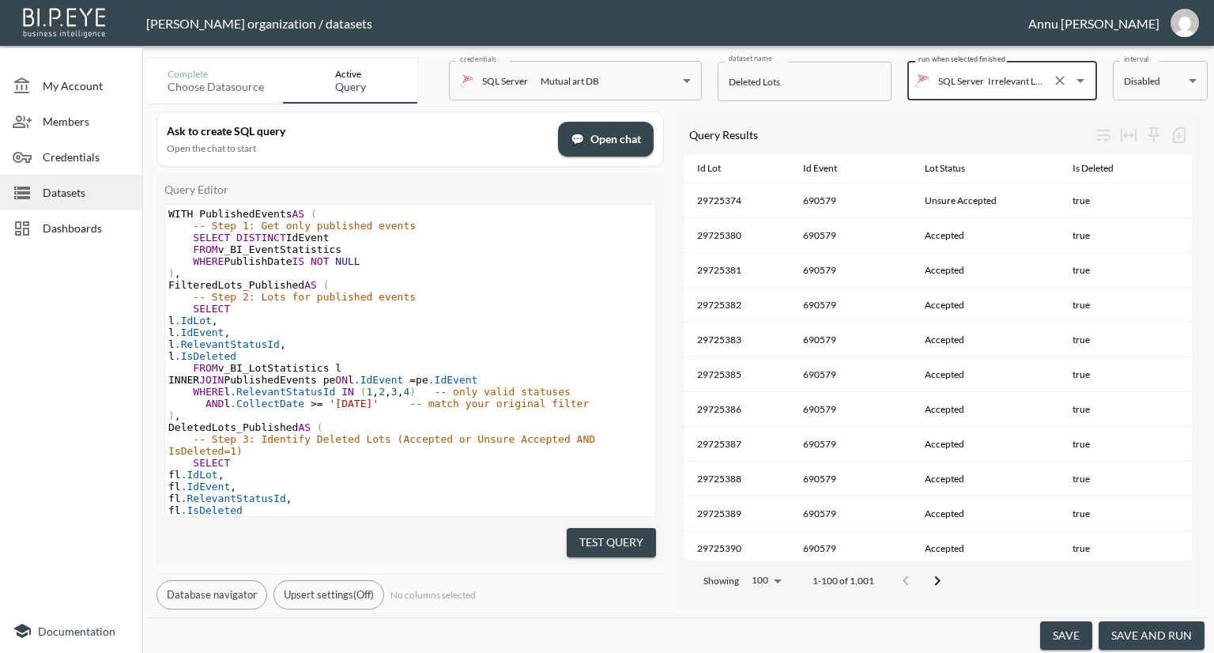
type input "Irrelevant Lots-4"
click at [1069, 635] on button "save" at bounding box center [1066, 635] width 52 height 29
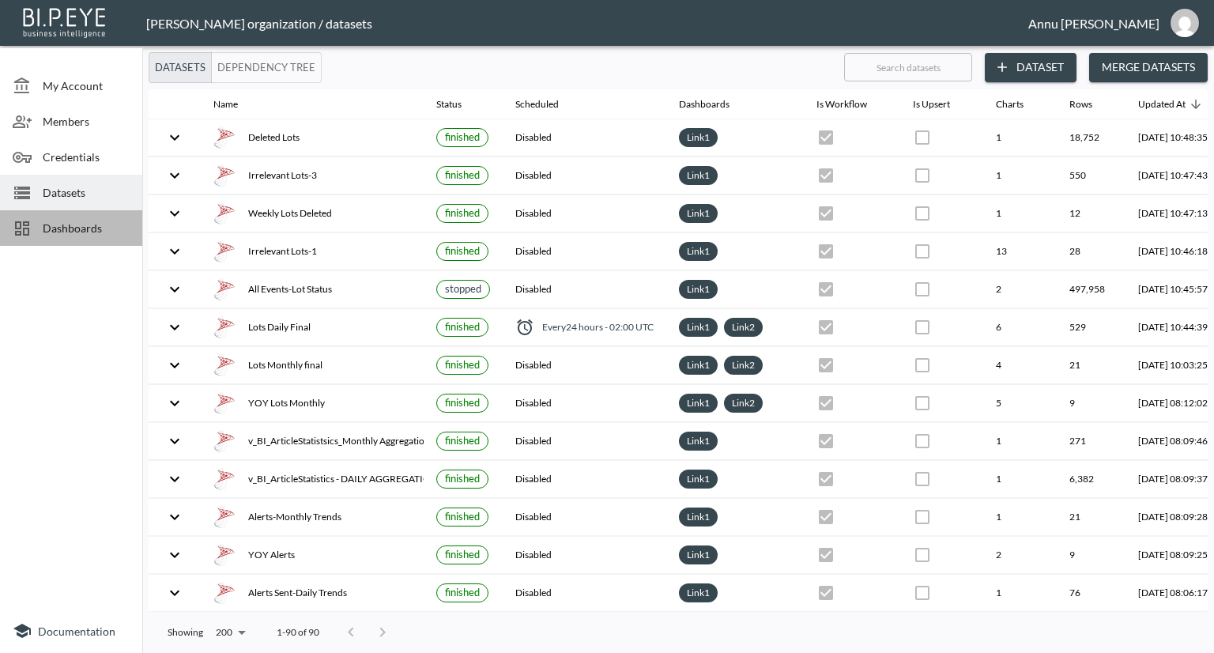
click at [115, 230] on span "Dashboards" at bounding box center [86, 228] width 87 height 17
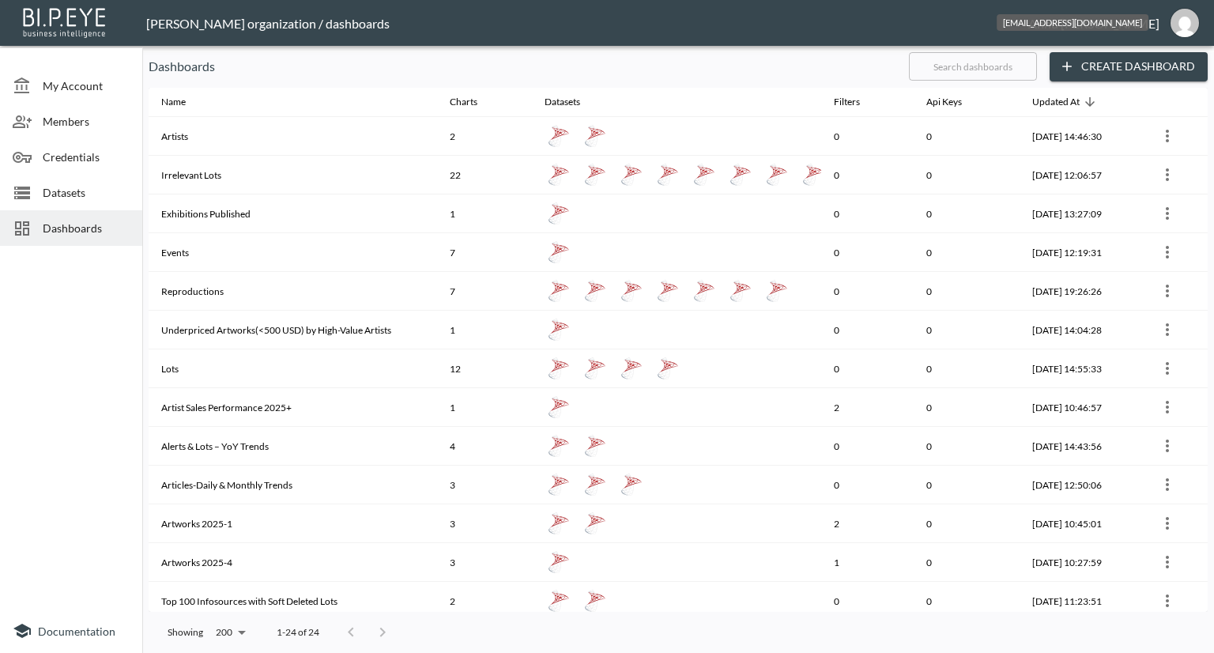
click at [1174, 20] on img "annu@mutualart.com" at bounding box center [1185, 23] width 28 height 28
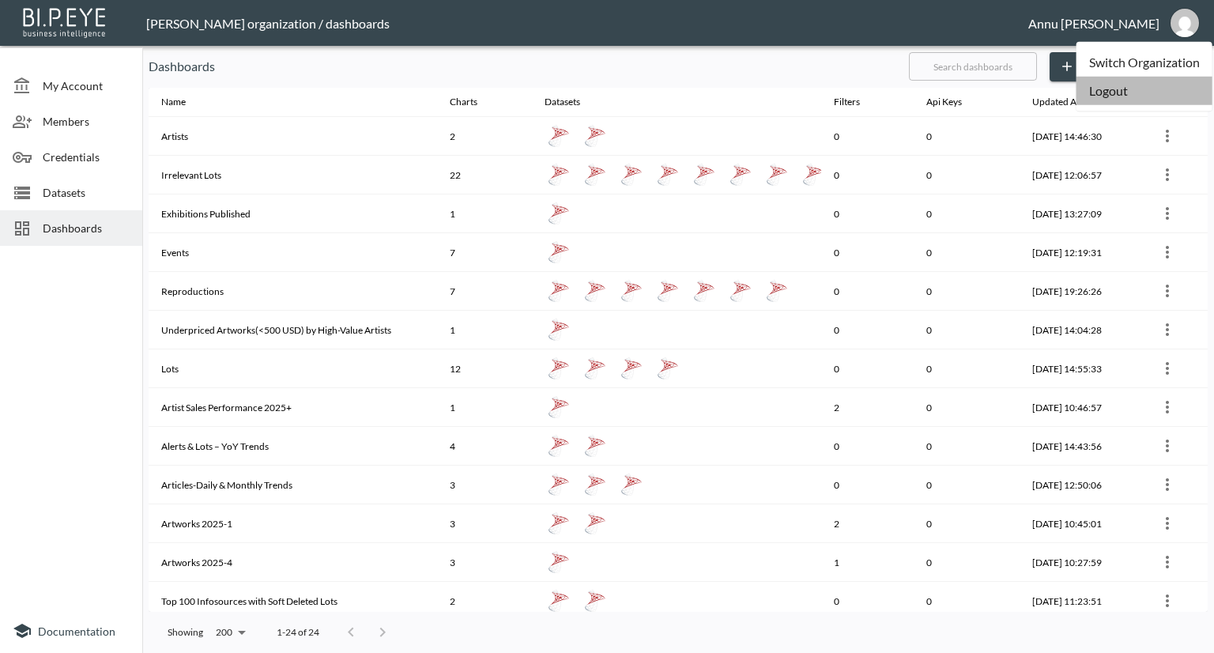
click at [1140, 89] on li "Logout" at bounding box center [1144, 91] width 136 height 28
